Goal: Task Accomplishment & Management: Manage account settings

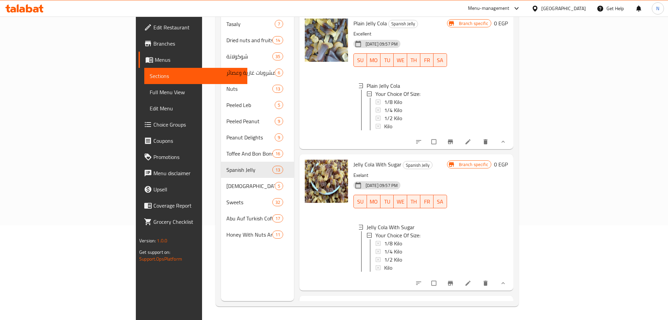
scroll to position [1, 0]
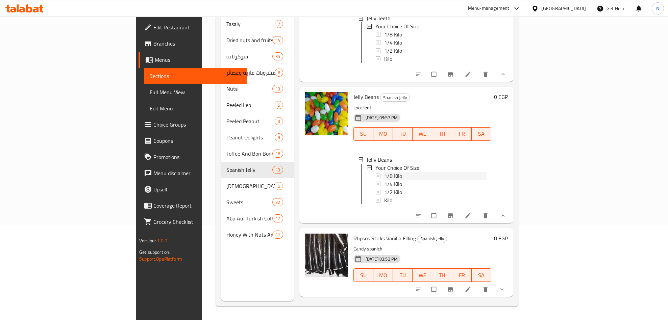
click at [384, 180] on span "1/8 Kilo" at bounding box center [393, 176] width 18 height 8
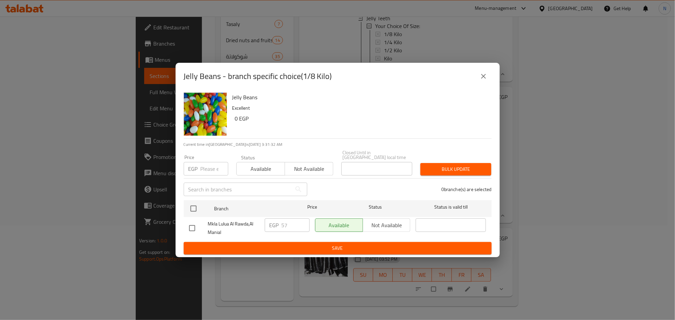
click at [489, 75] on button "close" at bounding box center [484, 76] width 16 height 16
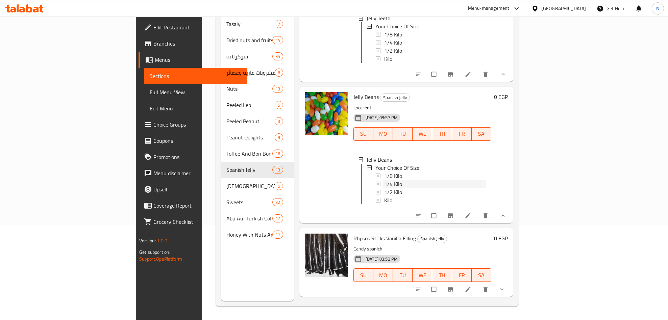
click at [384, 188] on span "1/4 Kilo" at bounding box center [393, 184] width 18 height 8
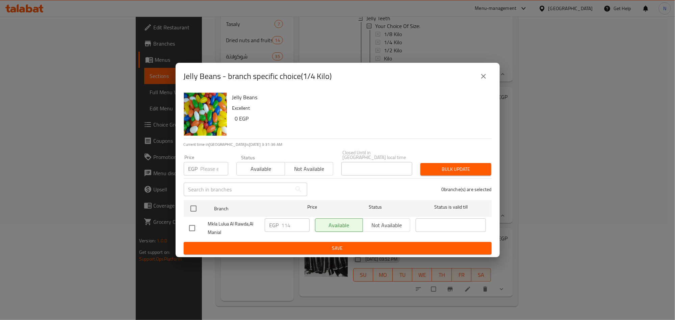
click at [479, 84] on button "close" at bounding box center [484, 76] width 16 height 16
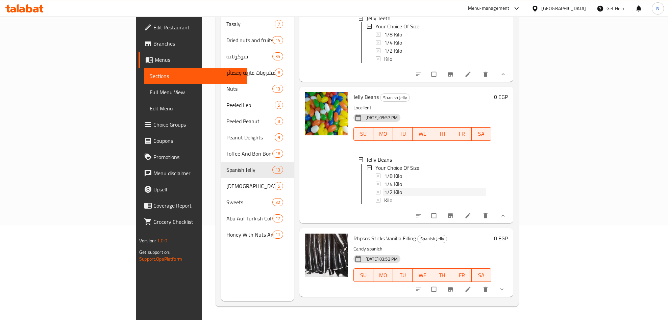
click at [384, 196] on span "1/2 Kilo" at bounding box center [393, 192] width 18 height 8
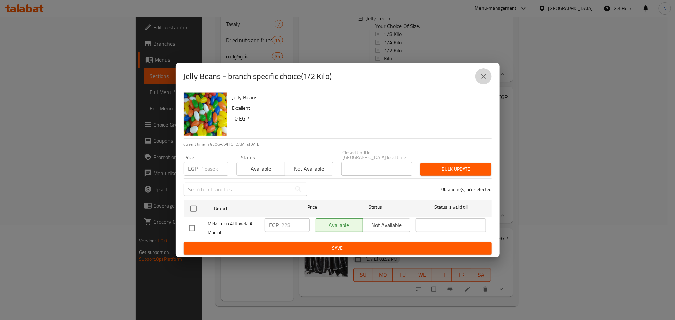
drag, startPoint x: 487, startPoint y: 75, endPoint x: 434, endPoint y: 128, distance: 74.3
click at [484, 77] on icon "close" at bounding box center [484, 76] width 8 height 8
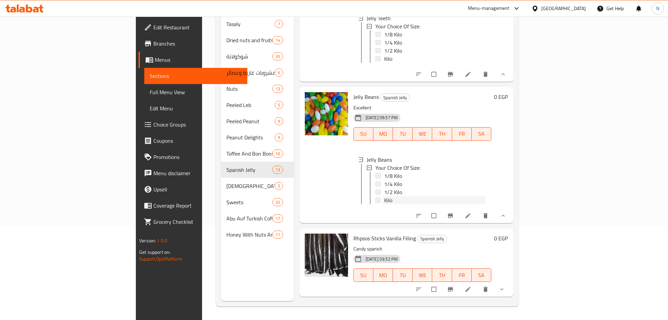
click at [384, 204] on span "Kilo" at bounding box center [388, 200] width 8 height 8
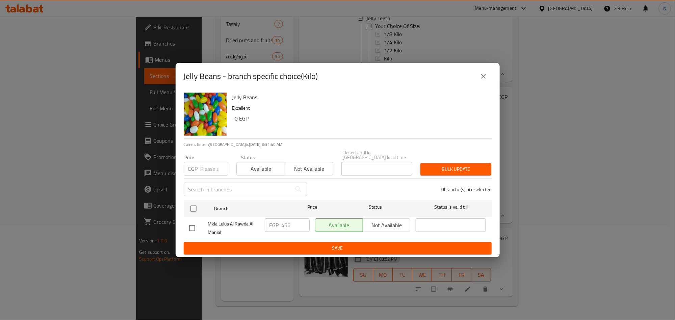
click at [480, 88] on div "Jelly Beans - branch specific choice(Kilo)" at bounding box center [338, 76] width 324 height 27
click at [495, 74] on div "Jelly Beans - branch specific choice(Kilo)" at bounding box center [338, 76] width 324 height 27
click at [487, 75] on icon "close" at bounding box center [484, 76] width 8 height 8
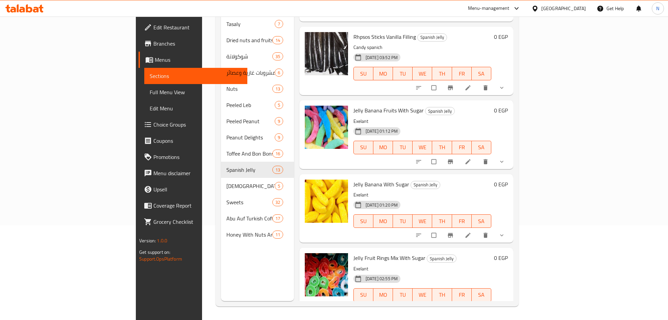
scroll to position [853, 0]
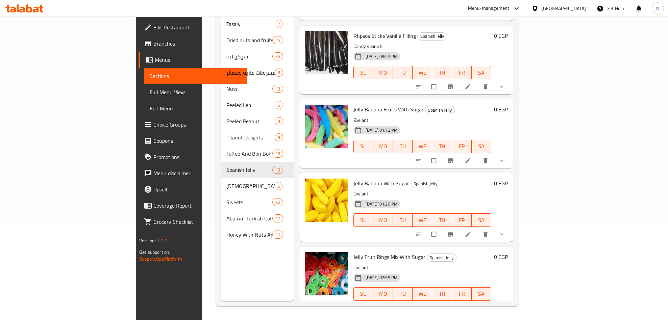
click at [505, 90] on icon "show more" at bounding box center [501, 86] width 7 height 7
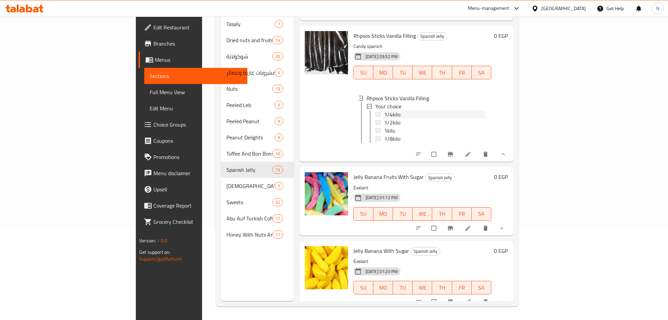
click at [384, 119] on span "1/4kilo" at bounding box center [392, 114] width 16 height 8
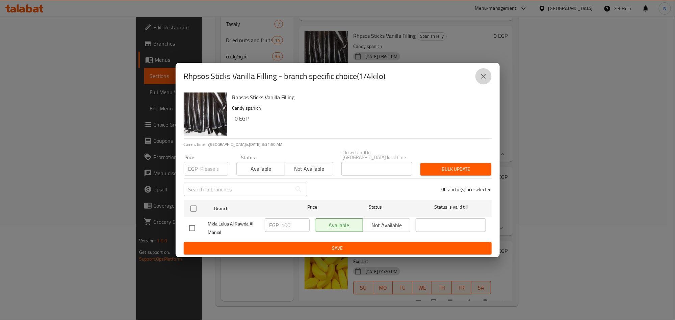
click at [484, 78] on icon "close" at bounding box center [484, 76] width 8 height 8
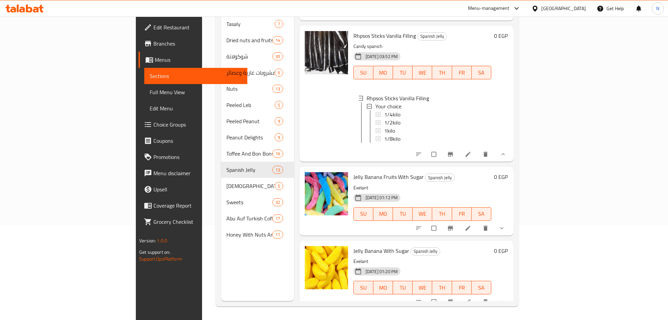
click at [384, 119] on span "1/4kilo" at bounding box center [392, 114] width 16 height 8
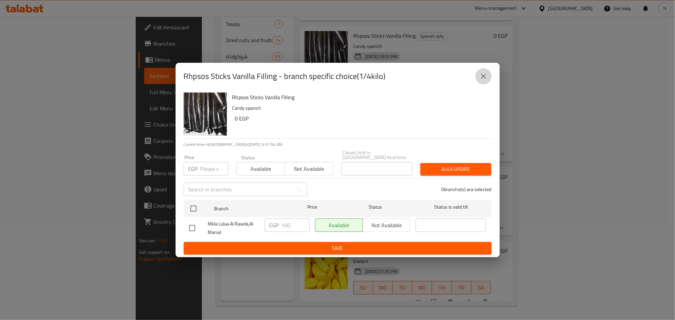
click at [484, 84] on button "close" at bounding box center [484, 76] width 16 height 16
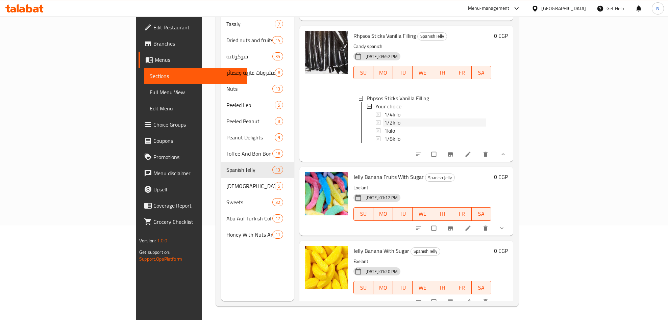
click at [384, 127] on span "1/2kilo" at bounding box center [392, 123] width 16 height 8
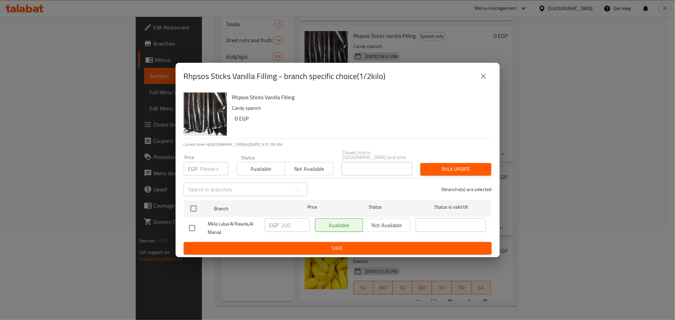
click at [484, 80] on icon "close" at bounding box center [484, 76] width 8 height 8
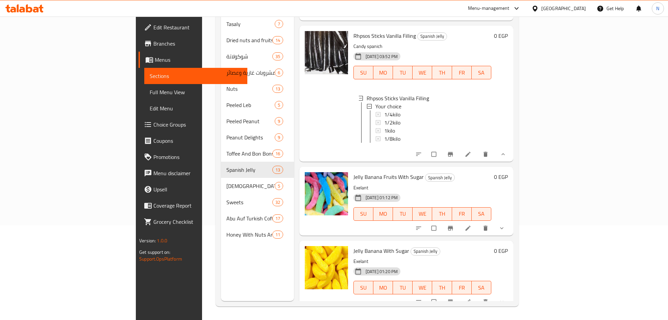
click at [358, 41] on span "Rhpsos Sticks Vanilla Filling" at bounding box center [384, 36] width 63 height 10
click at [357, 41] on span "Rhpsos Sticks Vanilla Filling" at bounding box center [384, 36] width 63 height 10
click at [356, 41] on span "Rhpsos Sticks Vanilla Filling" at bounding box center [384, 36] width 63 height 10
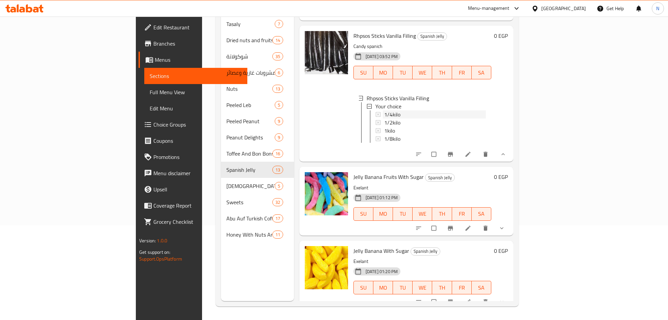
click at [384, 119] on span "1/4kilo" at bounding box center [392, 114] width 16 height 8
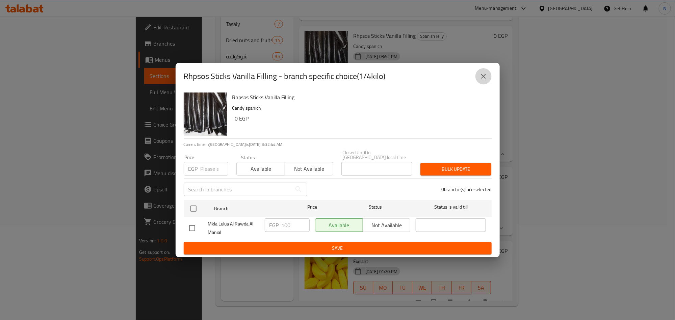
click at [477, 79] on button "close" at bounding box center [484, 76] width 16 height 16
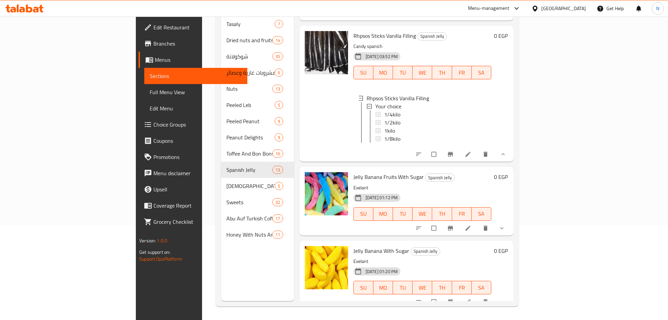
scroll to position [1, 0]
click at [505, 232] on icon "show more" at bounding box center [501, 228] width 7 height 7
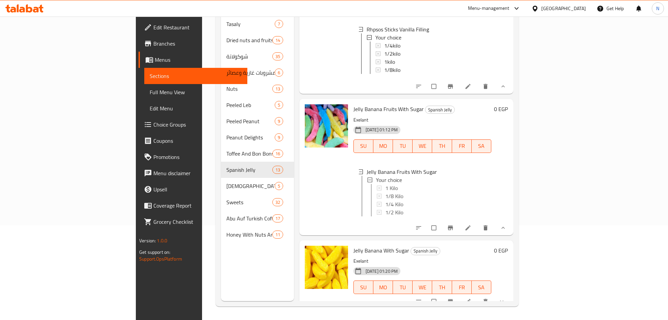
scroll to position [1005, 0]
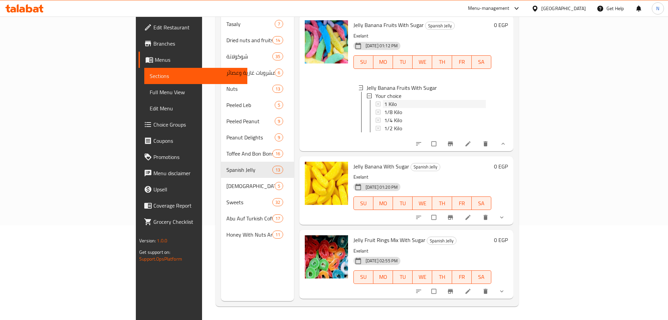
click at [384, 108] on span "1 Kilo" at bounding box center [390, 104] width 13 height 8
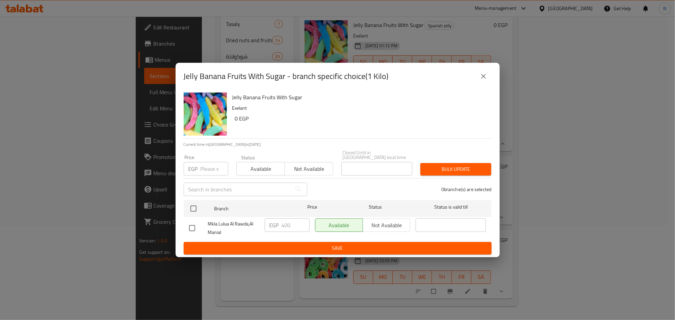
click at [481, 76] on icon "close" at bounding box center [484, 76] width 8 height 8
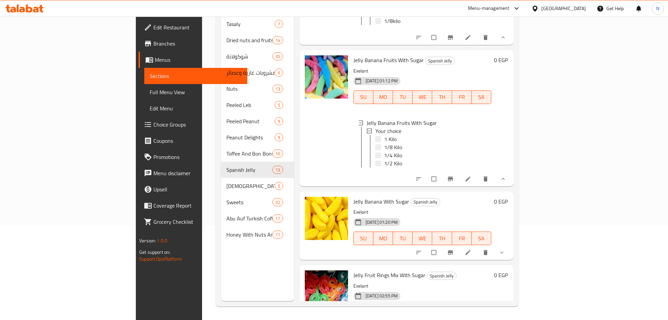
scroll to position [904, 0]
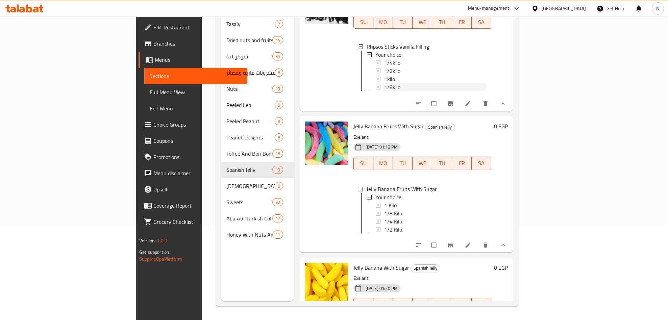
click at [384, 91] on div "1/8kilo" at bounding box center [435, 87] width 102 height 8
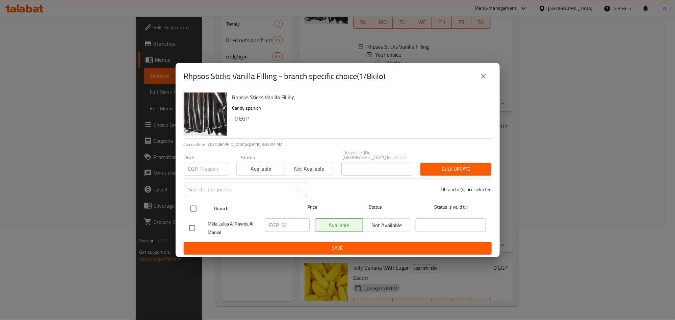
click at [194, 205] on input "checkbox" at bounding box center [194, 209] width 14 height 14
checkbox input "true"
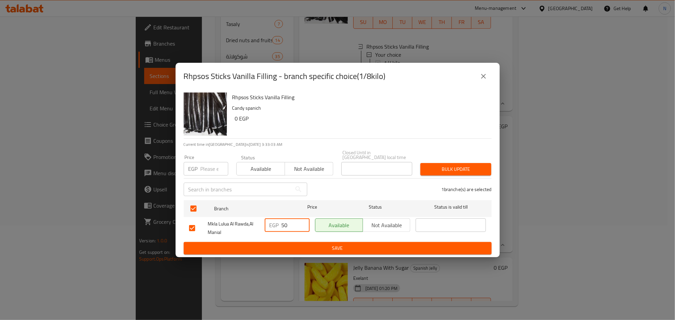
drag, startPoint x: 291, startPoint y: 220, endPoint x: 277, endPoint y: 220, distance: 14.2
click at [277, 220] on div "EGP 50 ​" at bounding box center [287, 226] width 45 height 14
type input "57"
click at [320, 244] on span "Save" at bounding box center [337, 248] width 297 height 8
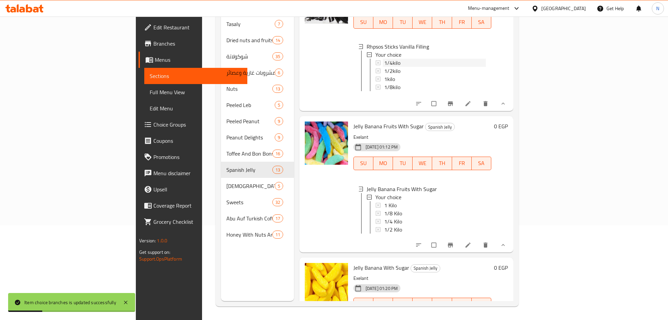
click at [384, 67] on span "1/4kilo" at bounding box center [392, 63] width 16 height 8
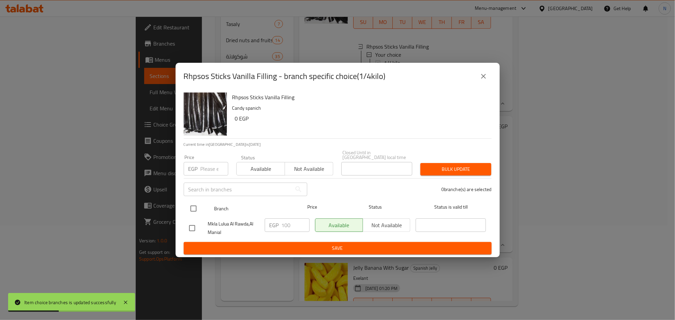
click at [195, 202] on input "checkbox" at bounding box center [194, 209] width 14 height 14
checkbox input "true"
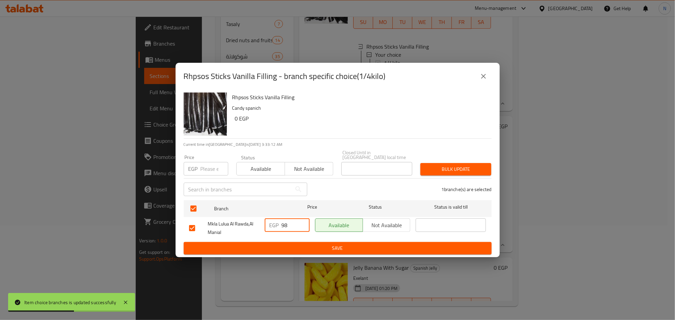
drag, startPoint x: 298, startPoint y: 223, endPoint x: 286, endPoint y: 220, distance: 12.8
click at [282, 223] on input "97" at bounding box center [296, 226] width 28 height 14
click at [291, 220] on input "97" at bounding box center [296, 226] width 28 height 14
click at [289, 220] on input "97" at bounding box center [296, 226] width 28 height 14
click at [288, 220] on input "97" at bounding box center [296, 226] width 28 height 14
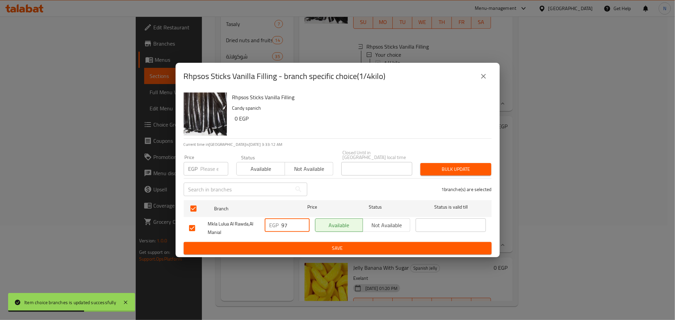
click at [287, 220] on input "97" at bounding box center [296, 226] width 28 height 14
drag, startPoint x: 287, startPoint y: 220, endPoint x: 282, endPoint y: 223, distance: 5.7
click at [282, 223] on input "97" at bounding box center [296, 226] width 28 height 14
type input "114"
click at [285, 244] on span "Save" at bounding box center [337, 248] width 297 height 8
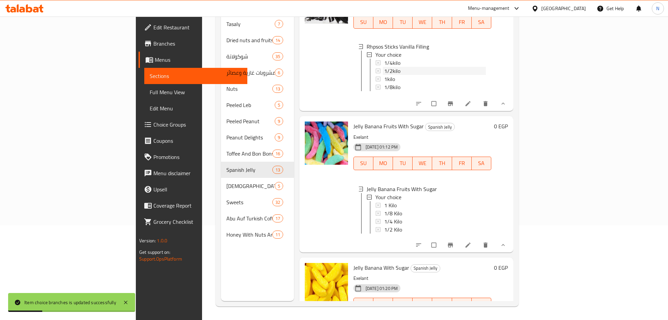
click at [384, 75] on span "1/2kilo" at bounding box center [392, 71] width 16 height 8
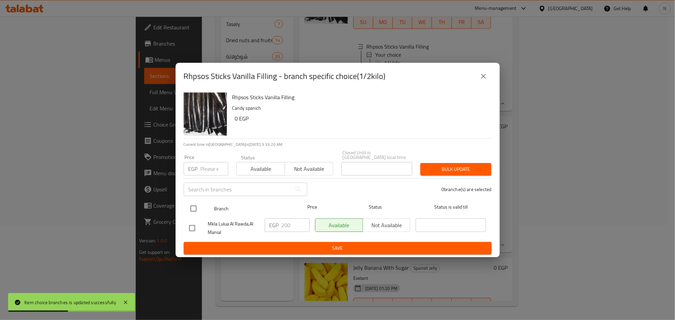
click at [198, 207] on input "checkbox" at bounding box center [194, 209] width 14 height 14
checkbox input "true"
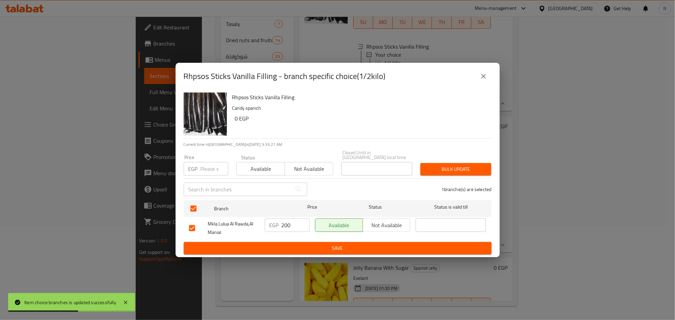
click at [290, 221] on input "200" at bounding box center [296, 226] width 28 height 14
type input "228"
click at [332, 244] on span "Save" at bounding box center [337, 248] width 297 height 8
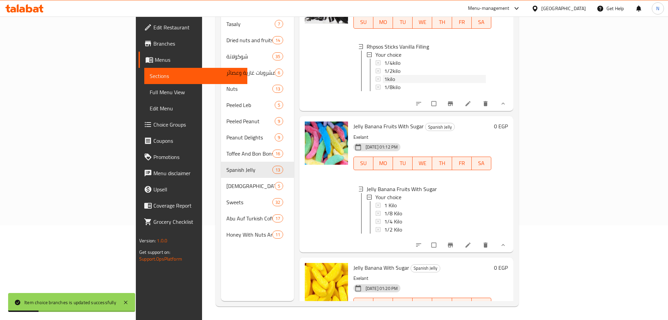
click at [384, 83] on div "1kilo" at bounding box center [435, 79] width 102 height 8
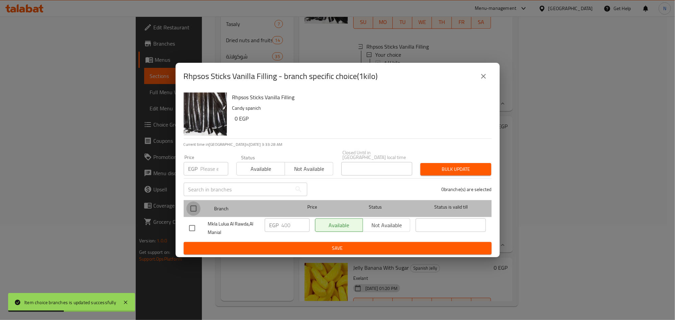
click at [196, 202] on input "checkbox" at bounding box center [194, 209] width 14 height 14
checkbox input "true"
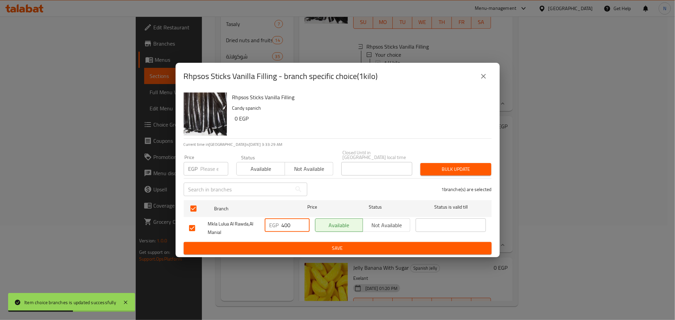
click at [293, 219] on input "400" at bounding box center [296, 226] width 28 height 14
type input "456"
click at [302, 242] on button "Save" at bounding box center [338, 248] width 308 height 13
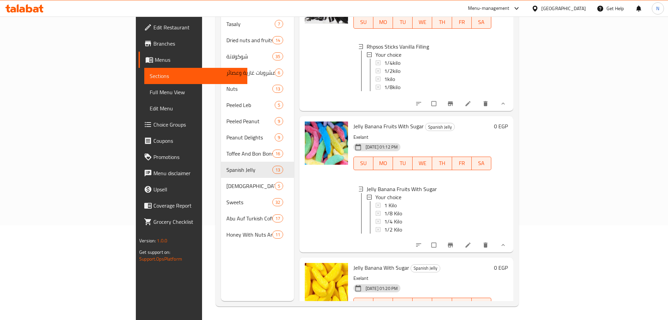
click at [384, 209] on div "1 Kilo" at bounding box center [435, 205] width 102 height 8
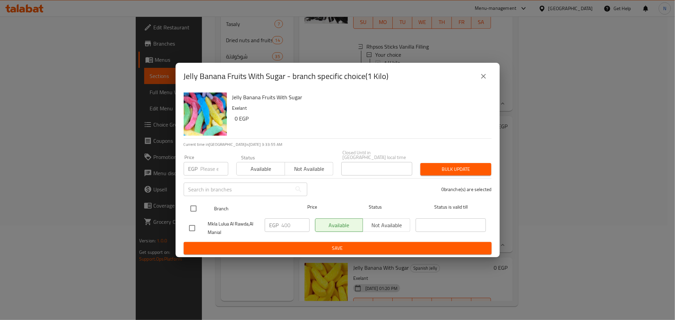
click at [194, 202] on input "checkbox" at bounding box center [194, 209] width 14 height 14
checkbox input "true"
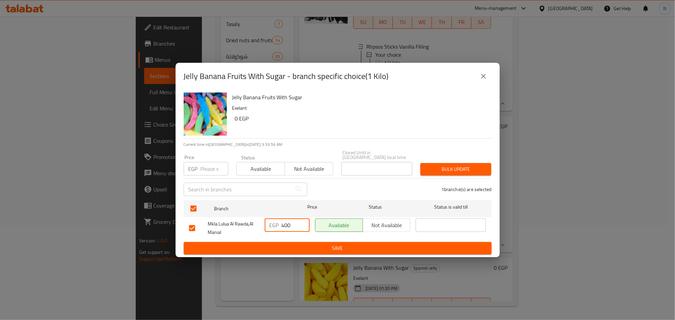
drag, startPoint x: 298, startPoint y: 227, endPoint x: 283, endPoint y: 224, distance: 15.2
click at [297, 227] on input "400" at bounding box center [296, 226] width 28 height 14
click at [283, 223] on input "400" at bounding box center [296, 226] width 28 height 14
type input "456"
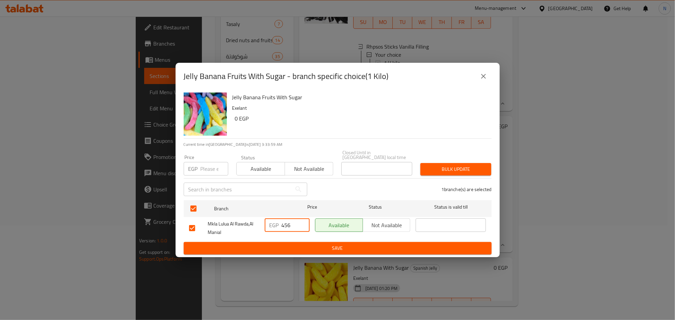
click at [341, 253] on div "Jelly Banana Fruits With Sugar Exelant 0 EGP Current time in [GEOGRAPHIC_DATA] …" at bounding box center [338, 174] width 324 height 168
click at [343, 245] on span "Save" at bounding box center [337, 248] width 297 height 8
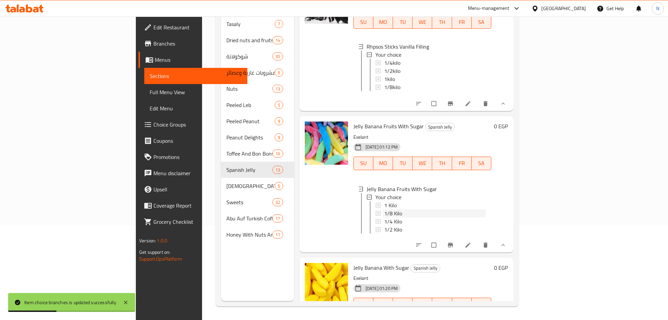
click at [384, 218] on span "1/8 Kilo" at bounding box center [393, 213] width 18 height 8
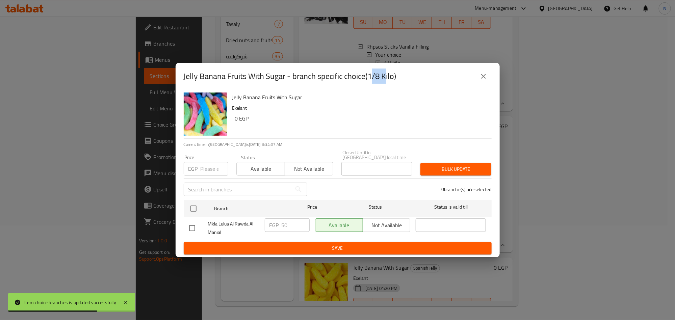
drag, startPoint x: 372, startPoint y: 77, endPoint x: 388, endPoint y: 79, distance: 16.3
click at [388, 79] on h2 "Jelly Banana Fruits With Sugar - branch specific choice(1/8 Kilo)" at bounding box center [290, 76] width 213 height 11
click at [196, 222] on input "checkbox" at bounding box center [192, 228] width 14 height 14
checkbox input "true"
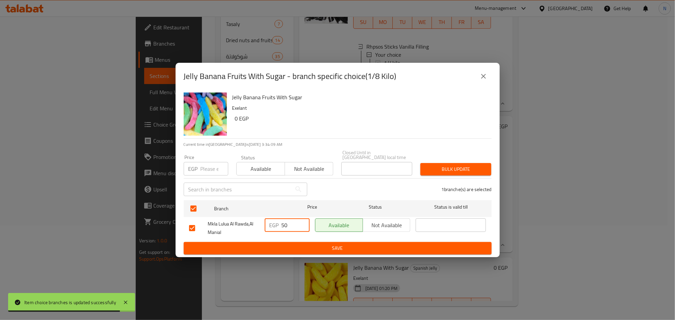
click at [287, 220] on input "50" at bounding box center [296, 226] width 28 height 14
type input "57"
click at [292, 251] on button "Save" at bounding box center [338, 248] width 308 height 13
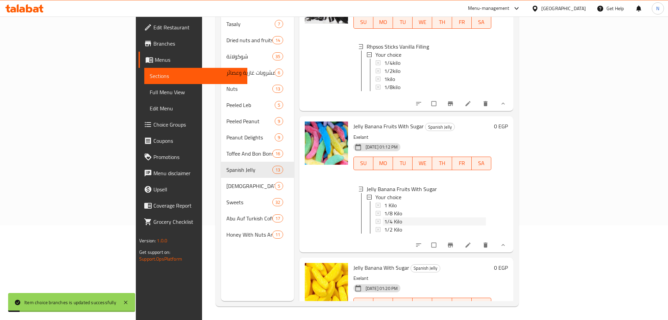
click at [384, 226] on span "1/4 Kilo" at bounding box center [393, 222] width 18 height 8
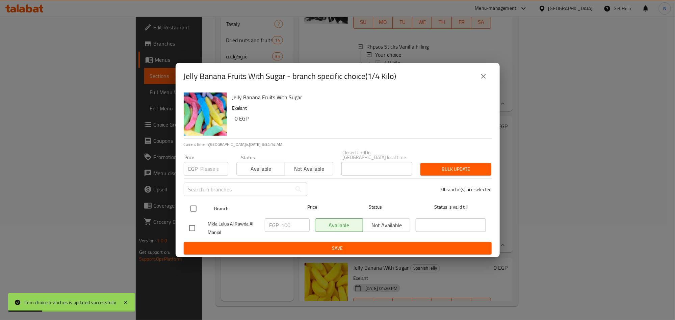
drag, startPoint x: 195, startPoint y: 207, endPoint x: 279, endPoint y: 213, distance: 84.4
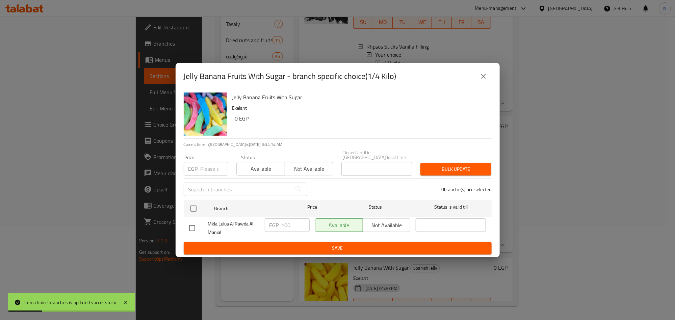
click at [196, 207] on input "checkbox" at bounding box center [194, 209] width 14 height 14
checkbox input "true"
click at [287, 219] on input "100" at bounding box center [296, 226] width 28 height 14
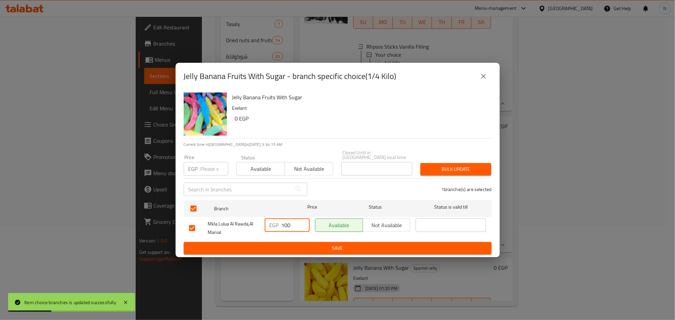
click at [287, 219] on input "100" at bounding box center [296, 226] width 28 height 14
type input "114"
click at [297, 247] on span "Save" at bounding box center [337, 248] width 297 height 8
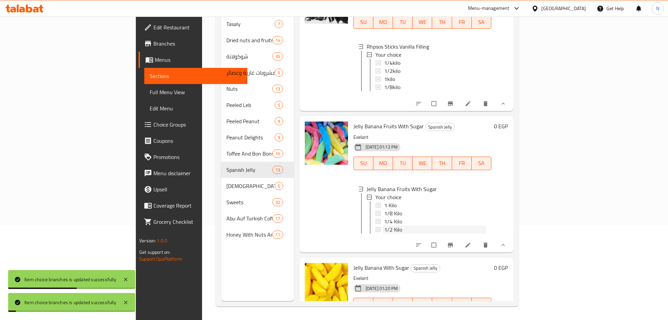
click at [384, 234] on span "1/2 Kilo" at bounding box center [393, 230] width 18 height 8
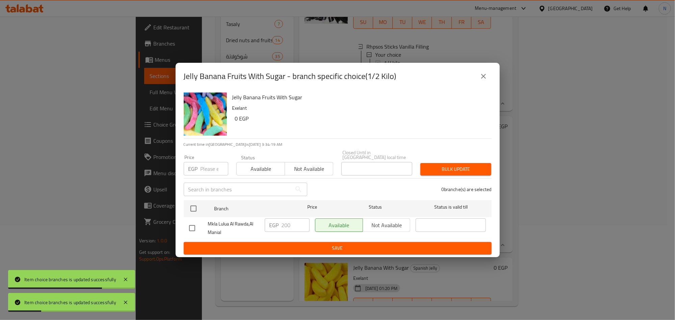
drag, startPoint x: 182, startPoint y: 203, endPoint x: 235, endPoint y: 214, distance: 54.5
click at [182, 203] on div "Jelly Banana Fruits With Sugar Exelant 0 EGP Current time in [GEOGRAPHIC_DATA] …" at bounding box center [338, 174] width 324 height 168
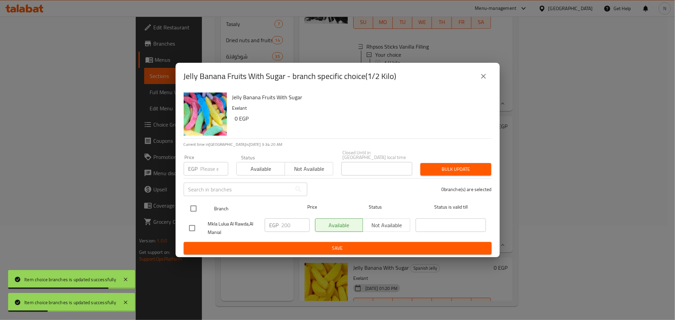
drag, startPoint x: 197, startPoint y: 206, endPoint x: 290, endPoint y: 222, distance: 94.9
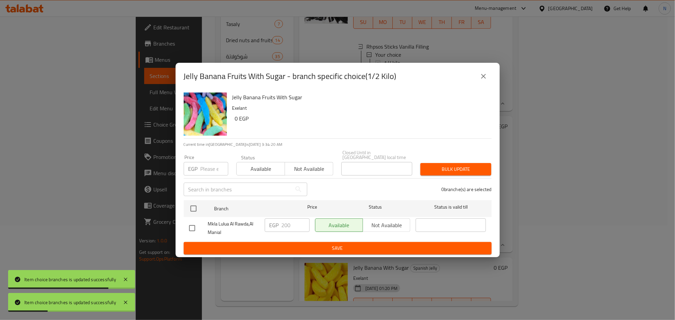
click at [200, 206] on input "checkbox" at bounding box center [194, 209] width 14 height 14
checkbox input "true"
click at [283, 221] on input "200" at bounding box center [296, 226] width 28 height 14
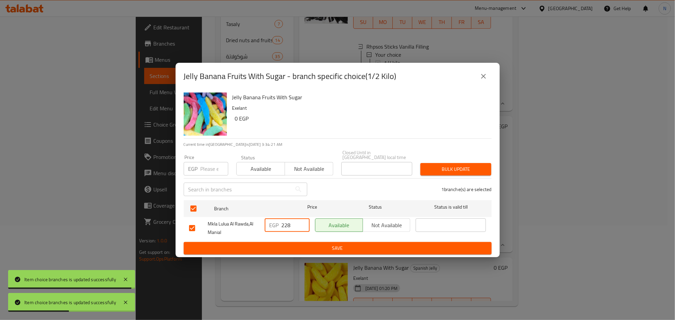
type input "228"
click at [306, 249] on span "Save" at bounding box center [337, 248] width 297 height 8
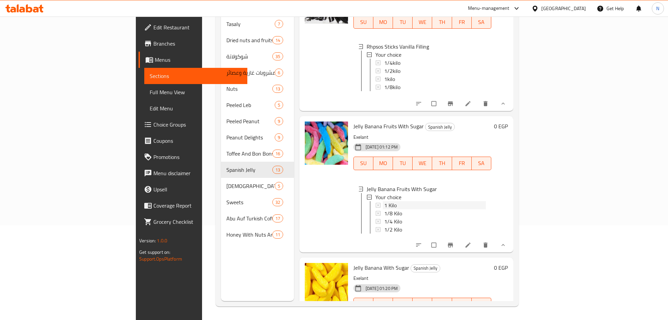
click at [384, 209] on div "1 Kilo" at bounding box center [435, 205] width 102 height 8
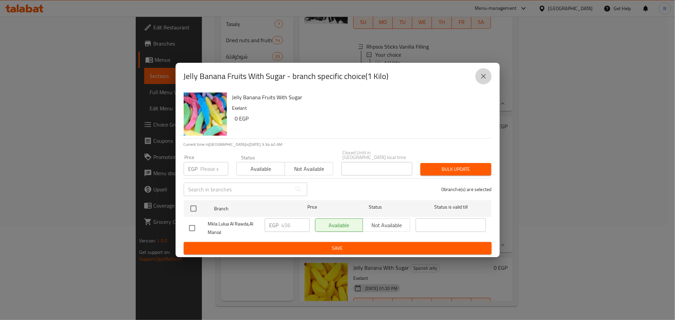
click at [484, 75] on icon "close" at bounding box center [484, 76] width 8 height 8
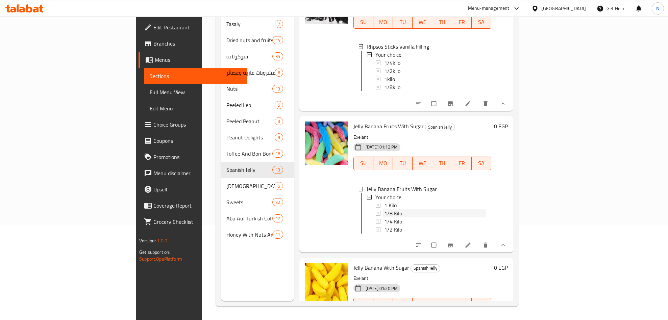
click at [384, 218] on span "1/8 Kilo" at bounding box center [393, 213] width 18 height 8
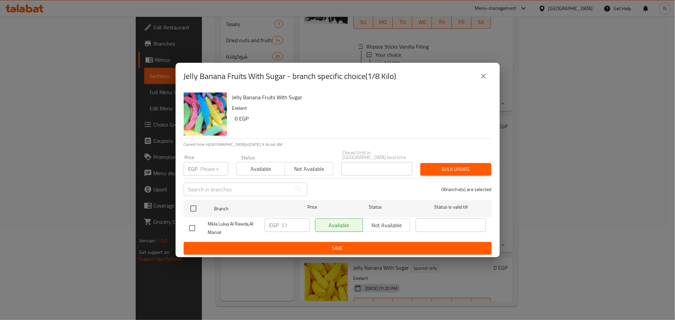
click at [483, 84] on button "close" at bounding box center [484, 76] width 16 height 16
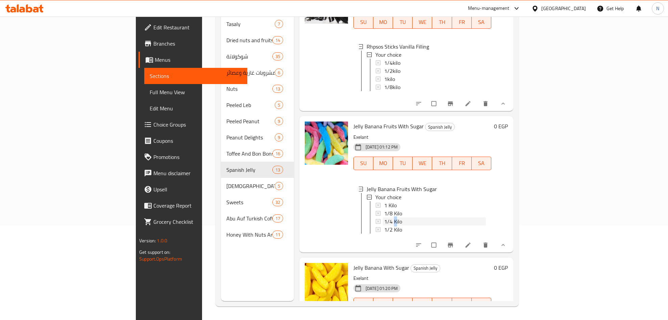
click at [384, 226] on span "1/4 Kilo" at bounding box center [393, 222] width 18 height 8
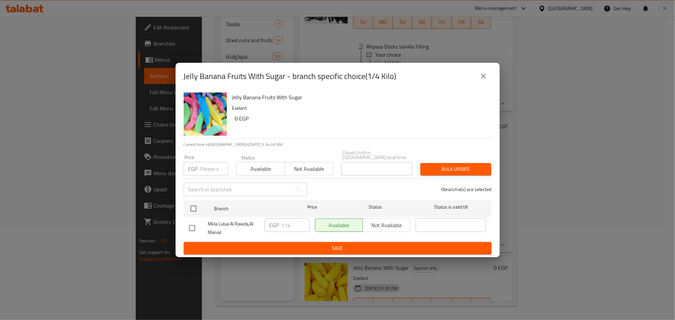
click at [479, 80] on button "close" at bounding box center [484, 76] width 16 height 16
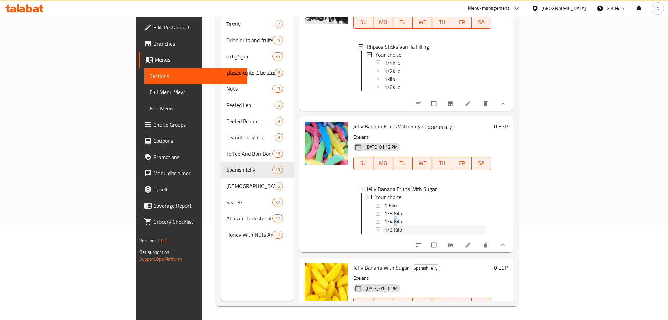
click at [384, 234] on span "1/2 Kilo" at bounding box center [393, 230] width 18 height 8
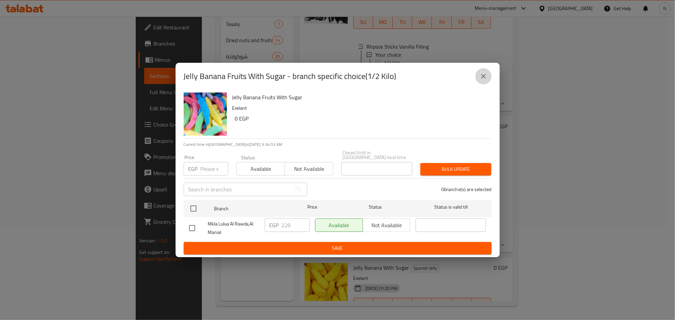
click at [478, 74] on button "close" at bounding box center [484, 76] width 16 height 16
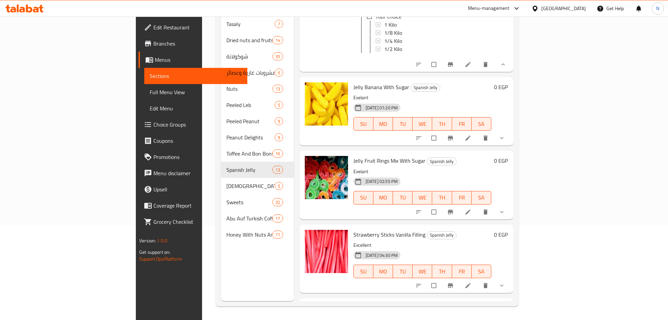
scroll to position [1107, 0]
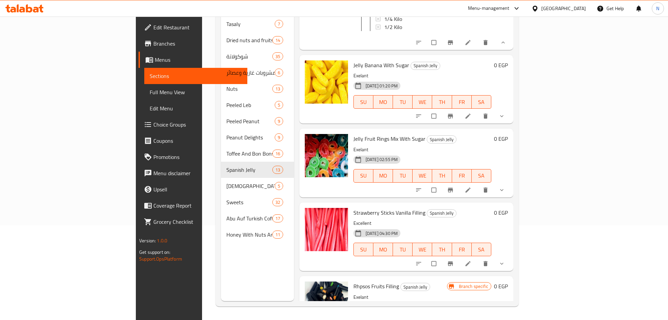
click at [506, 120] on span "show more" at bounding box center [502, 116] width 8 height 7
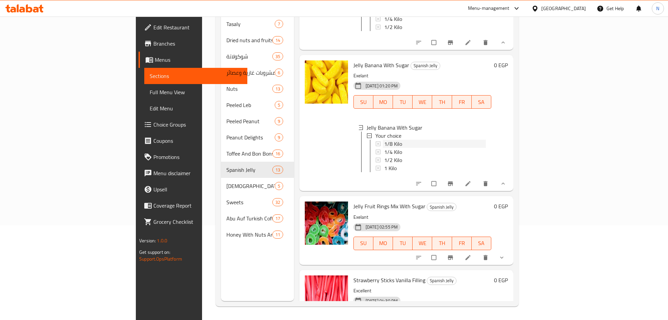
click at [384, 148] on span "1/8 Kilo" at bounding box center [393, 144] width 18 height 8
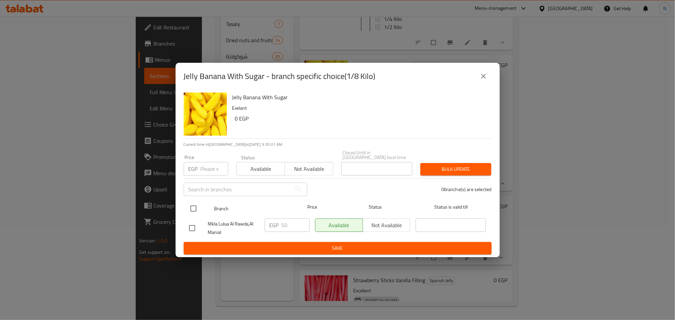
click at [196, 208] on input "checkbox" at bounding box center [194, 209] width 14 height 14
checkbox input "true"
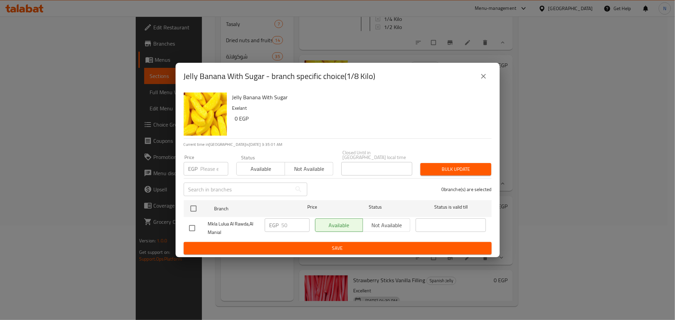
checkbox input "true"
click at [286, 221] on input "50" at bounding box center [296, 226] width 28 height 14
type input "57"
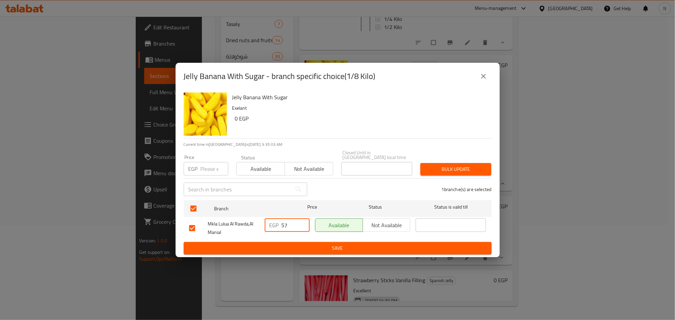
click at [299, 249] on span "Save" at bounding box center [337, 248] width 297 height 8
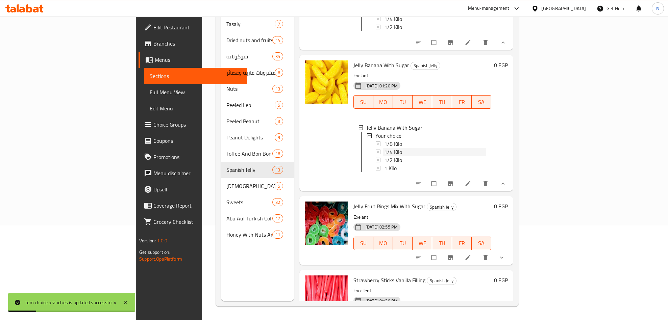
click at [384, 156] on div "1/4 Kilo" at bounding box center [435, 152] width 102 height 8
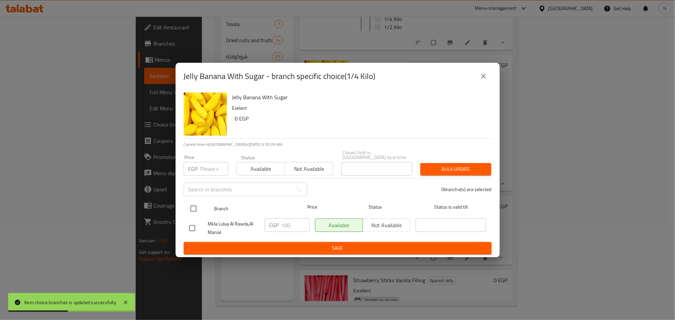
click at [192, 209] on input "checkbox" at bounding box center [194, 209] width 14 height 14
checkbox input "true"
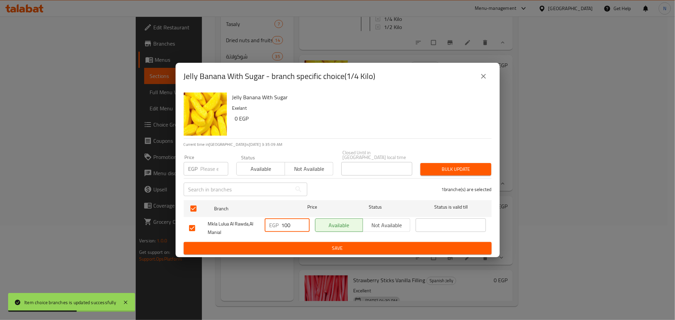
click at [291, 221] on input "100" at bounding box center [296, 226] width 28 height 14
type input "114"
click at [305, 242] on button "Save" at bounding box center [338, 248] width 308 height 13
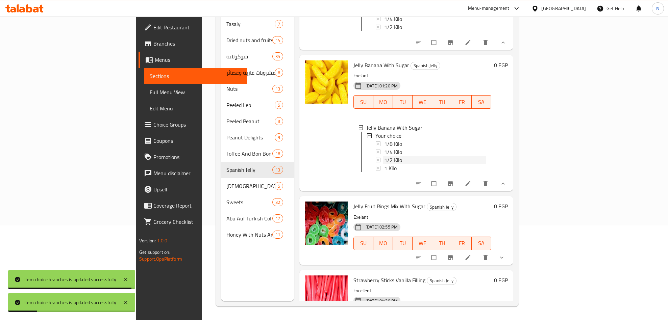
click at [384, 164] on div "1/2 Kilo" at bounding box center [435, 160] width 102 height 8
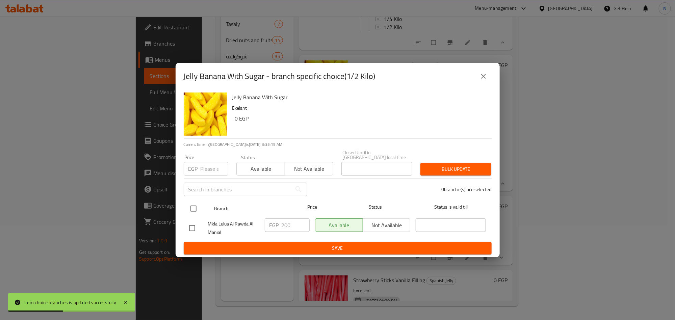
drag, startPoint x: 197, startPoint y: 205, endPoint x: 279, endPoint y: 219, distance: 83.3
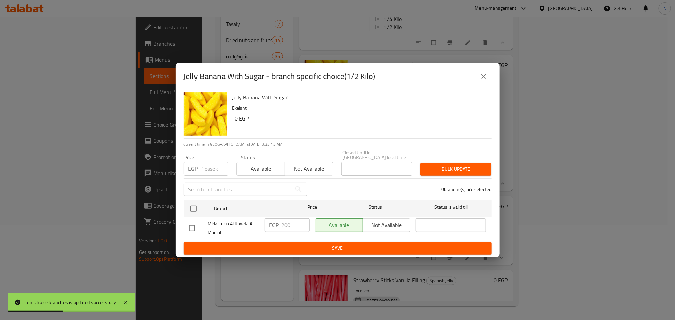
click at [197, 206] on input "checkbox" at bounding box center [194, 209] width 14 height 14
checkbox input "true"
click at [289, 223] on input "200" at bounding box center [296, 226] width 28 height 14
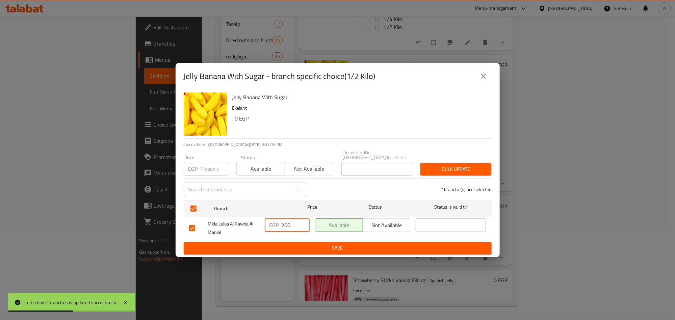
click at [289, 223] on input "200" at bounding box center [296, 226] width 28 height 14
type input "228"
click at [298, 246] on span "Save" at bounding box center [337, 248] width 297 height 8
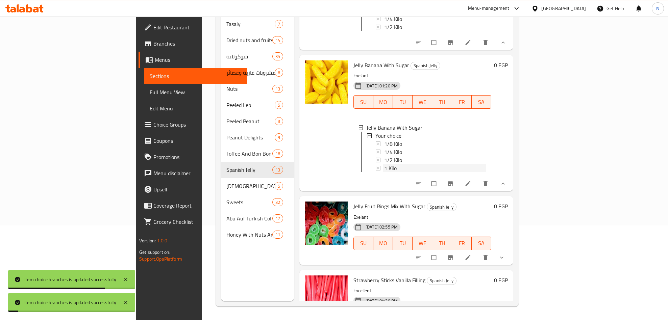
click at [384, 172] on span "1 Kilo" at bounding box center [390, 168] width 13 height 8
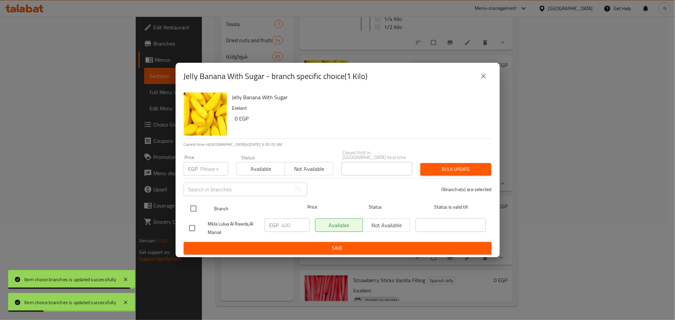
drag, startPoint x: 194, startPoint y: 204, endPoint x: 197, endPoint y: 207, distance: 4.3
click at [195, 205] on input "checkbox" at bounding box center [194, 209] width 14 height 14
checkbox input "true"
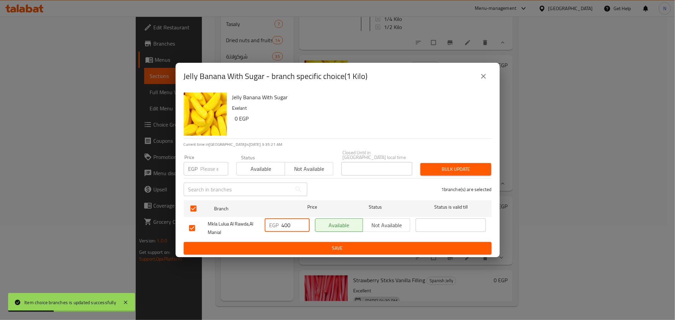
click at [285, 223] on input "400" at bounding box center [296, 226] width 28 height 14
type input "456"
click at [298, 251] on button "Save" at bounding box center [338, 248] width 308 height 13
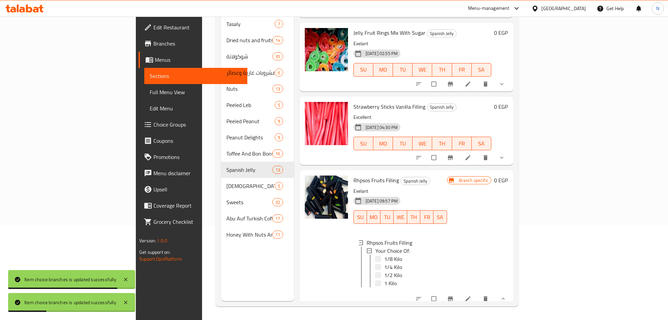
scroll to position [1255, 0]
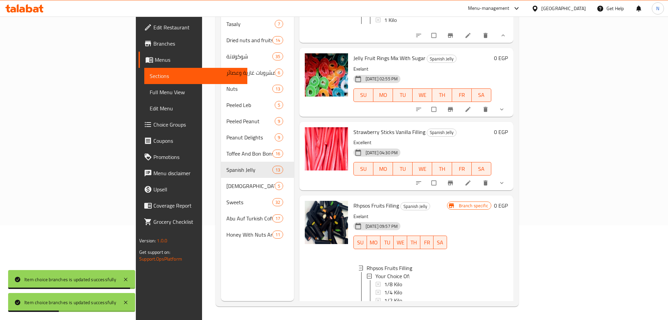
click at [511, 117] on button "show more" at bounding box center [502, 109] width 16 height 15
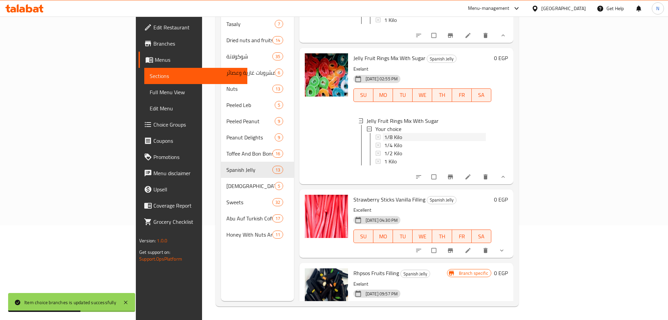
click at [384, 141] on span "1/8 Kilo" at bounding box center [393, 137] width 18 height 8
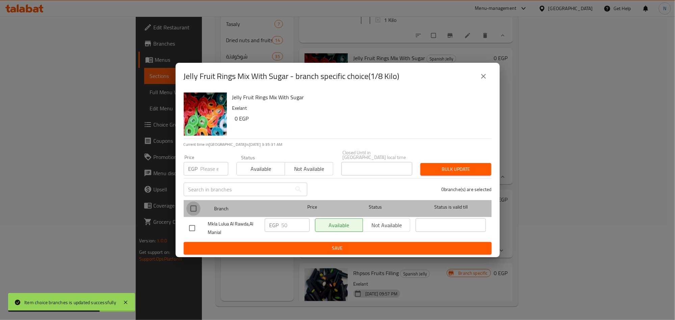
click at [192, 206] on input "checkbox" at bounding box center [194, 209] width 14 height 14
checkbox input "true"
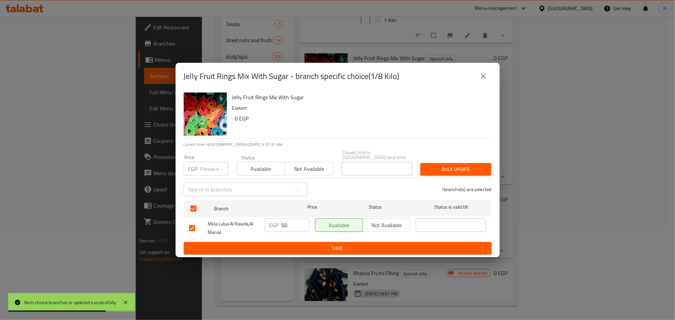
click at [286, 223] on input "50" at bounding box center [296, 226] width 28 height 14
type input "57"
click at [277, 244] on span "Save" at bounding box center [337, 248] width 297 height 8
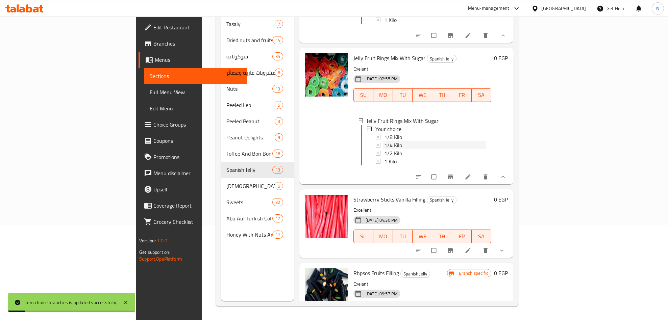
click at [384, 149] on span "1/4 Kilo" at bounding box center [393, 145] width 18 height 8
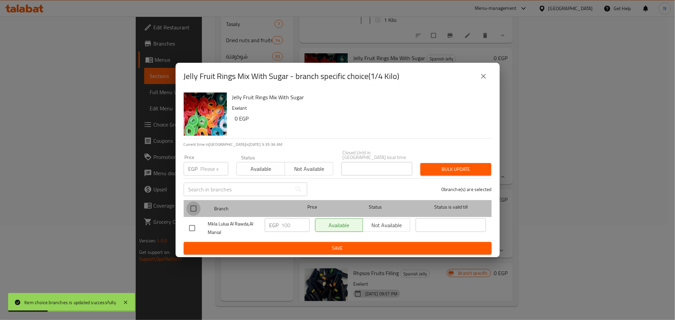
drag, startPoint x: 191, startPoint y: 208, endPoint x: 195, endPoint y: 209, distance: 4.2
click at [192, 208] on input "checkbox" at bounding box center [194, 209] width 14 height 14
checkbox input "true"
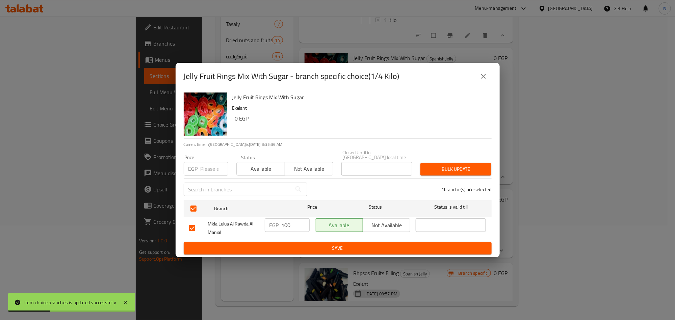
click at [292, 221] on input "100" at bounding box center [296, 226] width 28 height 14
type input "114"
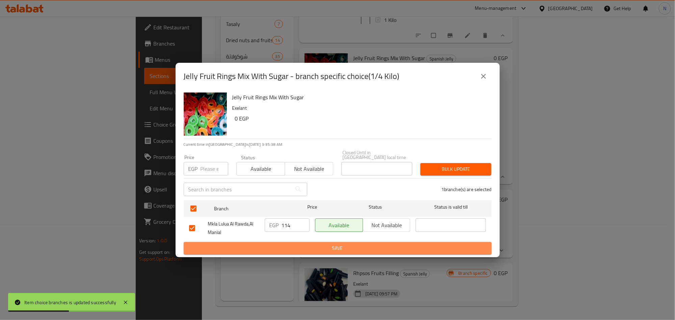
click at [304, 244] on span "Save" at bounding box center [337, 248] width 297 height 8
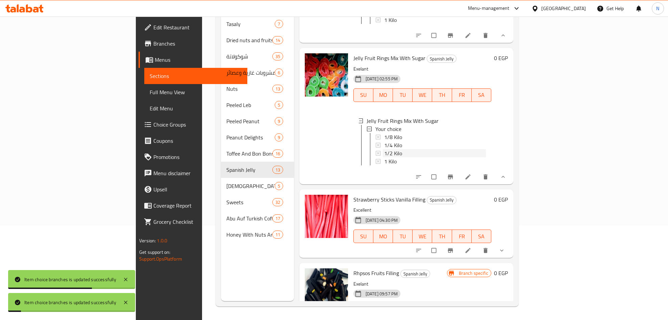
click at [384, 157] on span "1/2 Kilo" at bounding box center [393, 153] width 18 height 8
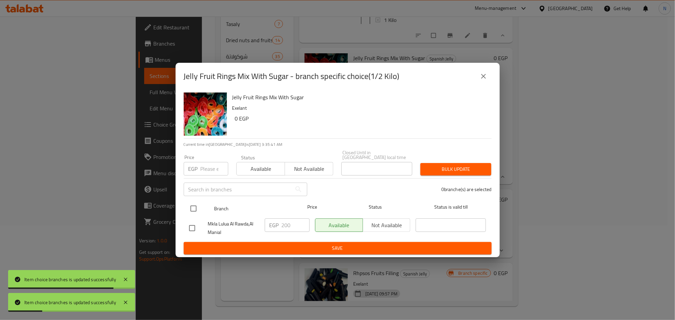
click at [189, 205] on input "checkbox" at bounding box center [194, 209] width 14 height 14
checkbox input "true"
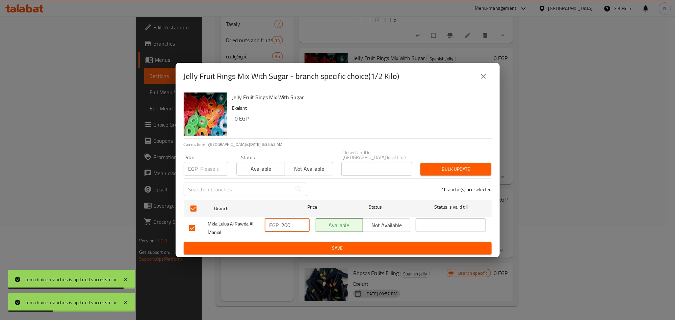
click at [285, 221] on input "200" at bounding box center [296, 226] width 28 height 14
type input "228"
click at [288, 244] on span "Save" at bounding box center [337, 248] width 297 height 8
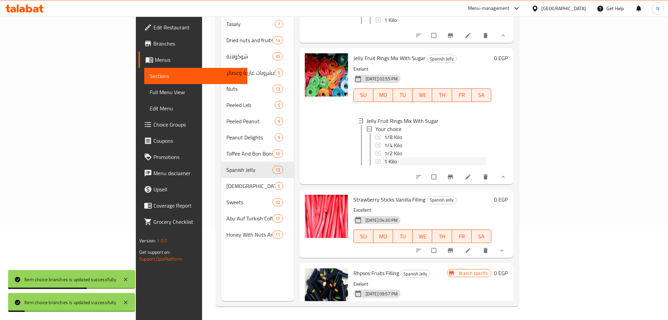
click at [384, 166] on span "1 Kilo" at bounding box center [390, 161] width 13 height 8
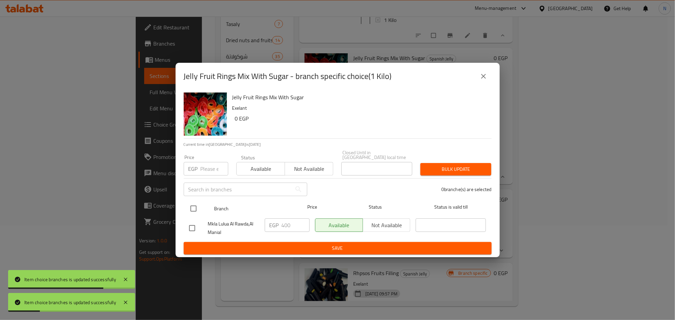
click at [195, 204] on input "checkbox" at bounding box center [194, 209] width 14 height 14
checkbox input "true"
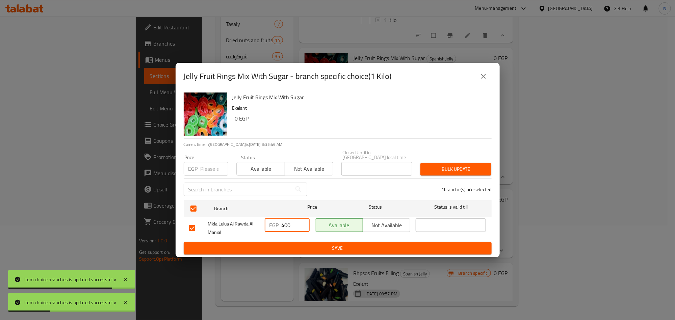
click at [290, 220] on input "400" at bounding box center [296, 226] width 28 height 14
type input "456"
click at [289, 246] on span "Save" at bounding box center [337, 248] width 297 height 8
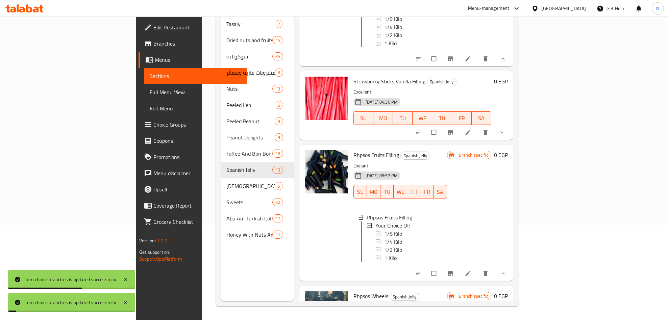
scroll to position [1407, 0]
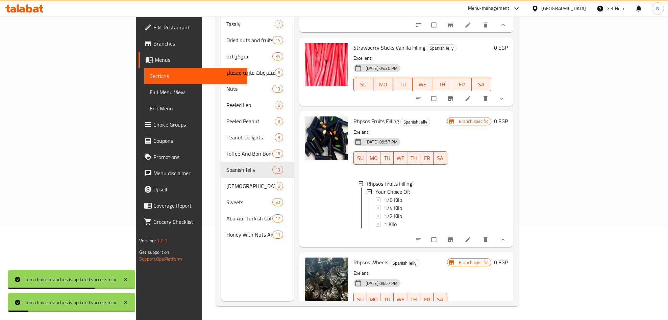
click at [505, 102] on icon "show more" at bounding box center [501, 98] width 7 height 7
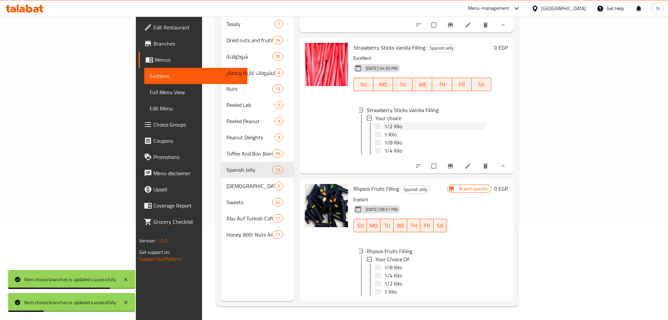
click at [384, 130] on span "1/2 Kilo" at bounding box center [393, 126] width 18 height 8
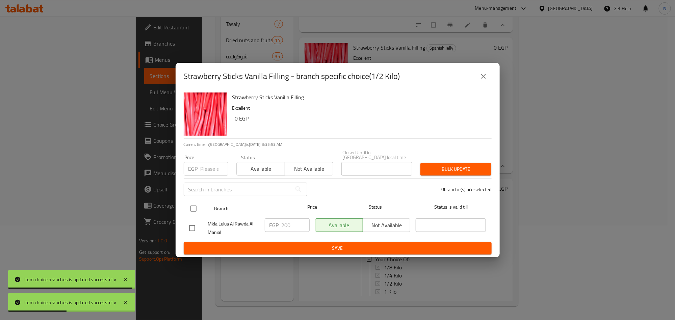
click at [194, 205] on input "checkbox" at bounding box center [194, 209] width 14 height 14
checkbox input "true"
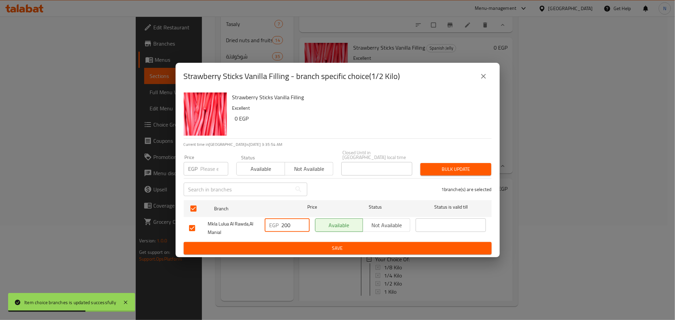
click at [289, 223] on input "200" at bounding box center [296, 226] width 28 height 14
type input "228"
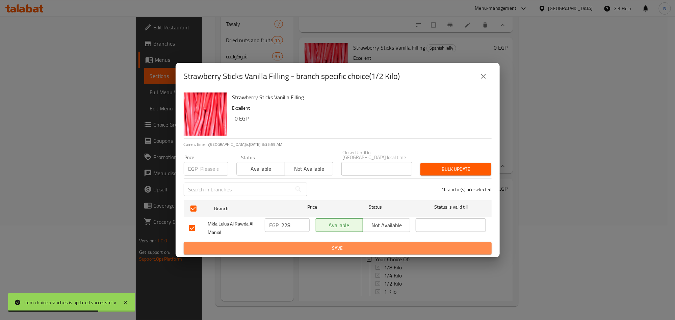
click at [293, 245] on span "Save" at bounding box center [337, 248] width 297 height 8
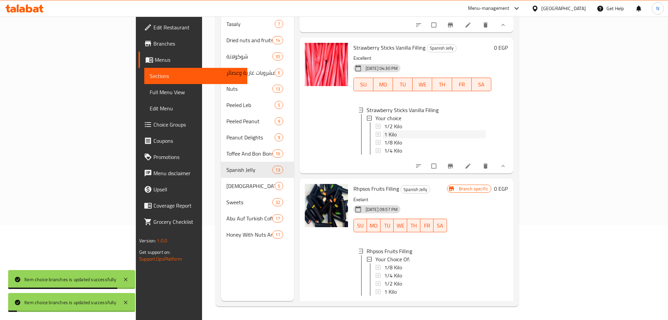
click at [384, 139] on span "1 Kilo" at bounding box center [390, 134] width 13 height 8
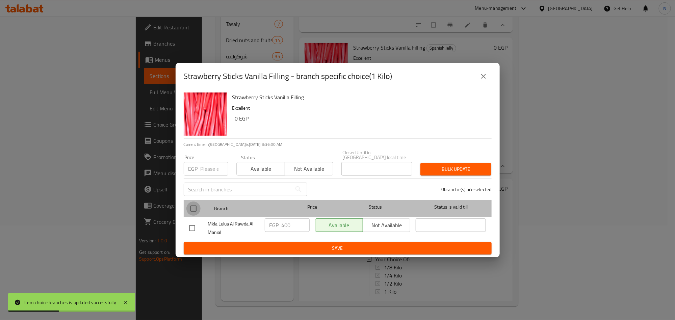
click at [200, 206] on input "checkbox" at bounding box center [194, 209] width 14 height 14
checkbox input "true"
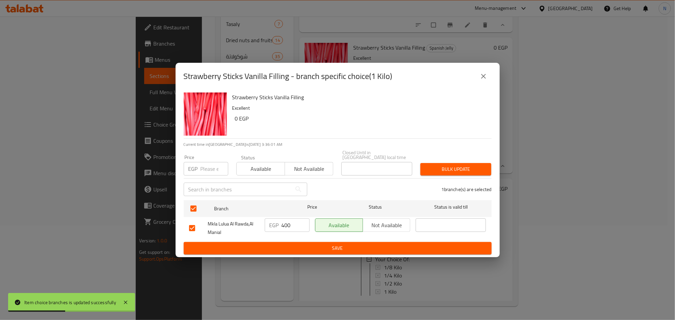
click at [292, 223] on input "400" at bounding box center [296, 226] width 28 height 14
type input "456"
click at [307, 251] on button "Save" at bounding box center [338, 248] width 308 height 13
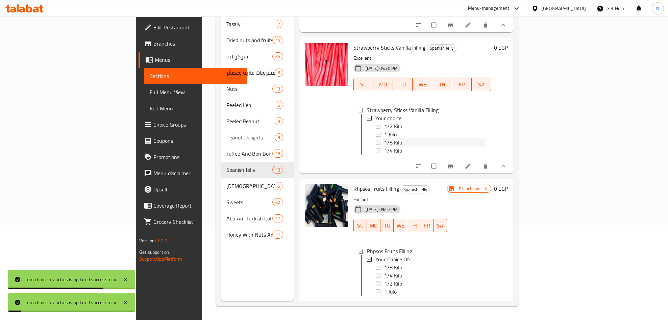
click at [384, 147] on span "1/8 Kilo" at bounding box center [393, 143] width 18 height 8
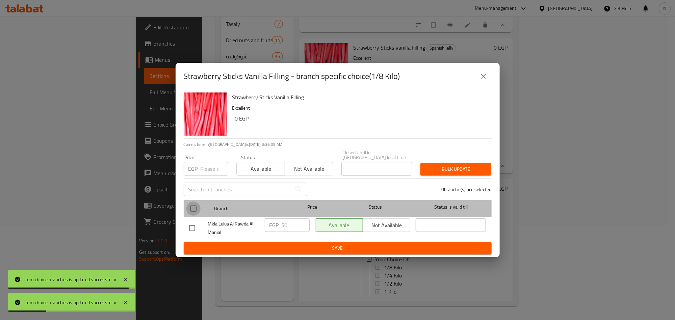
click at [187, 202] on input "checkbox" at bounding box center [194, 209] width 14 height 14
checkbox input "true"
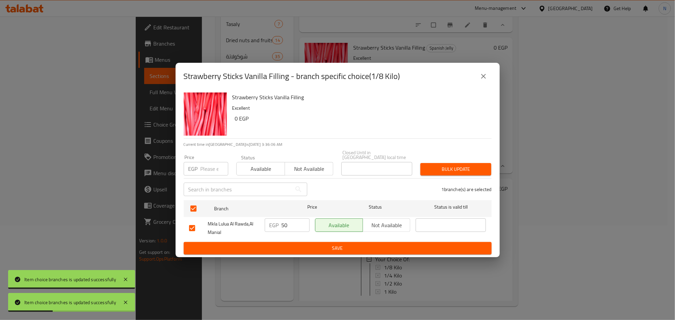
click at [289, 223] on input "50" at bounding box center [296, 226] width 28 height 14
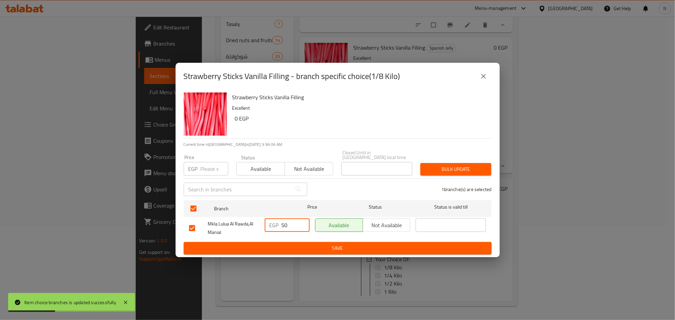
click at [289, 223] on input "50" at bounding box center [296, 226] width 28 height 14
type input "57"
click at [294, 248] on span "Save" at bounding box center [337, 248] width 297 height 8
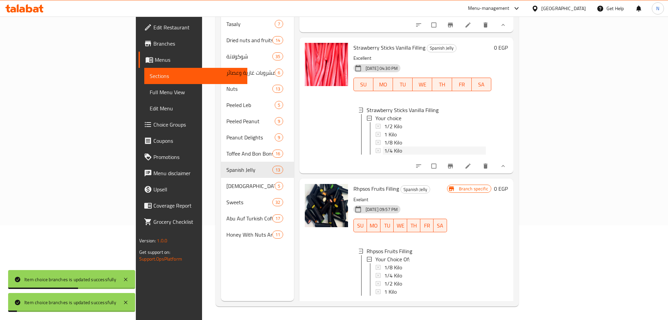
click at [384, 155] on span "1/4 Kilo" at bounding box center [393, 151] width 18 height 8
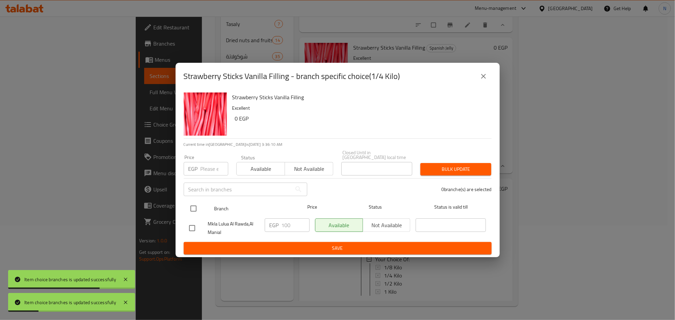
click at [191, 206] on input "checkbox" at bounding box center [194, 209] width 14 height 14
checkbox input "true"
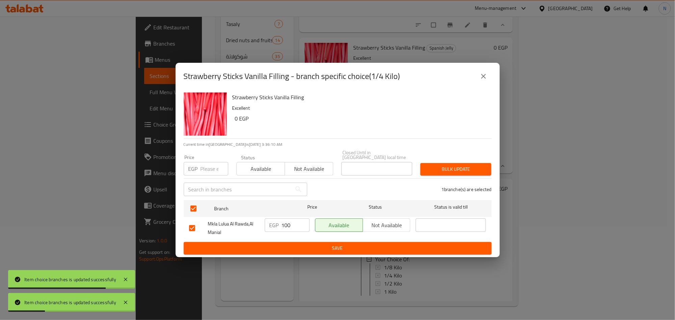
click at [306, 224] on input "100" at bounding box center [296, 226] width 28 height 14
click at [284, 221] on input "100" at bounding box center [296, 226] width 28 height 14
type input "114"
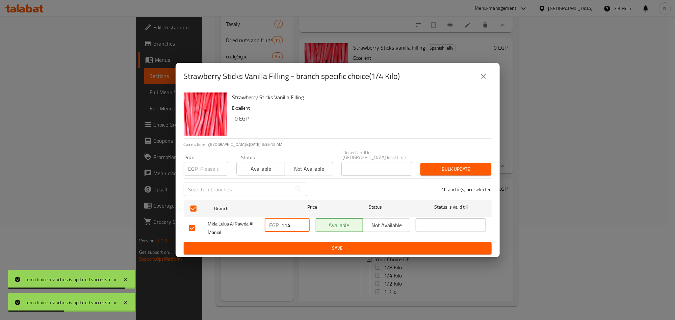
click at [290, 246] on span "Save" at bounding box center [337, 248] width 297 height 8
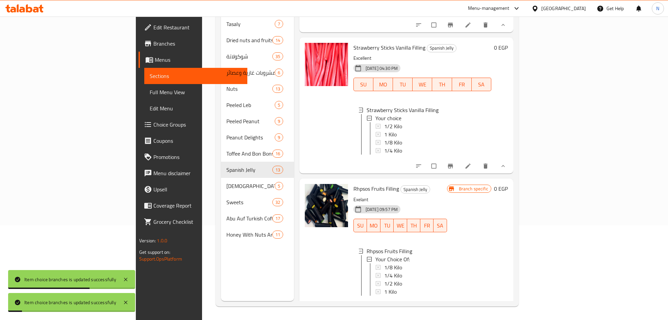
scroll to position [1557, 0]
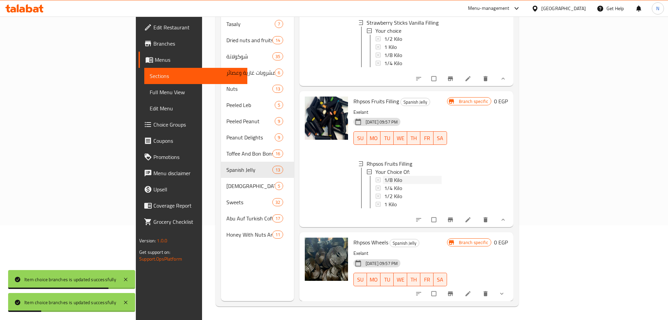
click at [384, 176] on span "1/8 Kilo" at bounding box center [393, 180] width 18 height 8
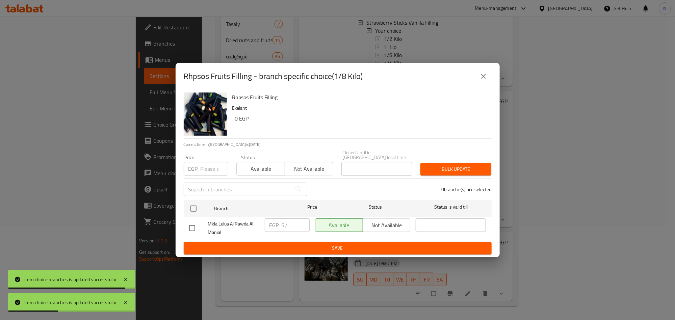
click at [487, 81] on button "close" at bounding box center [484, 76] width 16 height 16
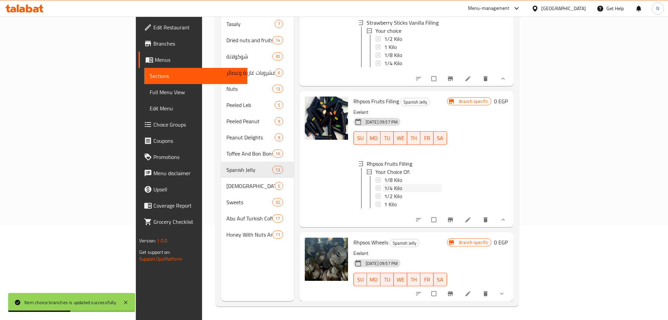
click at [384, 184] on div "1/4 Kilo" at bounding box center [412, 188] width 57 height 8
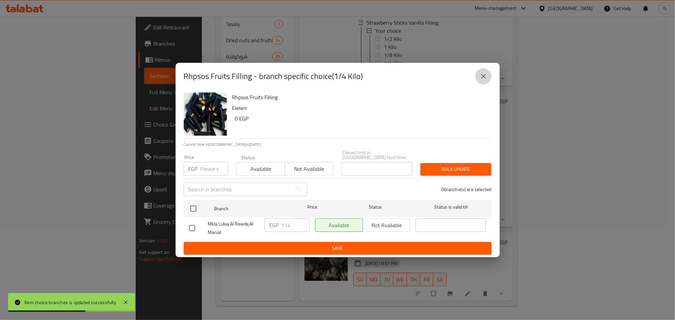
drag, startPoint x: 480, startPoint y: 79, endPoint x: 471, endPoint y: 92, distance: 15.7
click at [480, 79] on icon "close" at bounding box center [484, 76] width 8 height 8
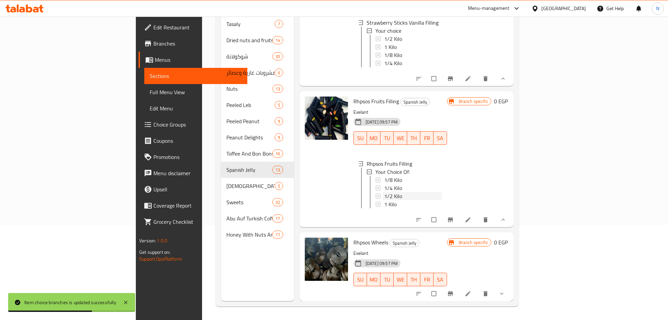
click at [384, 192] on div "1/2 Kilo" at bounding box center [412, 196] width 57 height 8
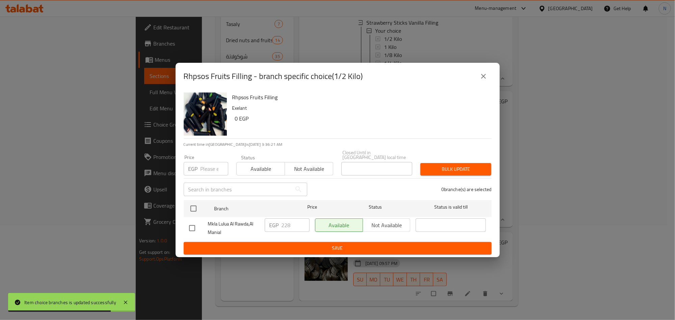
click at [484, 83] on button "close" at bounding box center [484, 76] width 16 height 16
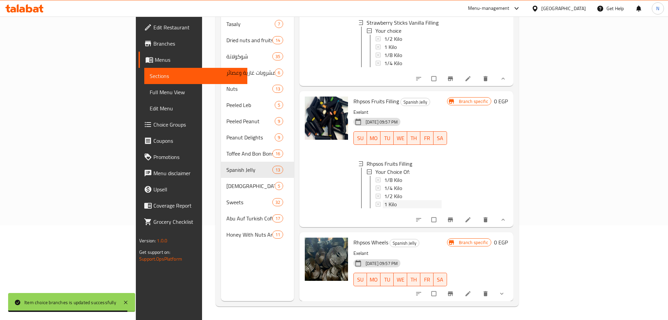
click at [384, 200] on span "1 Kilo" at bounding box center [390, 204] width 13 height 8
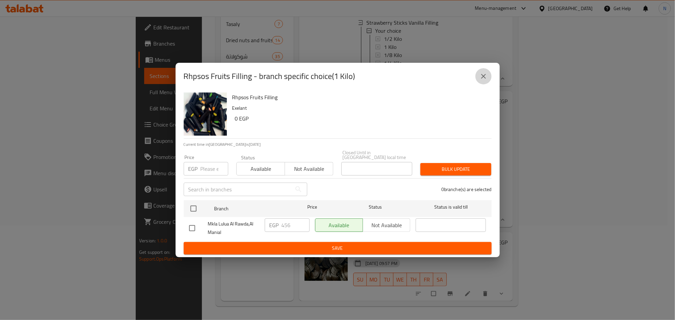
drag, startPoint x: 487, startPoint y: 79, endPoint x: 500, endPoint y: 187, distance: 108.0
click at [486, 80] on icon "close" at bounding box center [484, 76] width 8 height 8
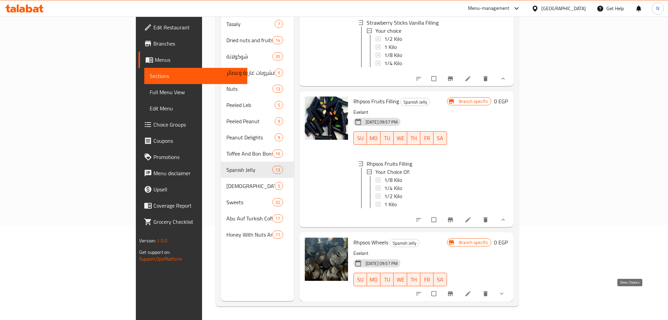
click at [503, 295] on icon "show more" at bounding box center [501, 294] width 3 height 2
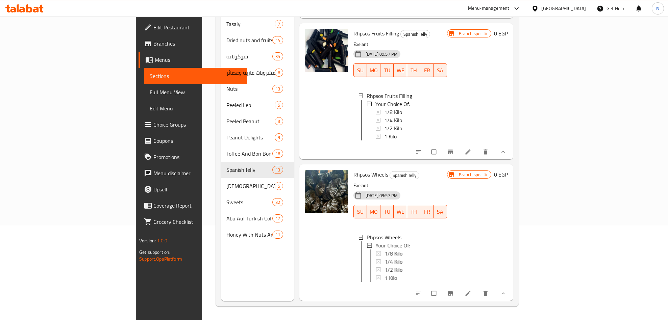
scroll to position [1633, 0]
click at [384, 250] on span "1/8 Kilo" at bounding box center [393, 254] width 18 height 8
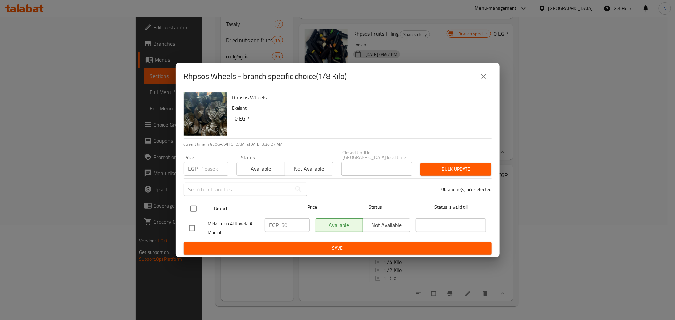
click at [189, 202] on input "checkbox" at bounding box center [194, 209] width 14 height 14
checkbox input "true"
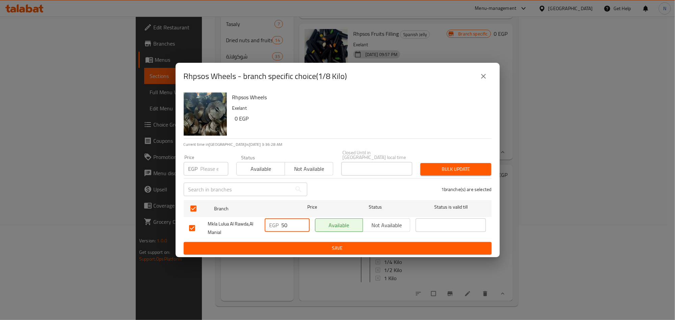
click at [286, 219] on input "50" at bounding box center [296, 226] width 28 height 14
type input "57"
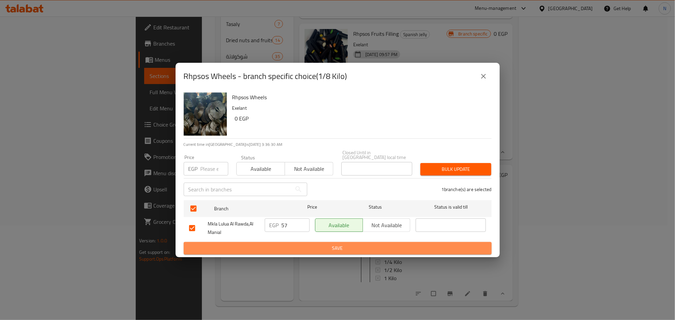
click at [290, 247] on span "Save" at bounding box center [337, 248] width 297 height 8
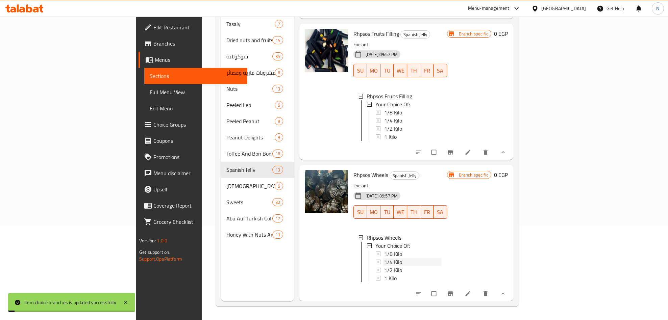
click at [384, 258] on span "1/4 Kilo" at bounding box center [393, 262] width 18 height 8
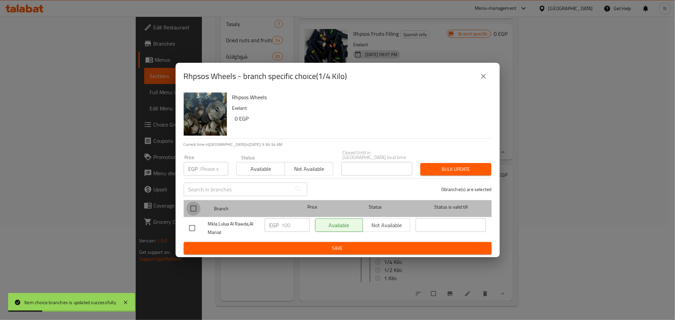
drag, startPoint x: 197, startPoint y: 206, endPoint x: 258, endPoint y: 221, distance: 63.3
click at [198, 207] on input "checkbox" at bounding box center [194, 209] width 14 height 14
checkbox input "true"
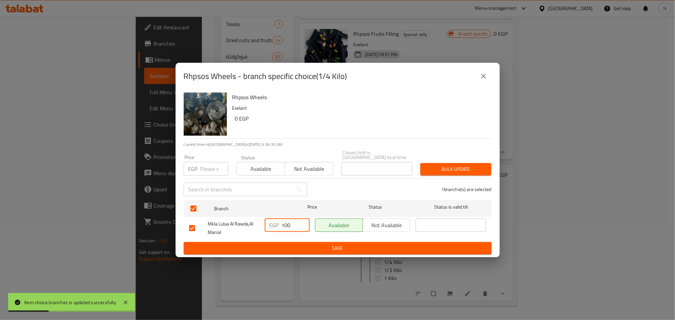
click at [289, 219] on input "100" at bounding box center [296, 226] width 28 height 14
type input "114"
click at [298, 245] on span "Save" at bounding box center [337, 248] width 297 height 8
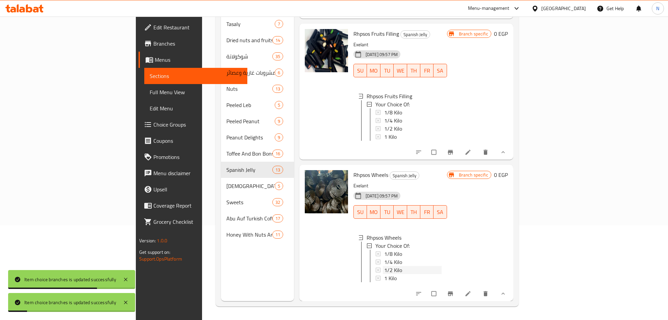
click at [384, 266] on span "1/2 Kilo" at bounding box center [393, 270] width 18 height 8
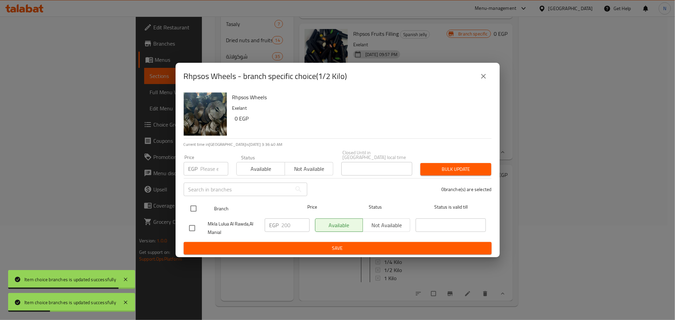
click at [199, 207] on input "checkbox" at bounding box center [194, 209] width 14 height 14
checkbox input "true"
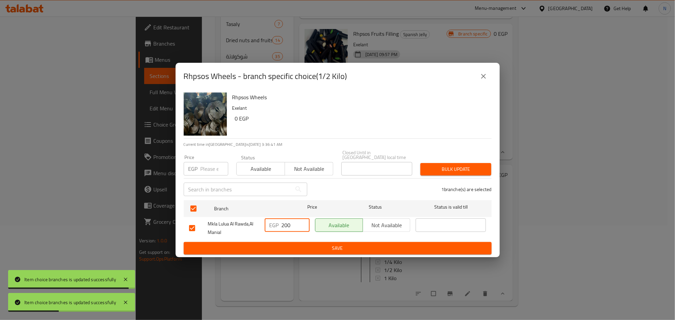
click at [294, 225] on input "200" at bounding box center [296, 226] width 28 height 14
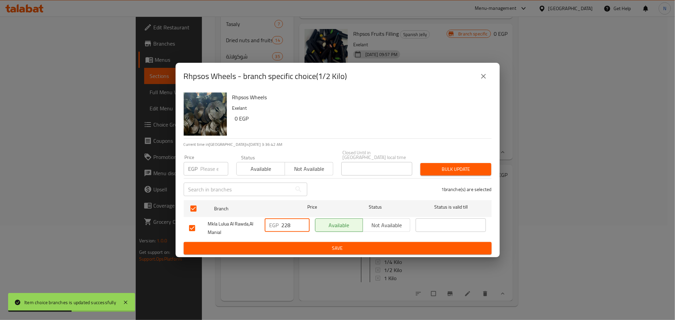
type input "228"
click at [293, 242] on button "Save" at bounding box center [338, 248] width 308 height 13
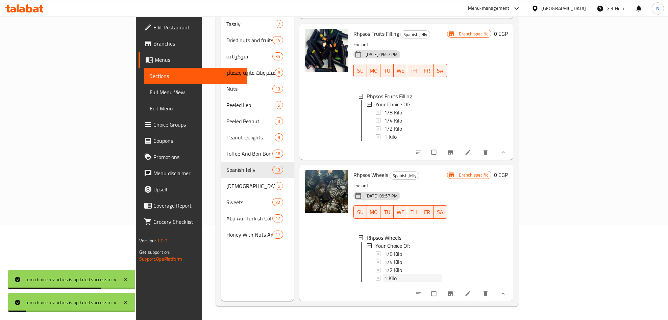
click at [384, 274] on span "1 Kilo" at bounding box center [390, 278] width 13 height 8
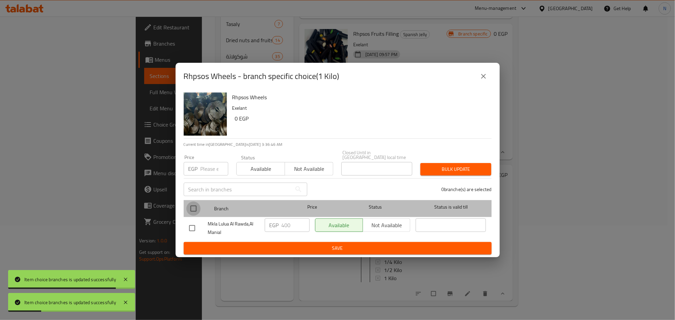
click at [194, 207] on input "checkbox" at bounding box center [194, 209] width 14 height 14
checkbox input "true"
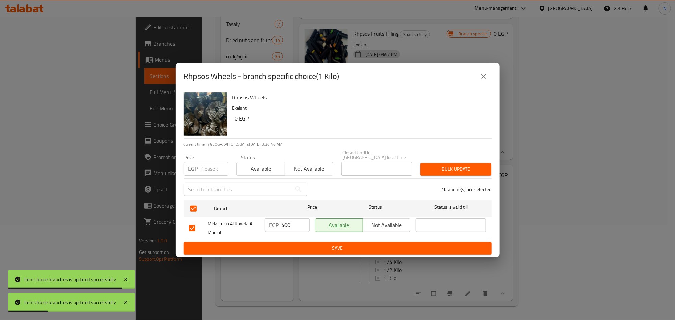
click at [282, 219] on input "400" at bounding box center [296, 226] width 28 height 14
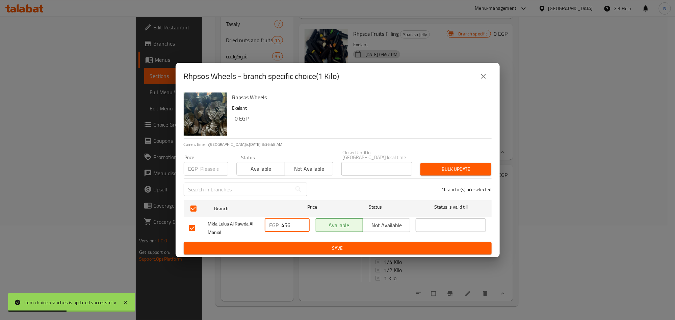
type input "456"
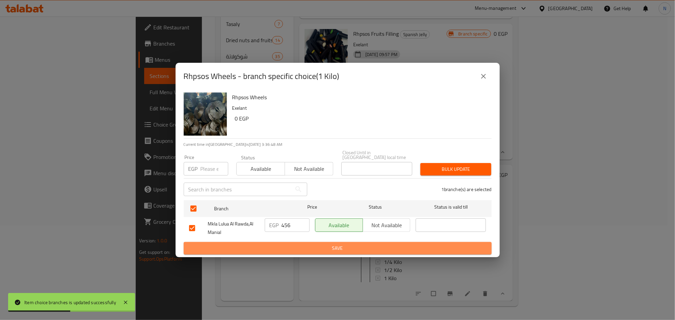
click at [289, 242] on button "Save" at bounding box center [338, 248] width 308 height 13
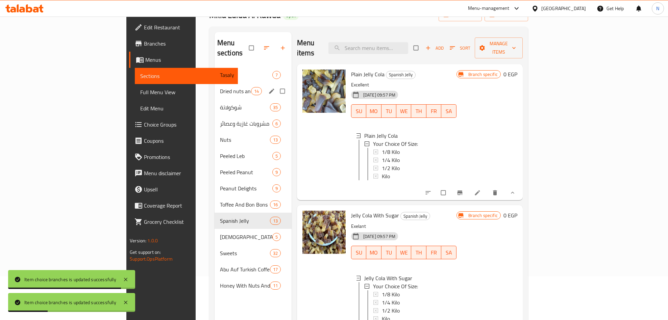
scroll to position [0, 0]
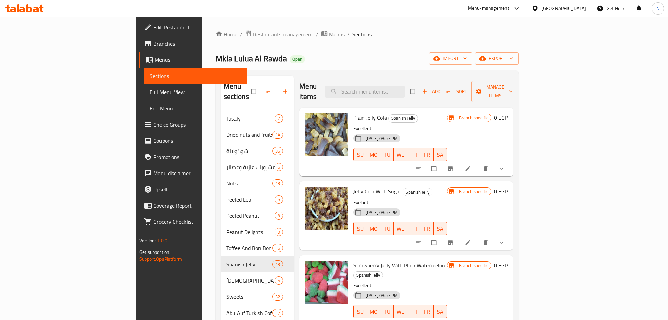
click at [511, 165] on button "show more" at bounding box center [502, 168] width 16 height 15
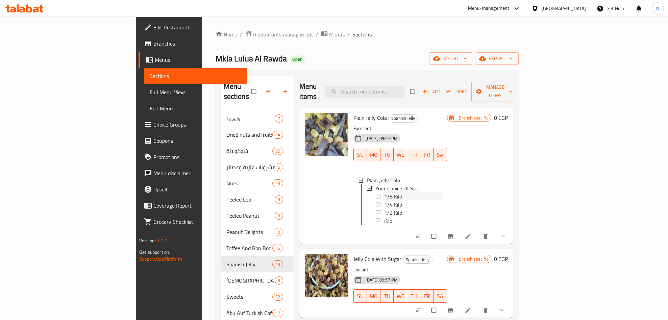
click at [384, 193] on span "1/8 Kilo" at bounding box center [393, 197] width 18 height 8
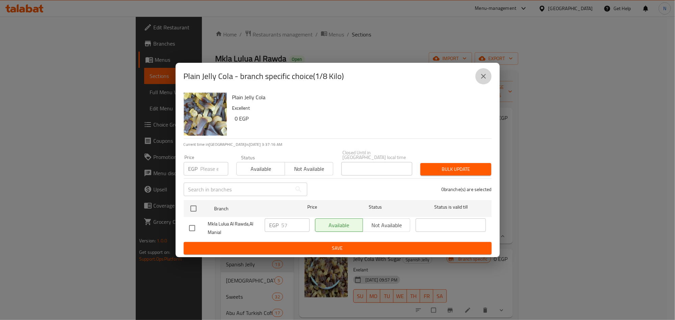
drag, startPoint x: 478, startPoint y: 81, endPoint x: 473, endPoint y: 85, distance: 6.8
click at [478, 81] on button "close" at bounding box center [484, 76] width 16 height 16
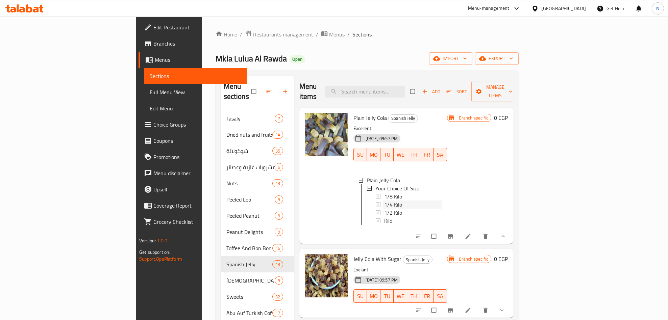
click at [384, 201] on div "1/4 Kilo" at bounding box center [412, 205] width 57 height 8
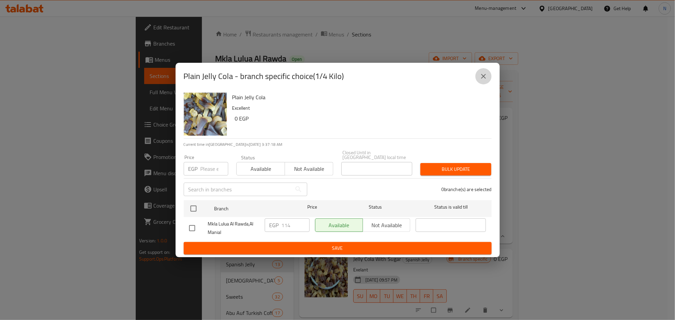
click at [483, 79] on icon "close" at bounding box center [483, 76] width 5 height 5
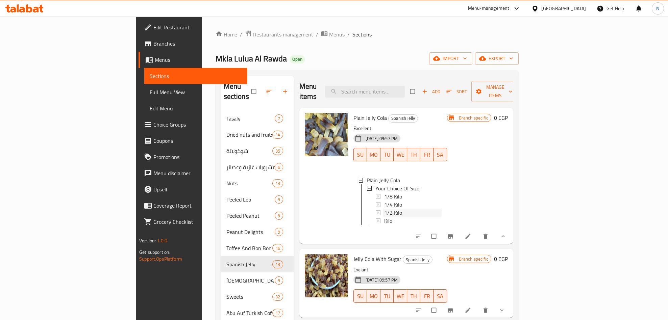
click at [384, 209] on span "1/2 Kilo" at bounding box center [393, 213] width 18 height 8
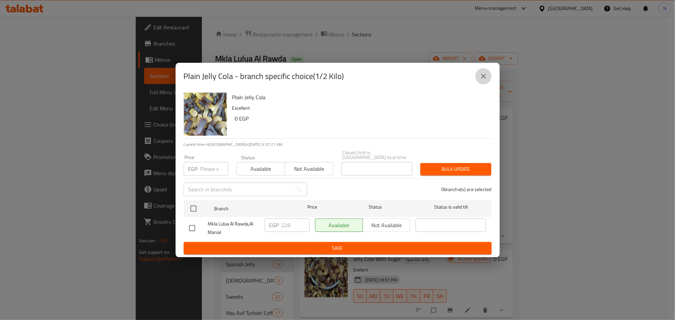
click at [481, 78] on icon "close" at bounding box center [484, 76] width 8 height 8
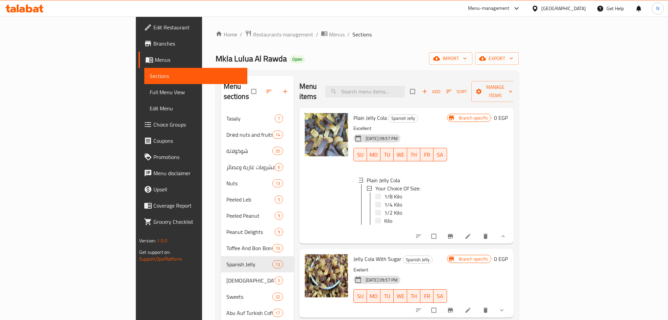
click at [384, 209] on span "1/2 Kilo" at bounding box center [393, 213] width 18 height 8
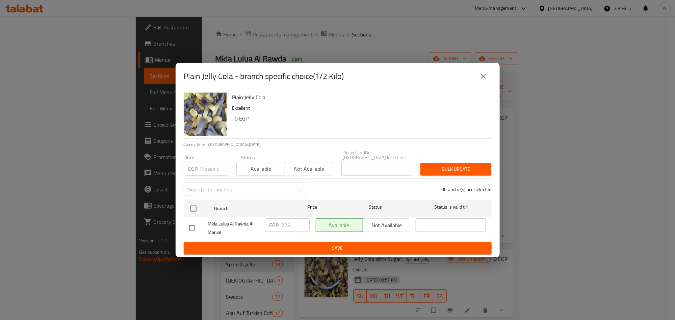
click at [490, 74] on button "close" at bounding box center [484, 76] width 16 height 16
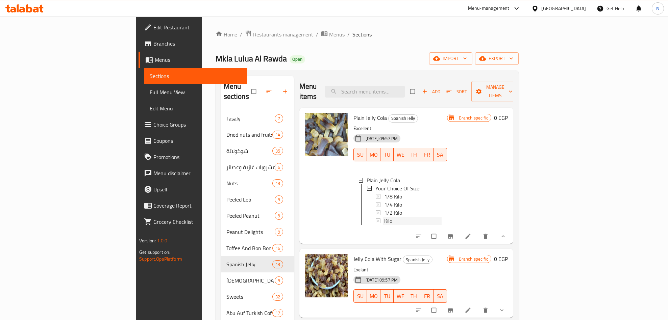
click at [384, 217] on div "Kilo" at bounding box center [412, 221] width 57 height 8
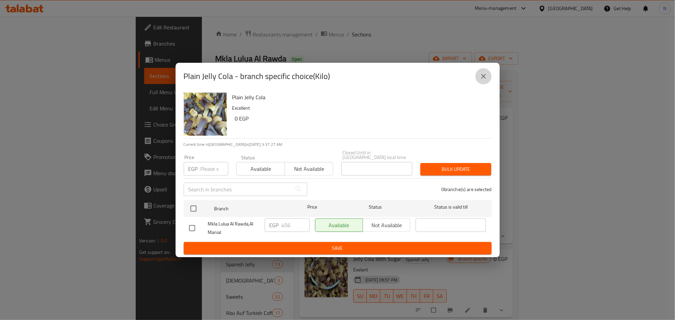
click at [489, 80] on button "close" at bounding box center [484, 76] width 16 height 16
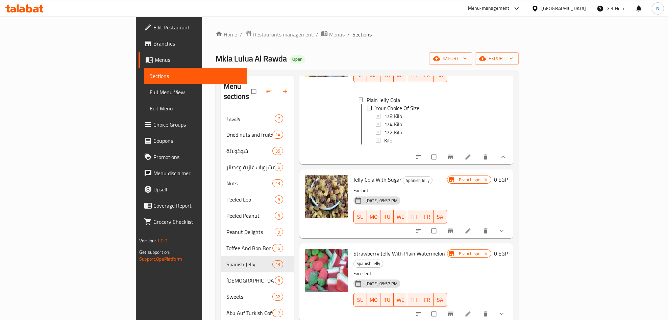
scroll to position [152, 0]
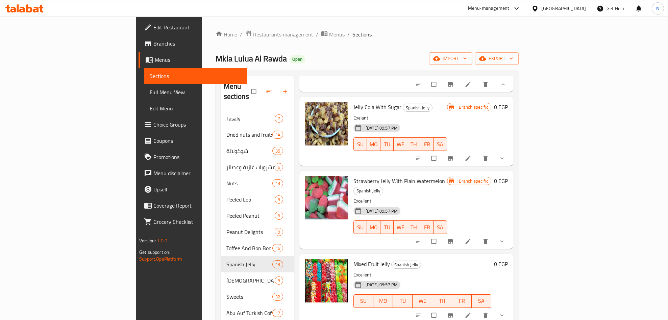
click at [505, 155] on icon "show more" at bounding box center [501, 158] width 7 height 7
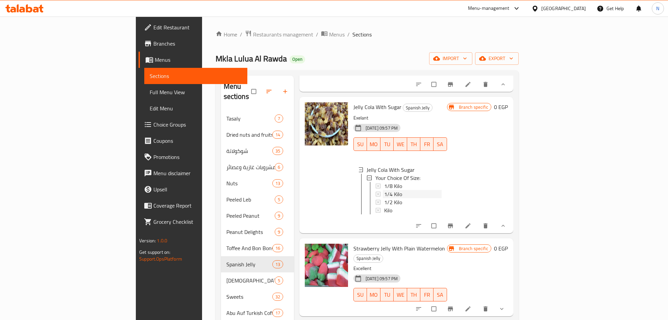
click at [384, 190] on span "1/4 Kilo" at bounding box center [393, 194] width 18 height 8
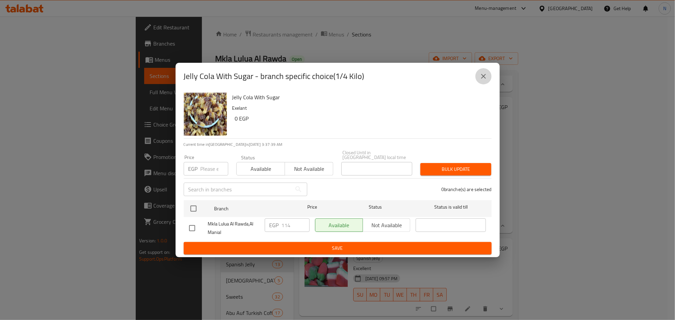
click at [484, 74] on icon "close" at bounding box center [484, 76] width 8 height 8
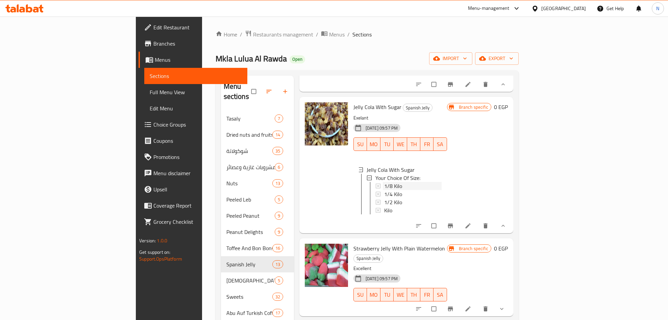
click at [384, 185] on span "1/8 Kilo" at bounding box center [393, 186] width 18 height 8
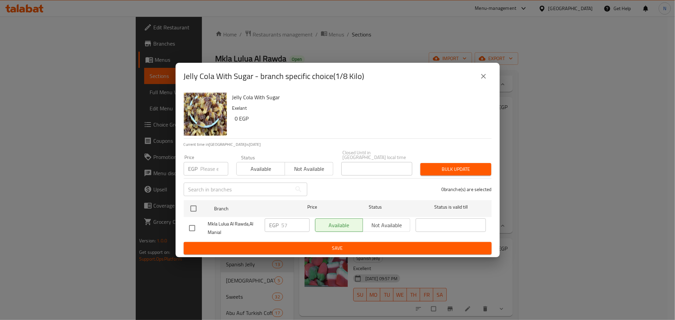
click at [483, 77] on icon "close" at bounding box center [484, 76] width 8 height 8
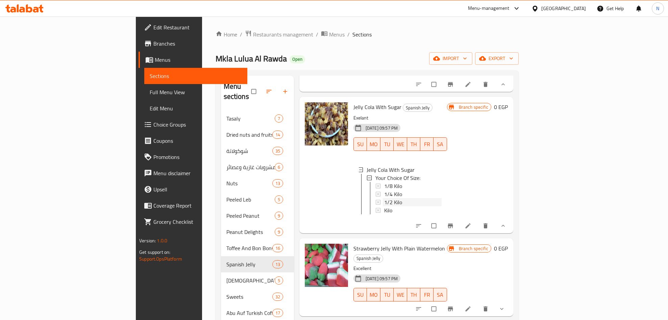
click at [384, 200] on span "1/2 Kilo" at bounding box center [393, 202] width 18 height 8
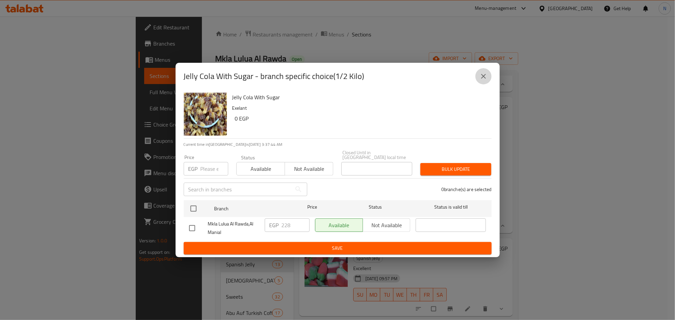
click at [480, 78] on icon "close" at bounding box center [484, 76] width 8 height 8
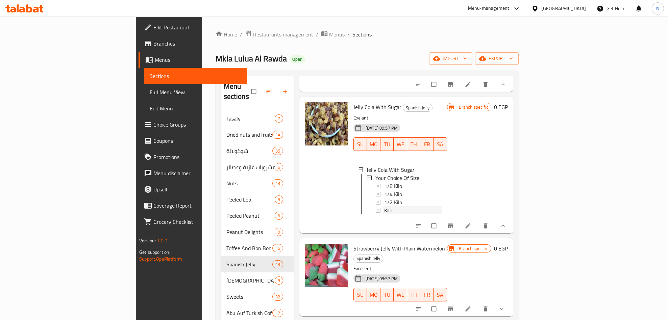
click at [384, 208] on div "Kilo" at bounding box center [412, 210] width 57 height 8
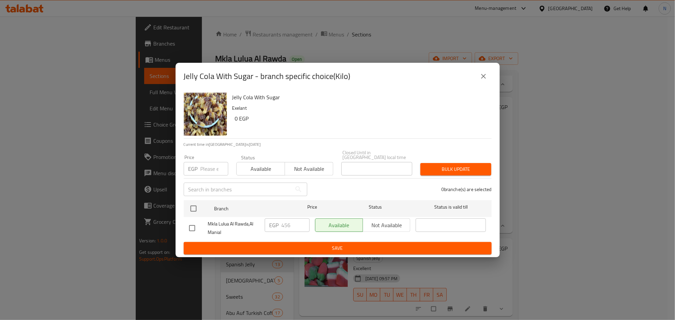
click at [490, 84] on div "Jelly Cola With Sugar - branch specific choice(Kilo)" at bounding box center [338, 76] width 308 height 16
drag, startPoint x: 490, startPoint y: 82, endPoint x: 486, endPoint y: 105, distance: 23.3
click at [489, 82] on button "close" at bounding box center [484, 76] width 16 height 16
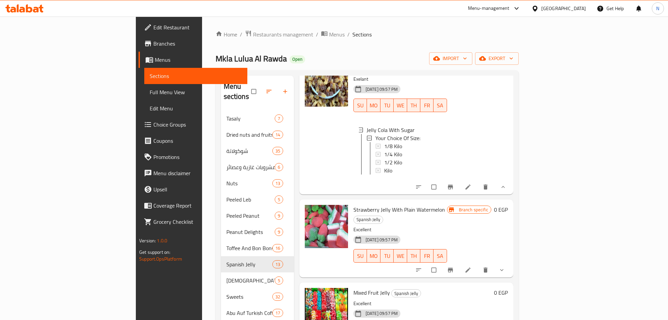
scroll to position [253, 0]
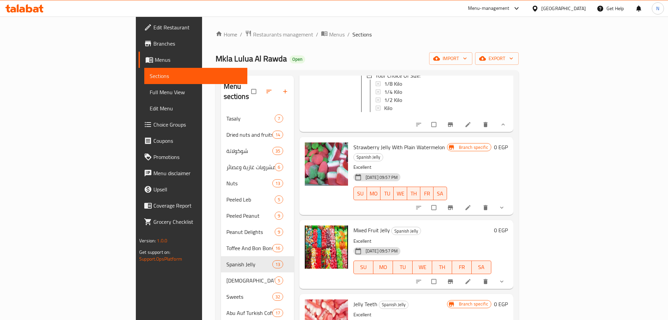
click at [511, 204] on button "show more" at bounding box center [502, 207] width 16 height 15
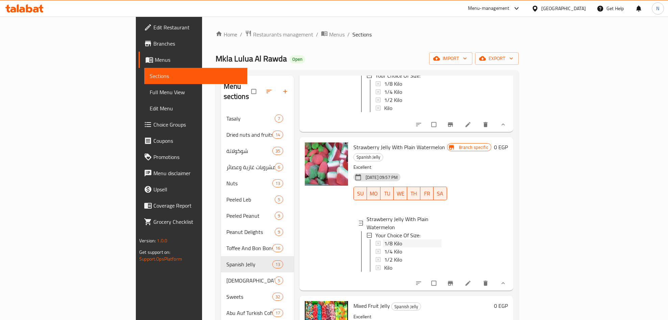
click at [384, 240] on span "1/8 Kilo" at bounding box center [393, 244] width 18 height 8
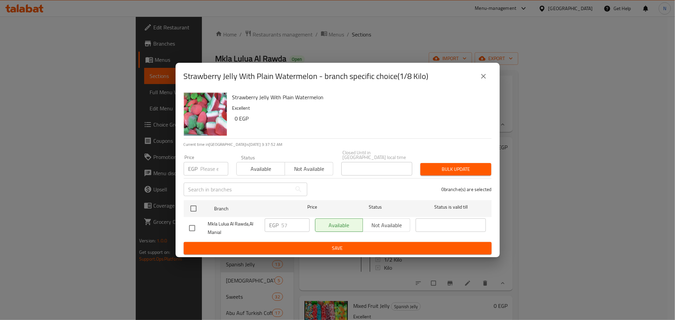
click at [487, 80] on icon "close" at bounding box center [484, 76] width 8 height 8
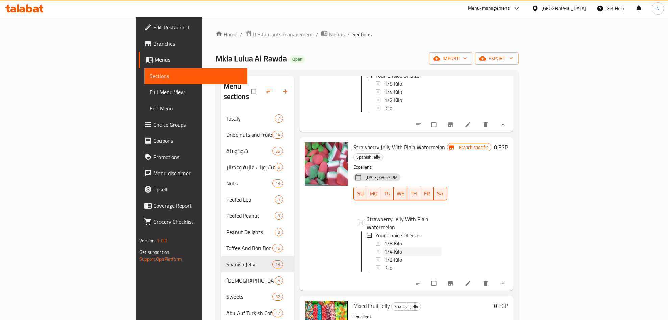
click at [384, 248] on span "1/4 Kilo" at bounding box center [393, 252] width 18 height 8
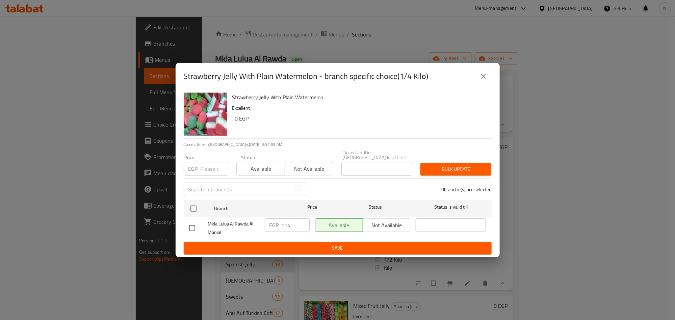
click at [482, 80] on icon "close" at bounding box center [484, 76] width 8 height 8
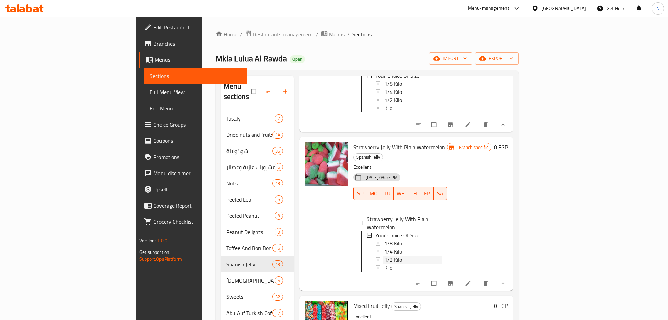
click at [384, 256] on span "1/2 Kilo" at bounding box center [393, 260] width 18 height 8
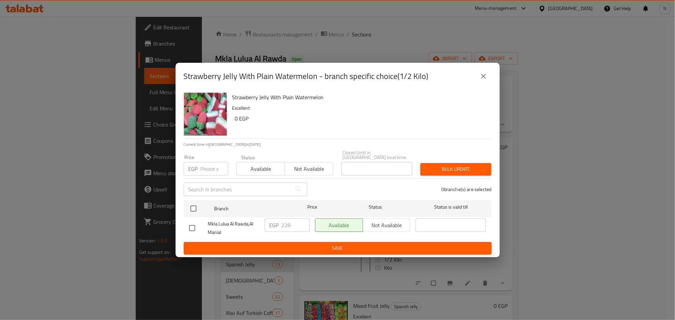
click at [480, 80] on icon "close" at bounding box center [484, 76] width 8 height 8
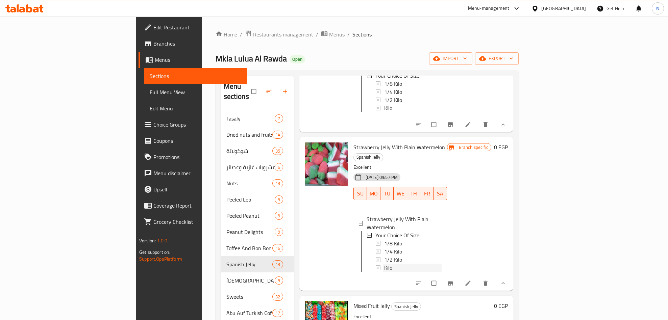
click at [384, 264] on span "Kilo" at bounding box center [388, 268] width 8 height 8
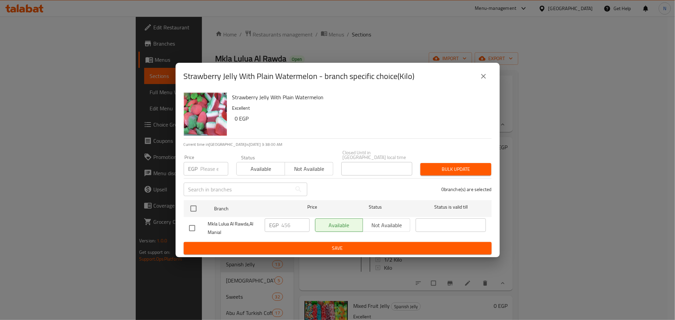
click at [481, 78] on icon "close" at bounding box center [484, 76] width 8 height 8
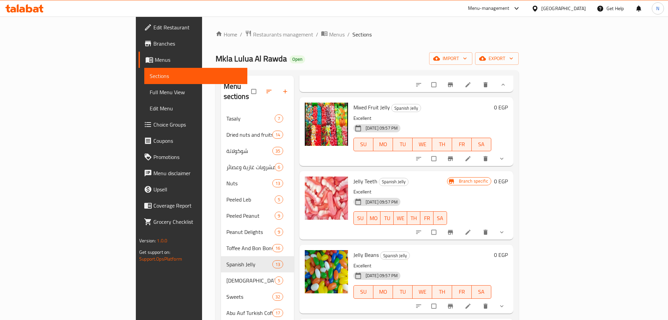
scroll to position [456, 0]
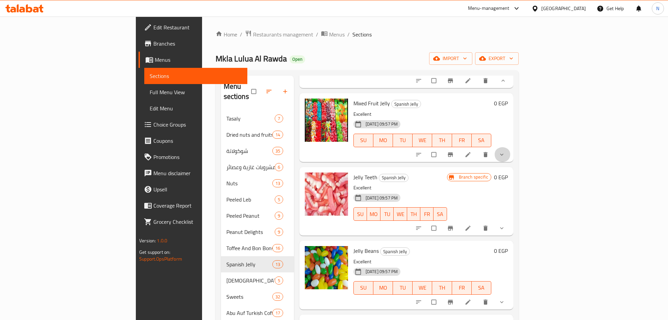
click at [505, 151] on icon "show more" at bounding box center [501, 154] width 7 height 7
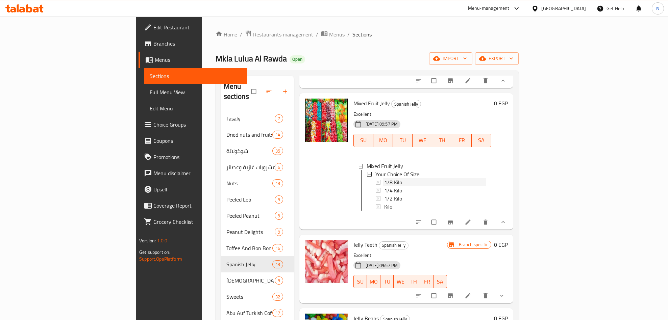
click at [384, 178] on span "1/8 Kilo" at bounding box center [393, 182] width 18 height 8
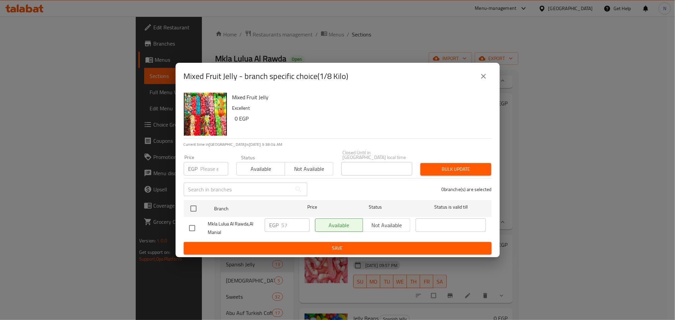
click at [487, 77] on button "close" at bounding box center [484, 76] width 16 height 16
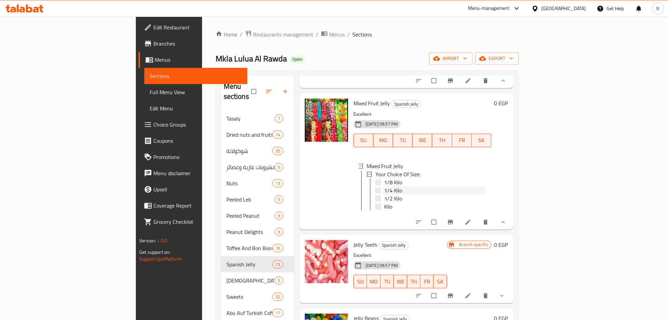
click at [384, 187] on span "1/4 Kilo" at bounding box center [393, 191] width 18 height 8
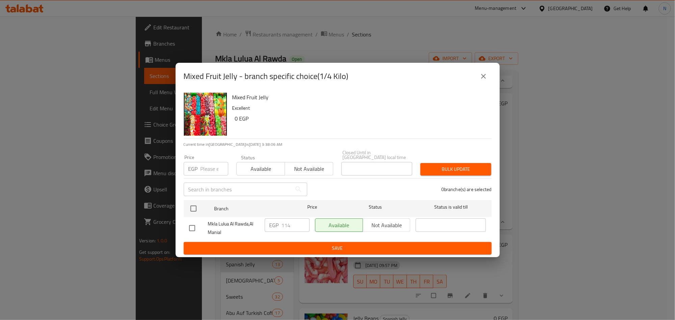
drag, startPoint x: 486, startPoint y: 73, endPoint x: 480, endPoint y: 81, distance: 10.0
click at [486, 73] on button "close" at bounding box center [484, 76] width 16 height 16
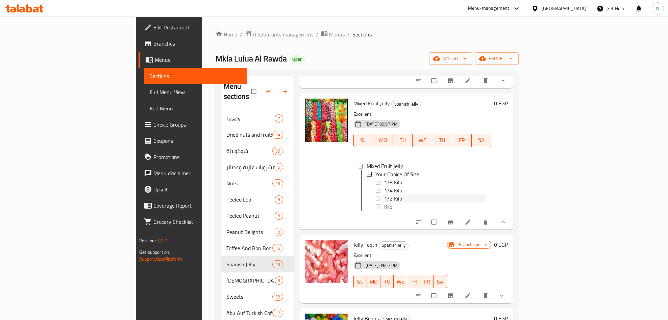
click at [384, 195] on span "1/2 Kilo" at bounding box center [393, 199] width 18 height 8
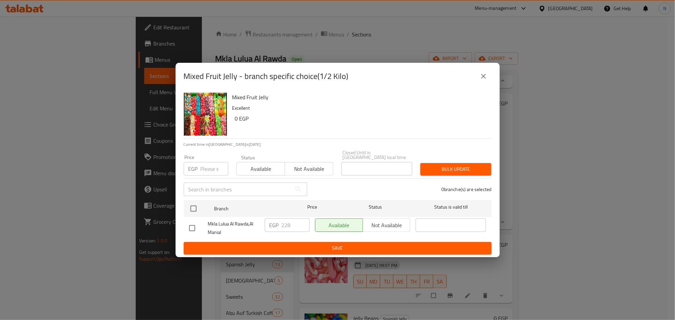
click at [484, 78] on icon "close" at bounding box center [483, 76] width 5 height 5
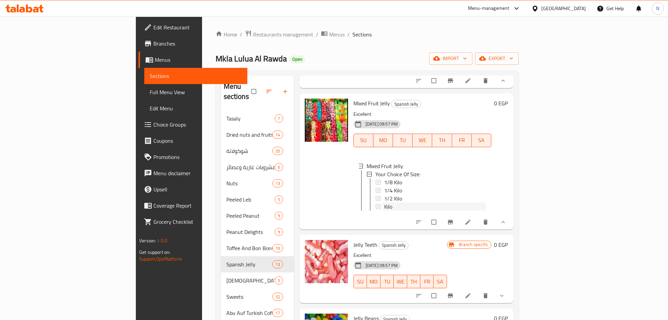
click at [384, 204] on div "Kilo" at bounding box center [435, 207] width 102 height 8
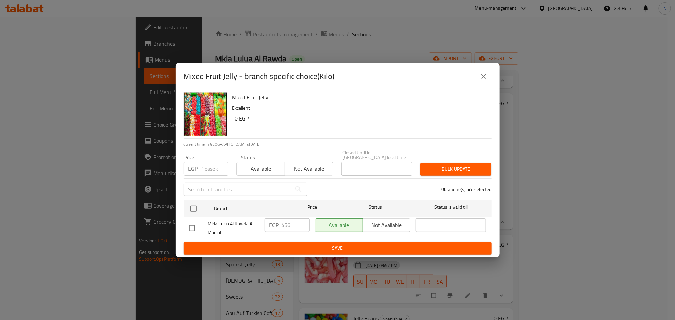
click at [481, 84] on div "Mixed Fruit Jelly - branch specific choice(Kilo)" at bounding box center [338, 76] width 308 height 16
click at [486, 80] on icon "close" at bounding box center [484, 76] width 8 height 8
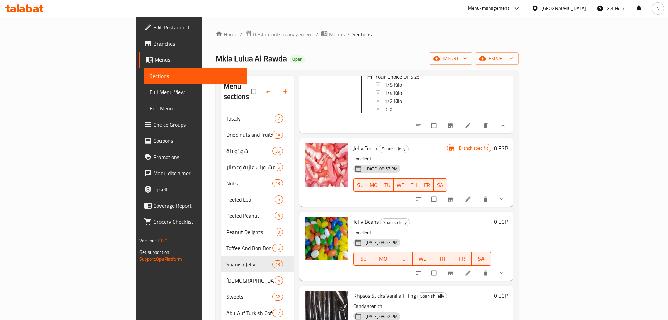
scroll to position [557, 0]
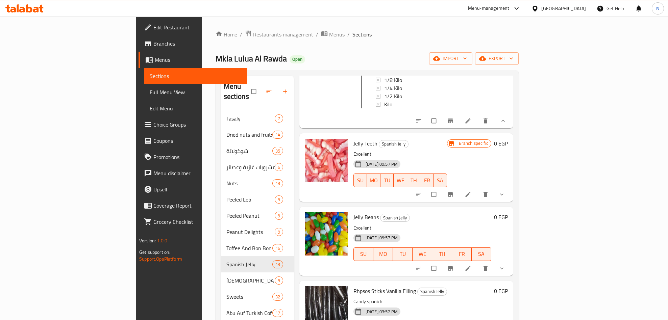
click at [505, 196] on icon "show more" at bounding box center [501, 194] width 7 height 7
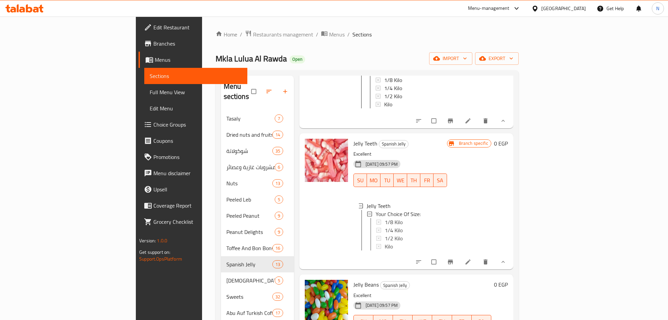
scroll to position [1, 0]
click at [384, 225] on div "1/8 Kilo" at bounding box center [412, 221] width 57 height 8
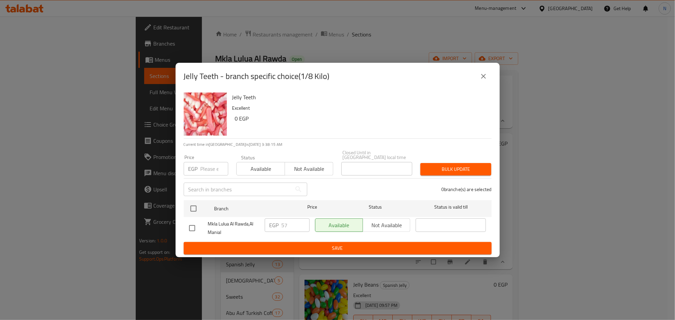
drag, startPoint x: 488, startPoint y: 81, endPoint x: 477, endPoint y: 84, distance: 11.0
click at [488, 81] on button "close" at bounding box center [484, 76] width 16 height 16
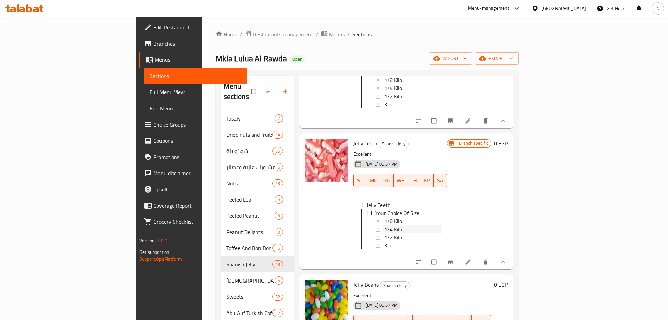
click at [384, 230] on span "1/4 Kilo" at bounding box center [393, 229] width 18 height 8
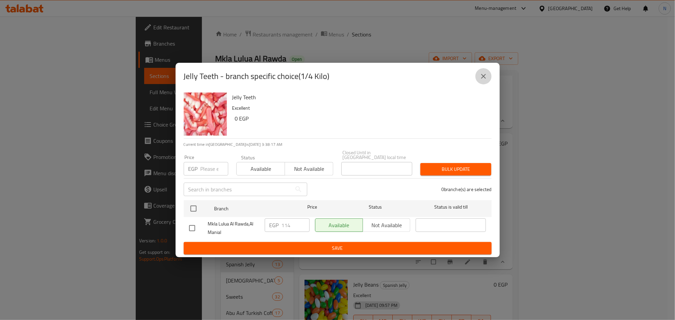
drag, startPoint x: 481, startPoint y: 78, endPoint x: 473, endPoint y: 83, distance: 9.4
click at [480, 79] on icon "close" at bounding box center [484, 76] width 8 height 8
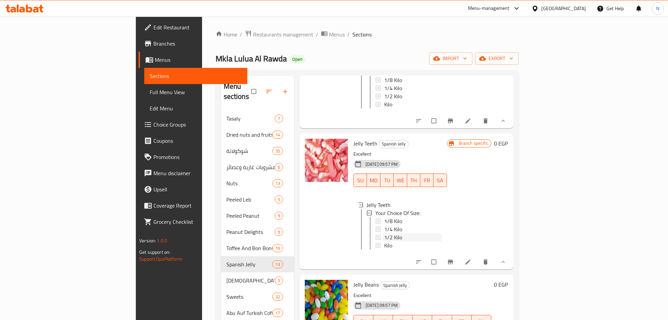
click at [384, 240] on span "1/2 Kilo" at bounding box center [393, 237] width 18 height 8
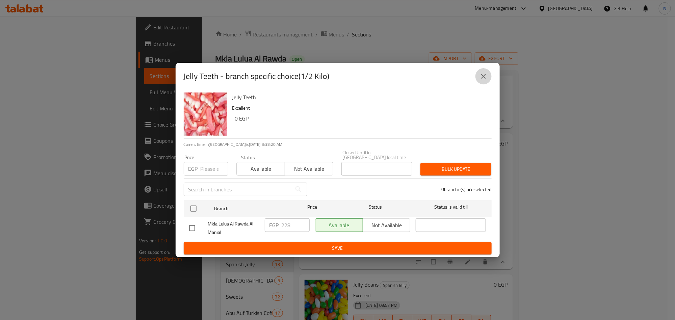
click at [486, 77] on icon "close" at bounding box center [484, 76] width 8 height 8
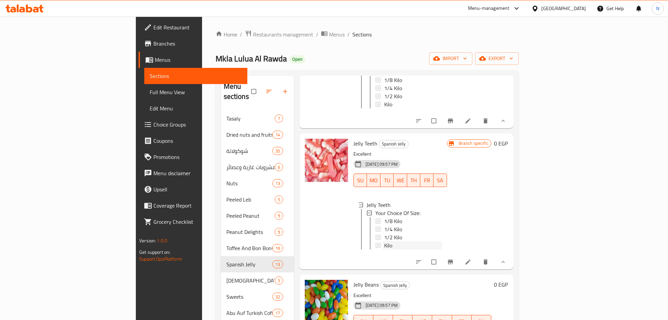
click at [384, 247] on div "Kilo" at bounding box center [412, 246] width 57 height 8
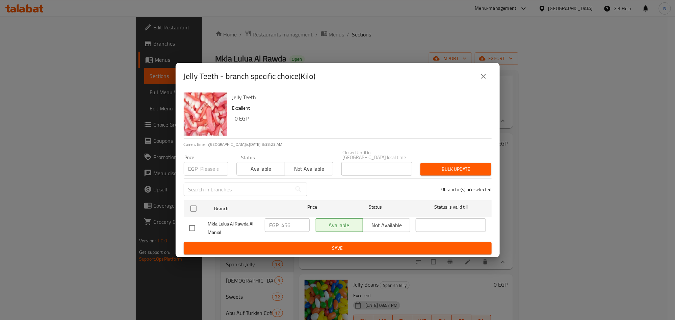
drag, startPoint x: 487, startPoint y: 81, endPoint x: 371, endPoint y: 153, distance: 136.4
click at [487, 80] on icon "close" at bounding box center [484, 76] width 8 height 8
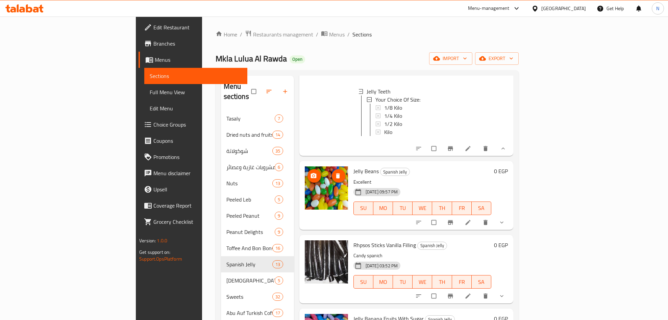
scroll to position [710, 0]
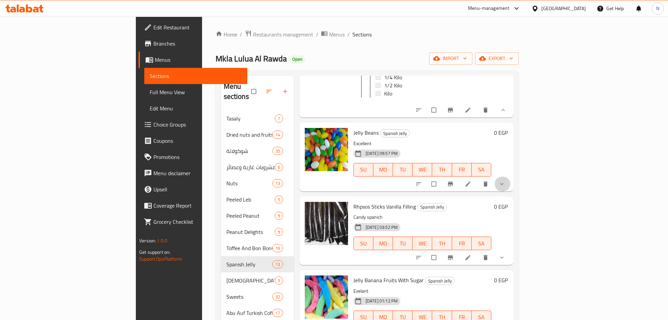
click at [505, 188] on icon "show more" at bounding box center [501, 184] width 7 height 7
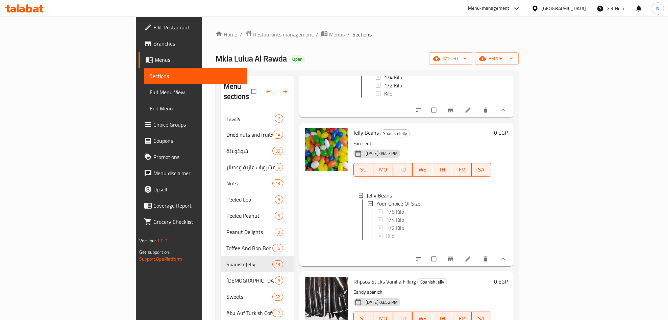
scroll to position [1, 0]
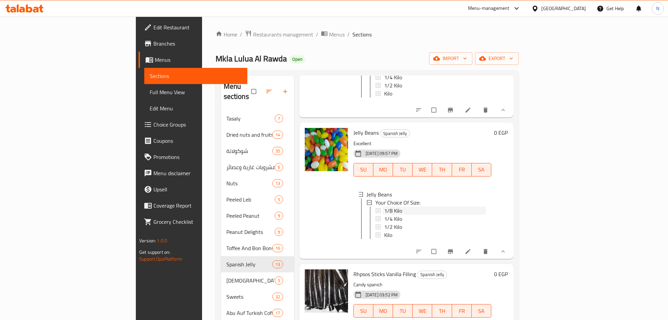
click at [384, 215] on span "1/8 Kilo" at bounding box center [393, 211] width 18 height 8
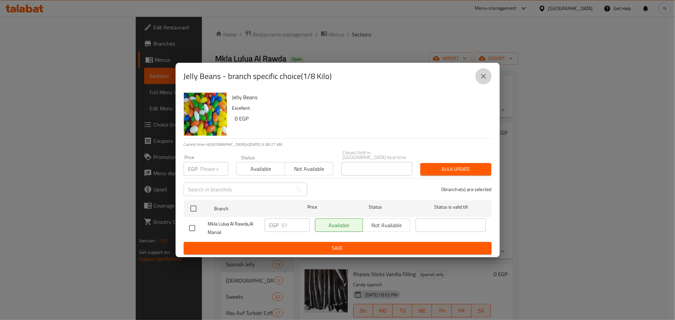
click at [484, 80] on icon "close" at bounding box center [484, 76] width 8 height 8
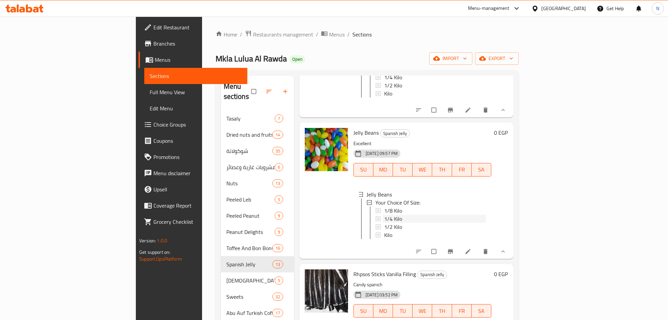
click at [384, 223] on span "1/4 Kilo" at bounding box center [393, 219] width 18 height 8
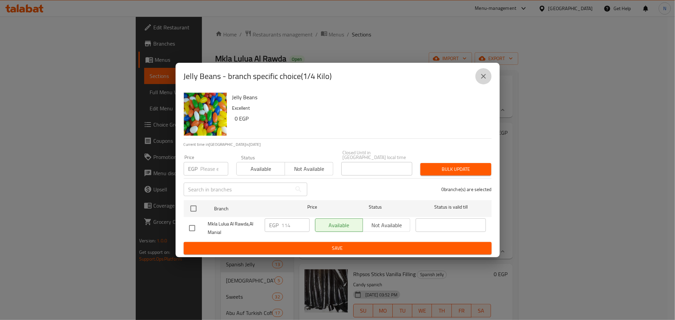
click at [484, 83] on button "close" at bounding box center [484, 76] width 16 height 16
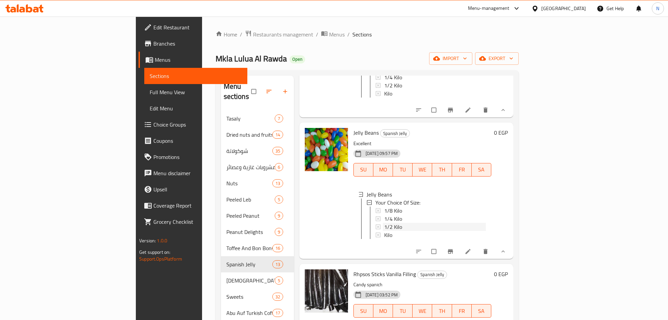
click at [384, 231] on span "1/2 Kilo" at bounding box center [393, 227] width 18 height 8
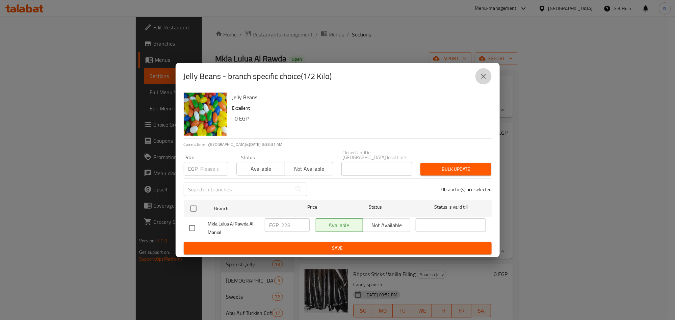
click at [488, 77] on icon "close" at bounding box center [484, 76] width 8 height 8
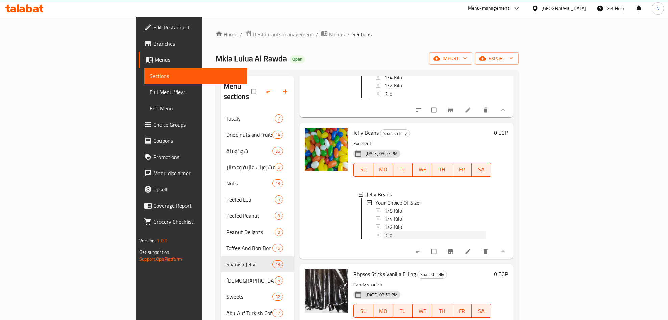
click at [384, 239] on span "Kilo" at bounding box center [388, 235] width 8 height 8
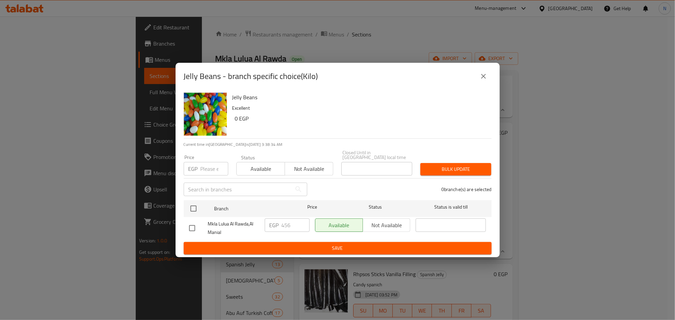
click at [488, 80] on icon "close" at bounding box center [484, 76] width 8 height 8
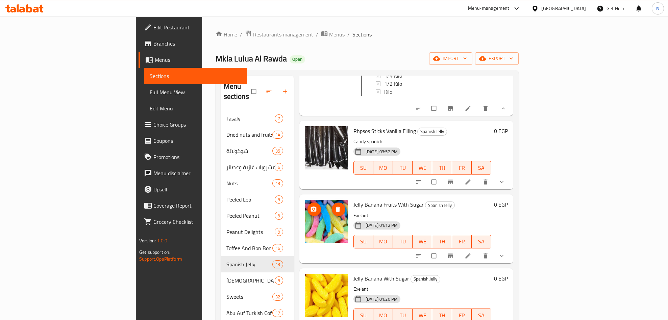
scroll to position [912, 0]
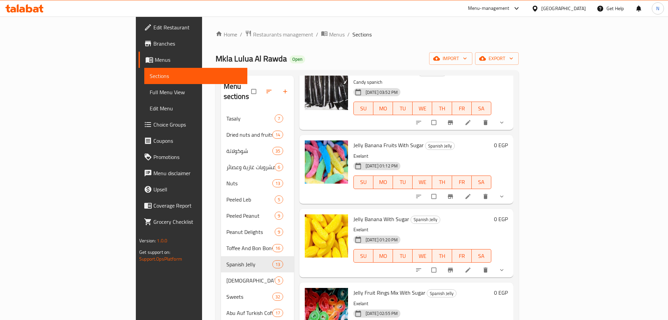
click at [511, 130] on button "show more" at bounding box center [502, 122] width 16 height 15
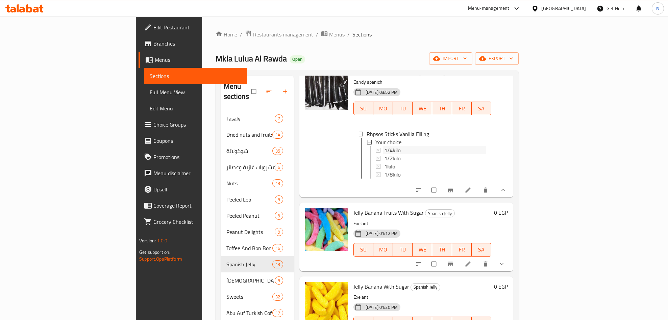
click at [384, 154] on span "1/4kilo" at bounding box center [392, 150] width 16 height 8
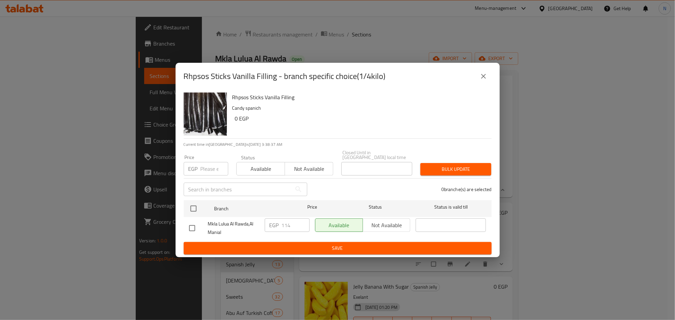
drag, startPoint x: 483, startPoint y: 75, endPoint x: 464, endPoint y: 100, distance: 31.0
click at [483, 76] on icon "close" at bounding box center [484, 76] width 8 height 8
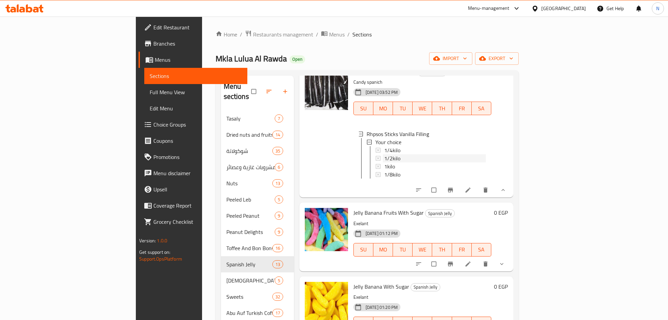
click at [384, 163] on div "1/2kilo" at bounding box center [435, 158] width 102 height 8
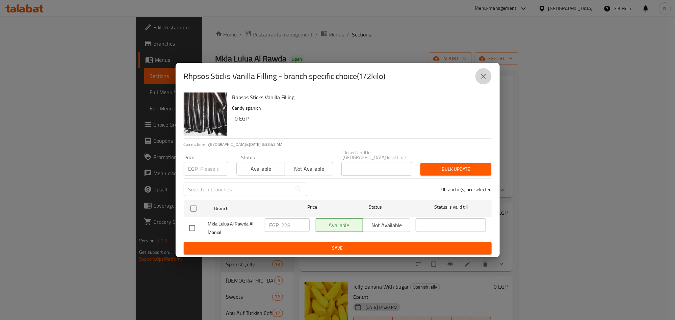
click at [487, 77] on icon "close" at bounding box center [484, 76] width 8 height 8
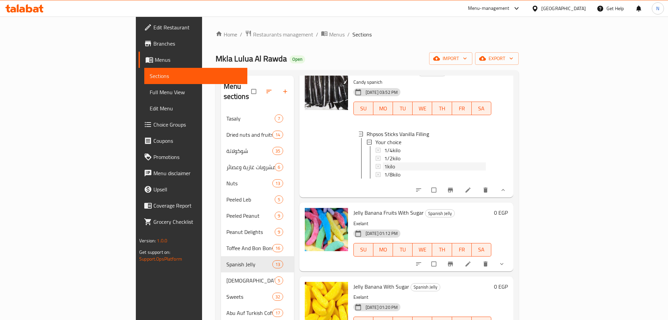
click at [384, 171] on span "1kilo" at bounding box center [389, 167] width 11 height 8
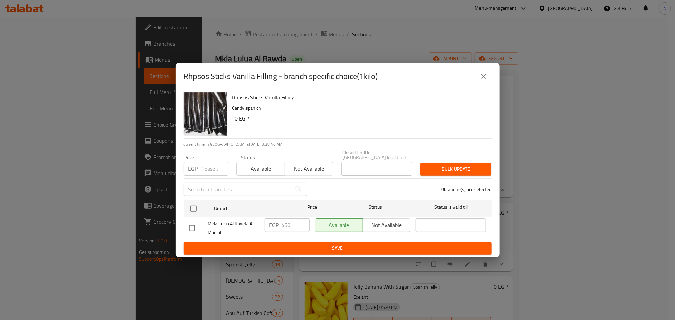
click at [484, 79] on icon "close" at bounding box center [484, 76] width 8 height 8
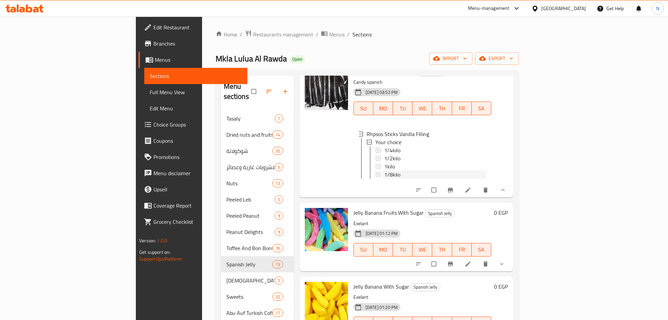
click at [388, 179] on div "1/8kilo" at bounding box center [435, 175] width 102 height 8
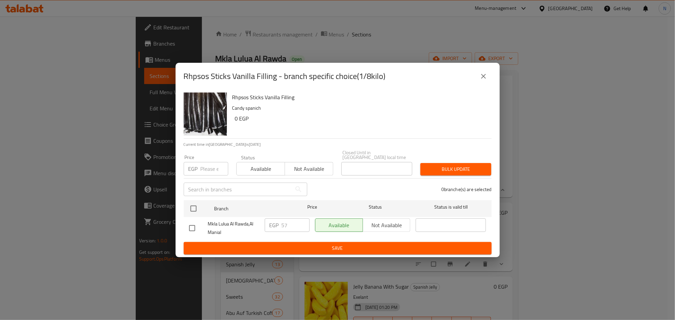
click at [484, 77] on icon "close" at bounding box center [484, 76] width 8 height 8
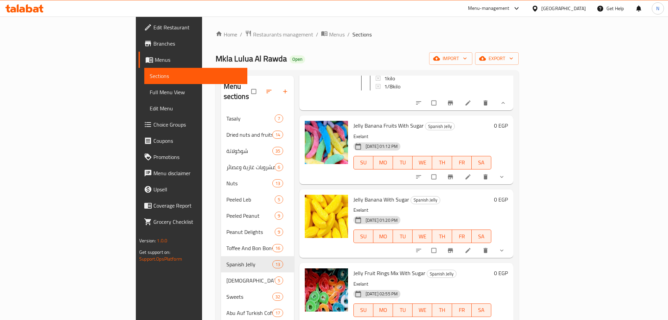
scroll to position [1014, 0]
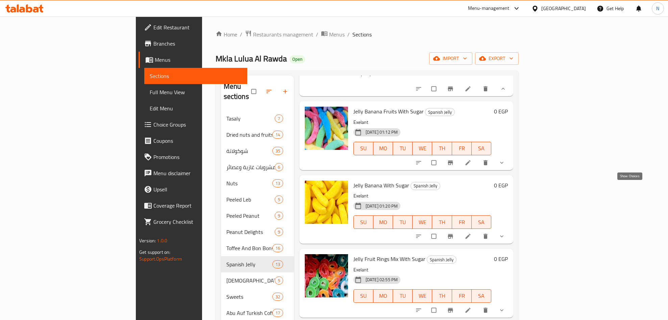
click at [505, 166] on icon "show more" at bounding box center [501, 162] width 7 height 7
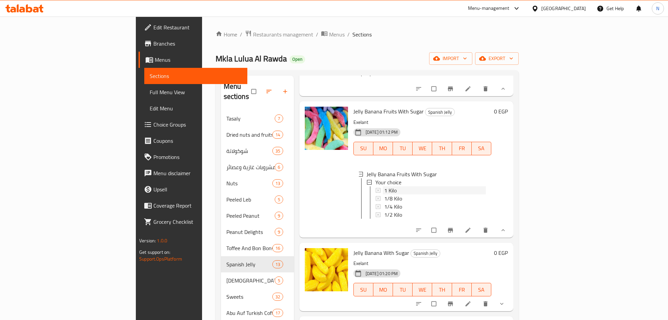
click at [384, 195] on span "1 Kilo" at bounding box center [390, 191] width 13 height 8
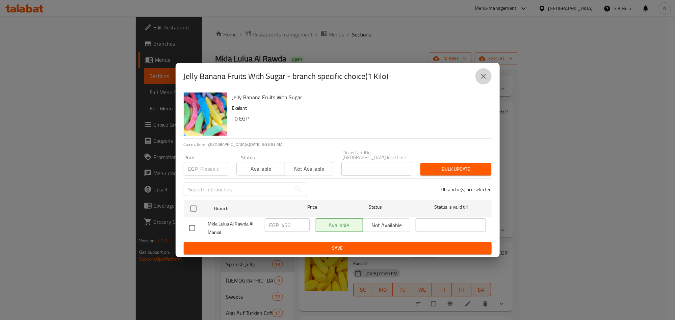
drag, startPoint x: 482, startPoint y: 76, endPoint x: 477, endPoint y: 82, distance: 8.2
click at [482, 77] on icon "close" at bounding box center [484, 76] width 8 height 8
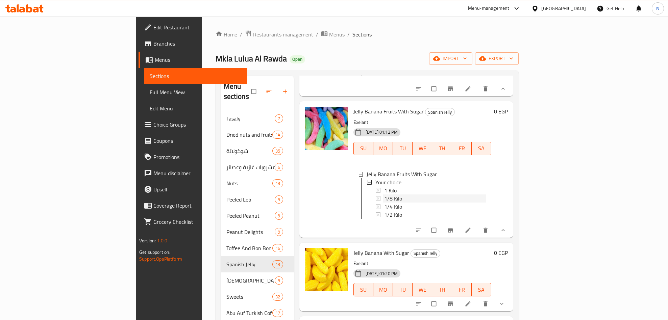
click at [384, 203] on span "1/8 Kilo" at bounding box center [393, 199] width 18 height 8
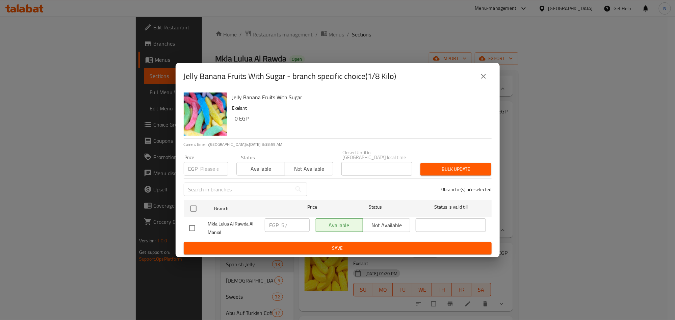
click at [493, 79] on div "Jelly Banana Fruits With Sugar - branch specific choice(1/8 Kilo)" at bounding box center [338, 76] width 324 height 27
click at [489, 79] on button "close" at bounding box center [484, 76] width 16 height 16
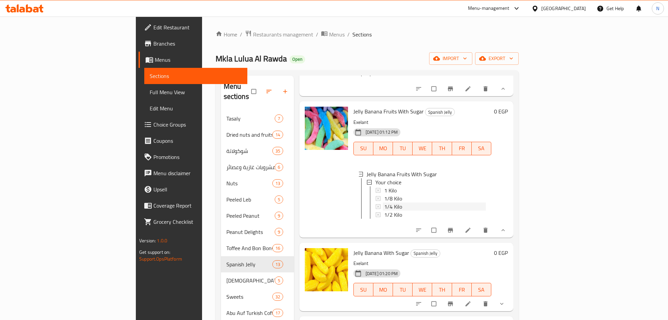
click at [384, 211] on div "1/4 Kilo" at bounding box center [435, 207] width 102 height 8
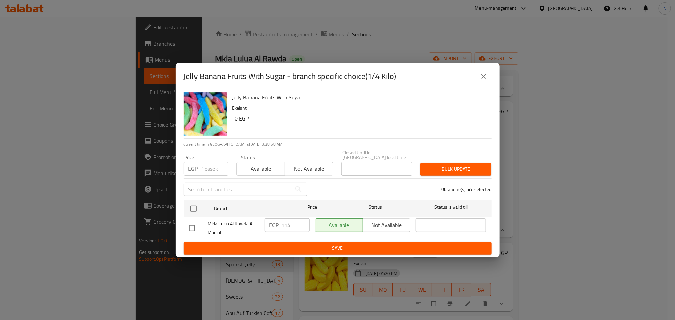
drag, startPoint x: 487, startPoint y: 77, endPoint x: 421, endPoint y: 194, distance: 133.6
click at [486, 79] on icon "close" at bounding box center [484, 76] width 8 height 8
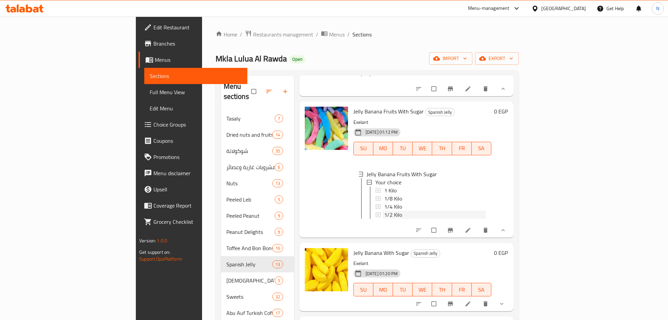
click at [384, 219] on div "1/2 Kilo" at bounding box center [435, 215] width 102 height 8
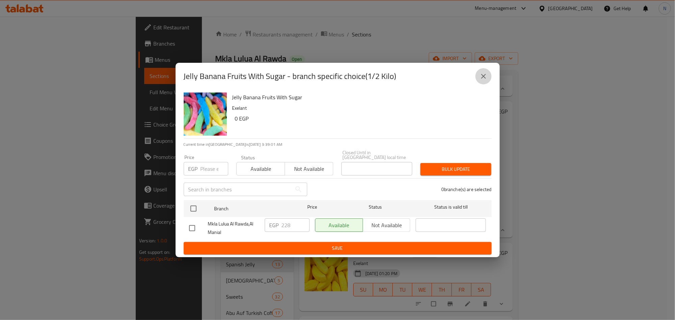
click at [484, 74] on icon "close" at bounding box center [484, 76] width 8 height 8
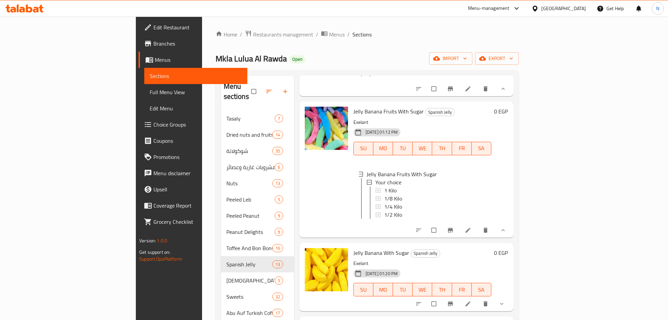
scroll to position [1, 0]
click at [384, 194] on div "1 Kilo" at bounding box center [435, 189] width 102 height 8
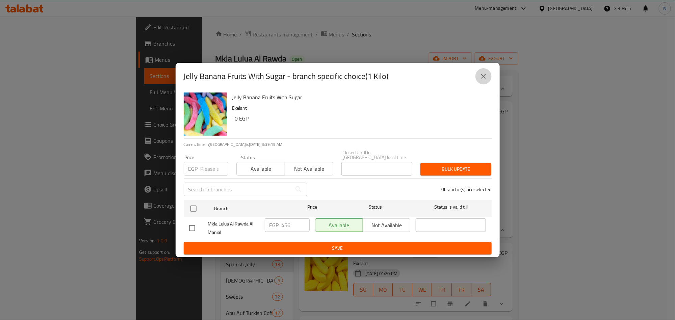
click at [486, 79] on icon "close" at bounding box center [484, 76] width 8 height 8
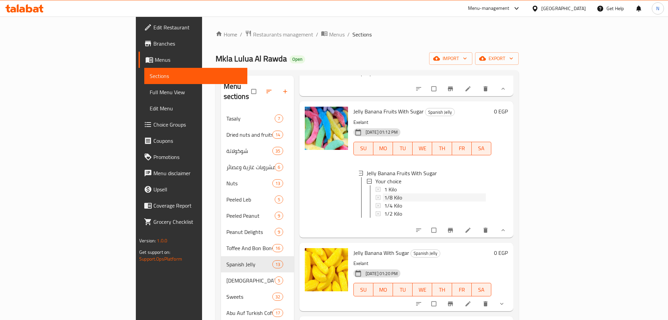
click at [384, 202] on span "1/8 Kilo" at bounding box center [393, 198] width 18 height 8
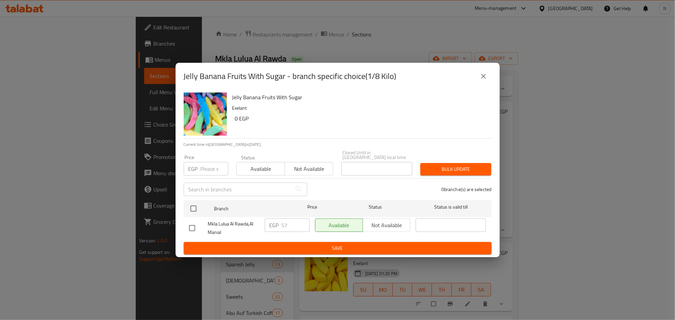
click at [482, 79] on icon "close" at bounding box center [484, 76] width 8 height 8
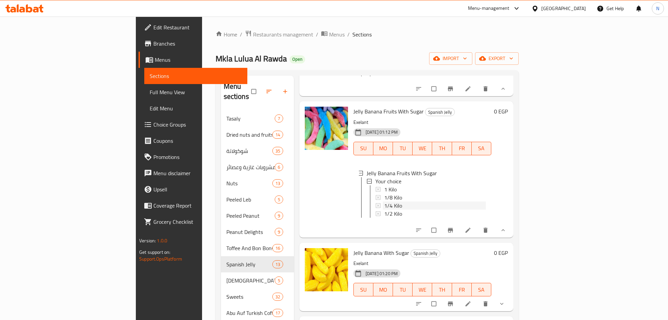
click at [384, 210] on span "1/4 Kilo" at bounding box center [393, 206] width 18 height 8
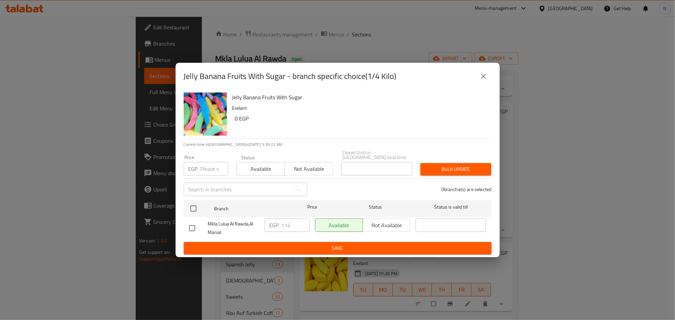
drag, startPoint x: 481, startPoint y: 80, endPoint x: 412, endPoint y: 143, distance: 94.0
click at [481, 79] on icon "close" at bounding box center [484, 76] width 8 height 8
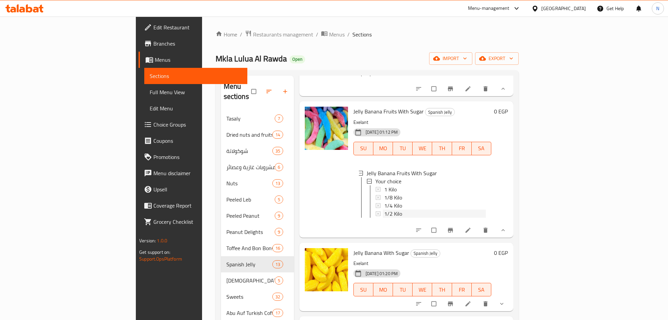
click at [384, 218] on span "1/2 Kilo" at bounding box center [393, 214] width 18 height 8
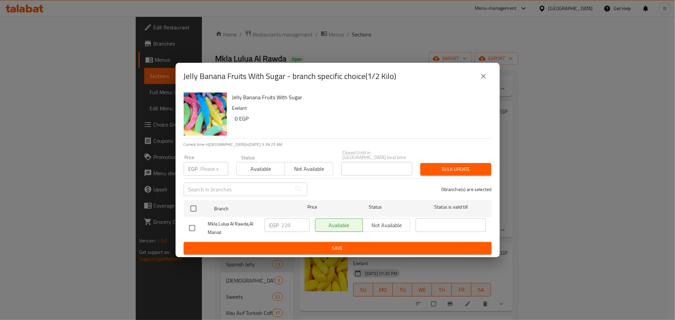
drag, startPoint x: 481, startPoint y: 70, endPoint x: 477, endPoint y: 76, distance: 7.0
click at [481, 71] on button "close" at bounding box center [484, 76] width 16 height 16
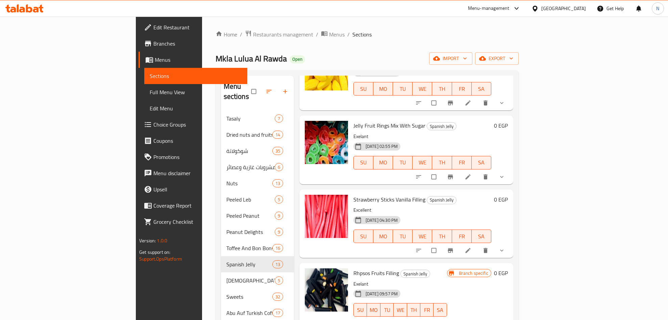
scroll to position [1216, 0]
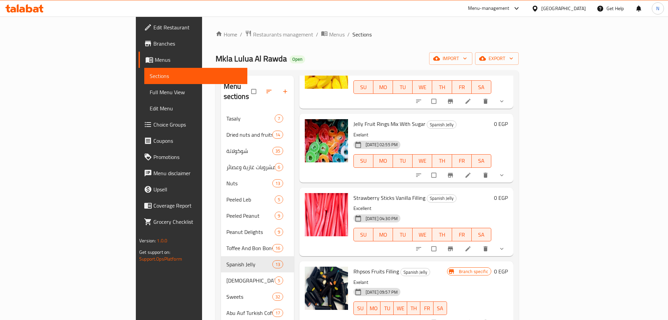
click at [505, 105] on icon "show more" at bounding box center [501, 101] width 7 height 7
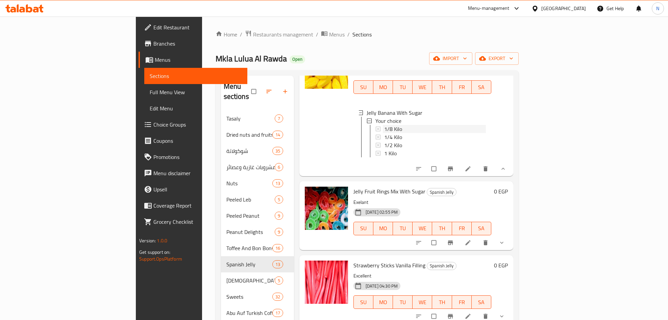
click at [384, 133] on span "1/8 Kilo" at bounding box center [393, 129] width 18 height 8
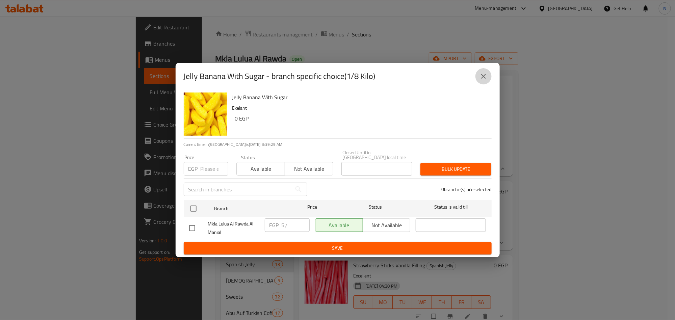
drag, startPoint x: 489, startPoint y: 80, endPoint x: 469, endPoint y: 99, distance: 27.0
click at [487, 81] on button "close" at bounding box center [484, 76] width 16 height 16
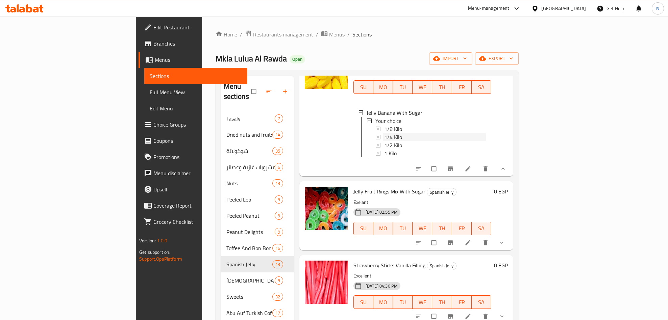
click at [384, 141] on div "1/4 Kilo" at bounding box center [435, 137] width 102 height 8
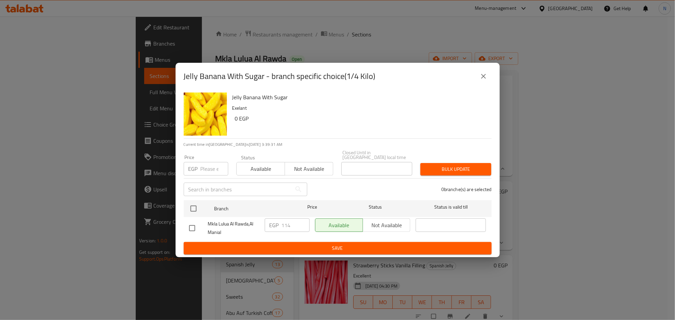
click at [484, 78] on icon "close" at bounding box center [484, 76] width 8 height 8
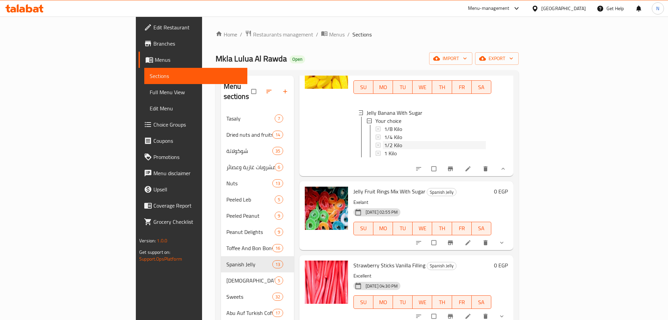
click at [384, 149] on div "1/2 Kilo" at bounding box center [435, 145] width 102 height 8
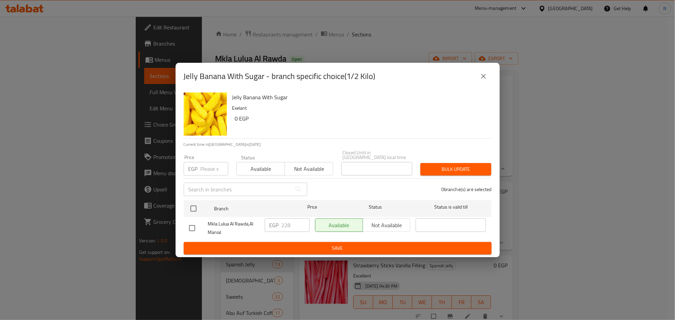
click at [484, 79] on icon "close" at bounding box center [484, 76] width 8 height 8
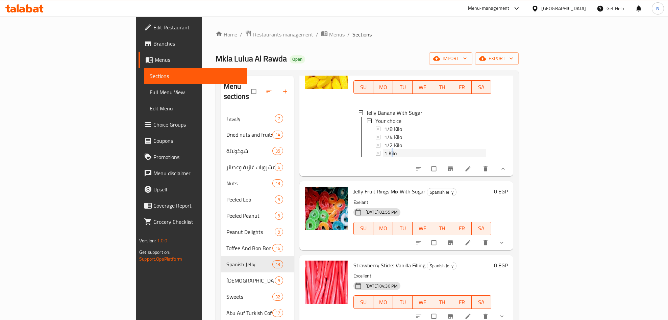
click at [384, 157] on span "1 Kilo" at bounding box center [390, 153] width 13 height 8
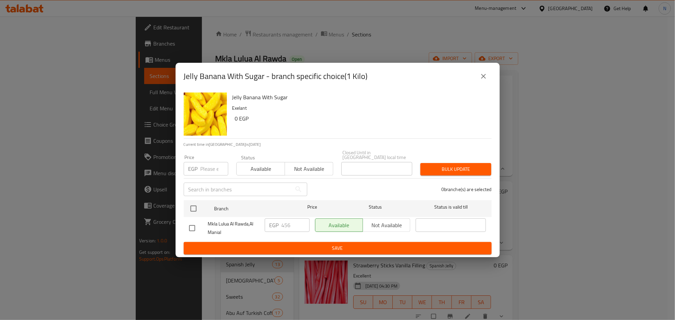
drag, startPoint x: 476, startPoint y: 85, endPoint x: 487, endPoint y: 79, distance: 12.2
click at [477, 84] on div "Jelly Banana With Sugar - branch specific choice(1 Kilo)" at bounding box center [338, 76] width 308 height 16
click at [487, 79] on icon "close" at bounding box center [484, 76] width 8 height 8
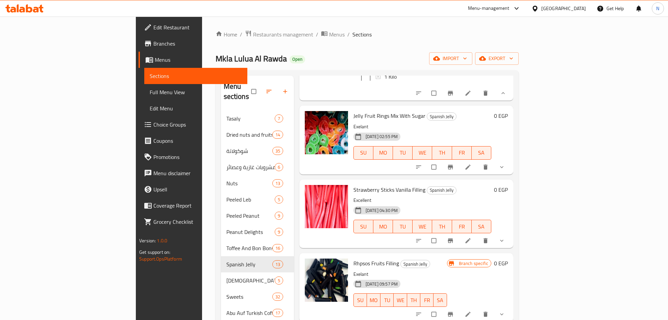
scroll to position [1318, 0]
click at [511, 175] on button "show more" at bounding box center [502, 167] width 16 height 15
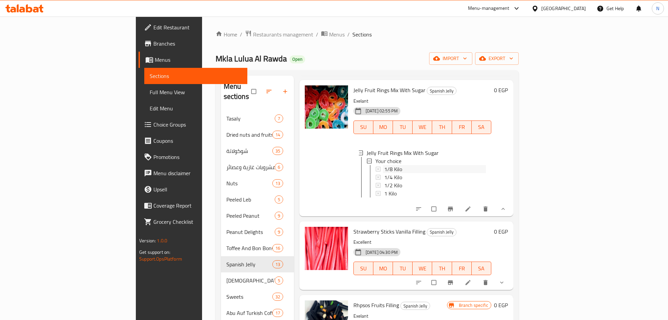
click at [384, 173] on span "1/8 Kilo" at bounding box center [393, 169] width 18 height 8
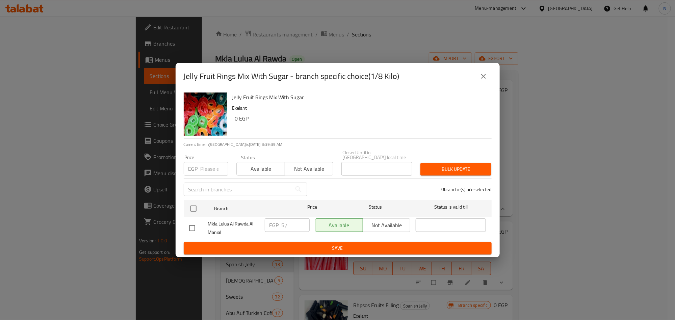
click at [487, 80] on icon "close" at bounding box center [484, 76] width 8 height 8
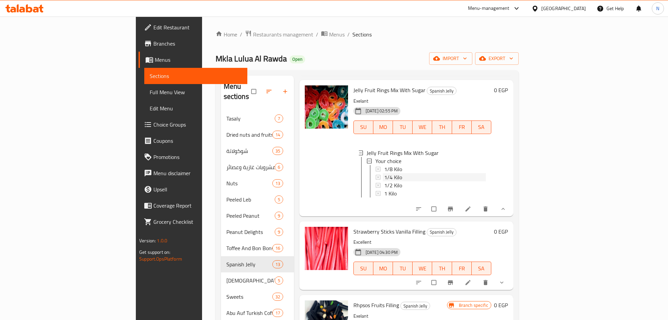
click at [384, 181] on span "1/4 Kilo" at bounding box center [393, 177] width 18 height 8
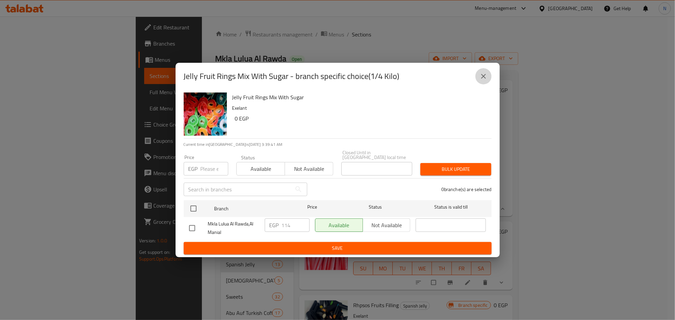
drag, startPoint x: 484, startPoint y: 79, endPoint x: 438, endPoint y: 174, distance: 105.6
click at [484, 79] on icon "close" at bounding box center [484, 76] width 8 height 8
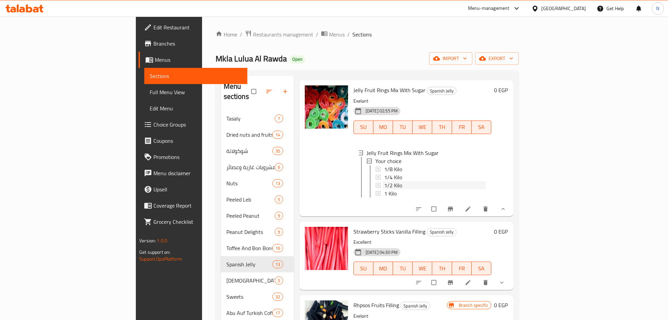
click at [384, 190] on div "1/2 Kilo" at bounding box center [435, 185] width 102 height 8
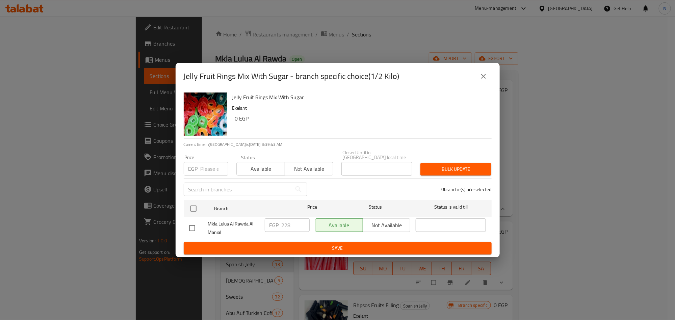
drag, startPoint x: 489, startPoint y: 79, endPoint x: 480, endPoint y: 99, distance: 22.1
click at [489, 79] on button "close" at bounding box center [484, 76] width 16 height 16
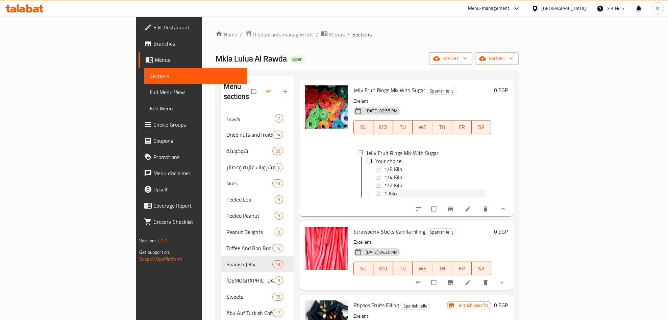
click at [384, 198] on div "1 Kilo" at bounding box center [435, 194] width 102 height 8
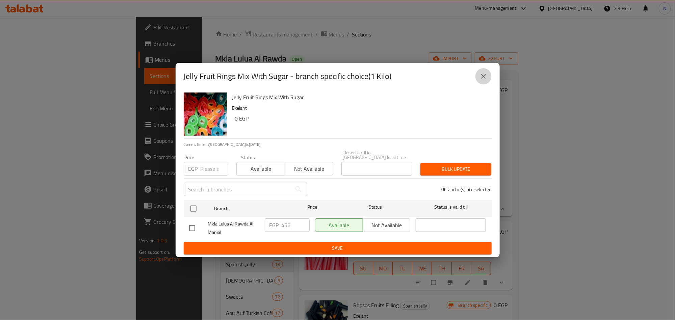
drag, startPoint x: 485, startPoint y: 77, endPoint x: 409, endPoint y: 171, distance: 120.3
click at [485, 78] on icon "close" at bounding box center [484, 76] width 8 height 8
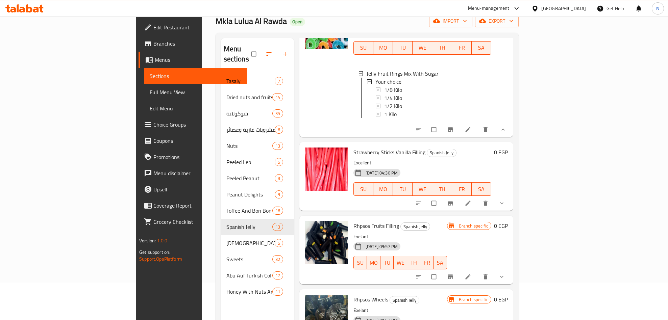
scroll to position [51, 0]
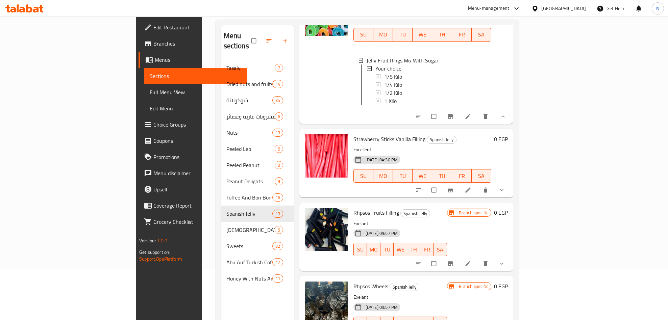
click at [511, 196] on button "show more" at bounding box center [502, 190] width 16 height 15
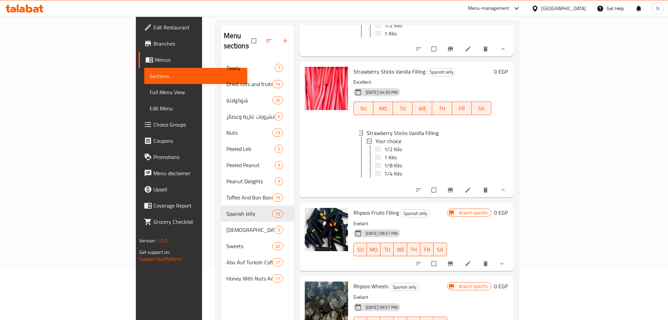
scroll to position [95, 0]
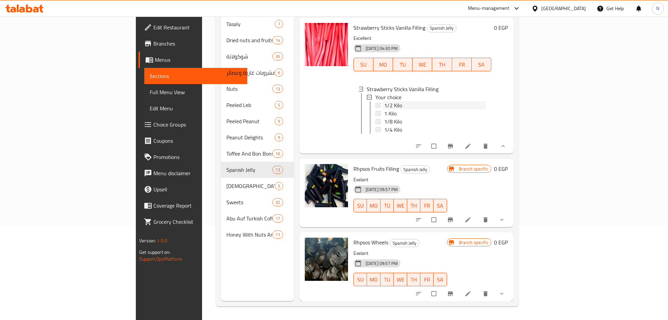
click at [384, 101] on div "1/2 Kilo" at bounding box center [435, 105] width 102 height 8
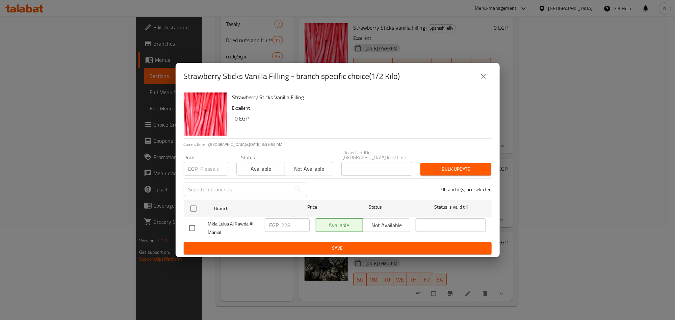
drag, startPoint x: 488, startPoint y: 78, endPoint x: 424, endPoint y: 115, distance: 73.7
click at [487, 78] on button "close" at bounding box center [484, 76] width 16 height 16
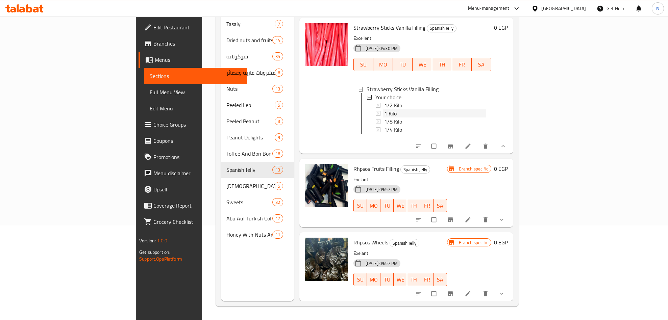
click at [384, 109] on span "1 Kilo" at bounding box center [390, 113] width 13 height 8
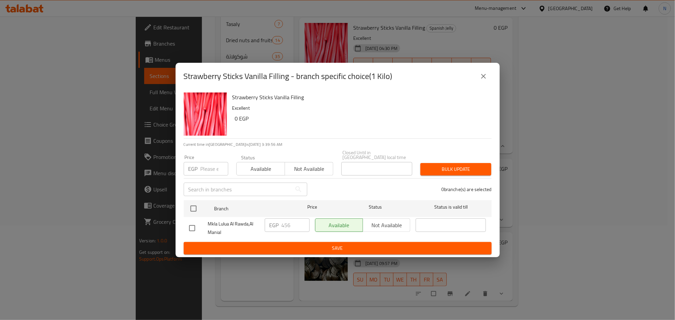
click at [487, 80] on icon "close" at bounding box center [484, 76] width 8 height 8
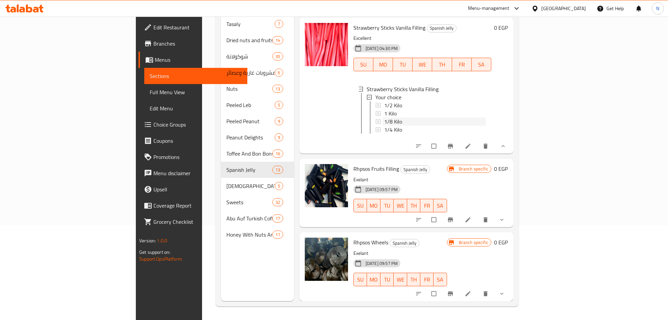
click at [384, 118] on span "1/8 Kilo" at bounding box center [393, 122] width 18 height 8
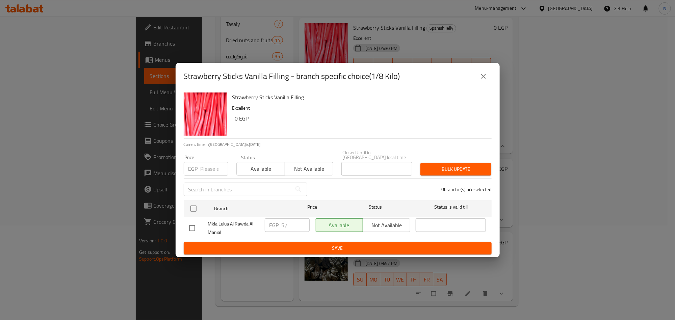
click at [480, 75] on icon "close" at bounding box center [484, 76] width 8 height 8
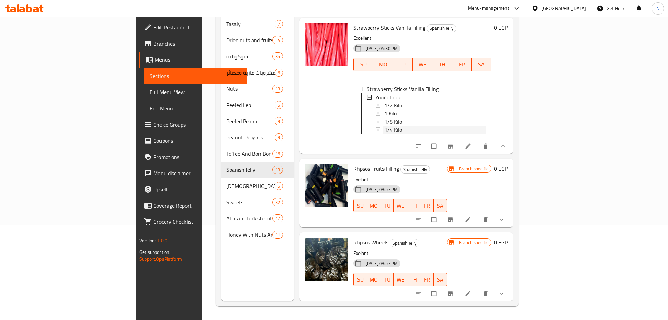
click at [384, 126] on div "1/4 Kilo" at bounding box center [435, 130] width 102 height 8
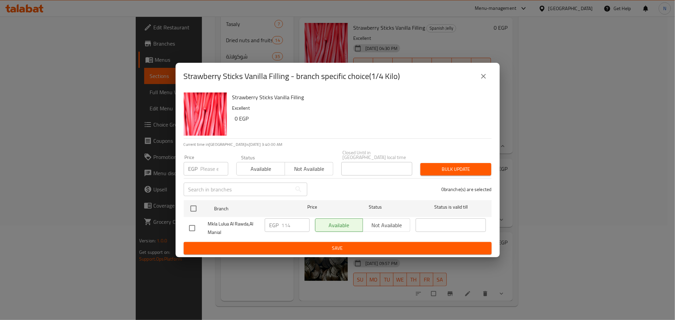
click at [477, 72] on div "Strawberry Sticks Vanilla Filling - branch specific choice(1/4 Kilo)" at bounding box center [338, 76] width 308 height 16
click at [480, 78] on icon "close" at bounding box center [484, 76] width 8 height 8
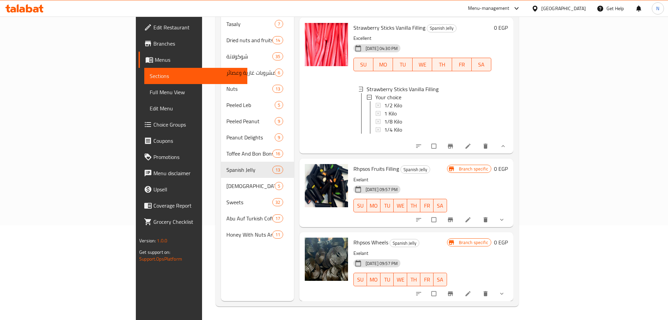
click at [511, 217] on button "show more" at bounding box center [502, 220] width 16 height 15
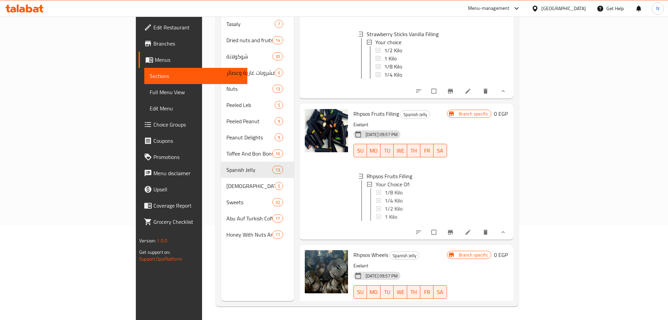
scroll to position [1, 0]
click at [384, 196] on span "1/8 Kilo" at bounding box center [393, 192] width 18 height 8
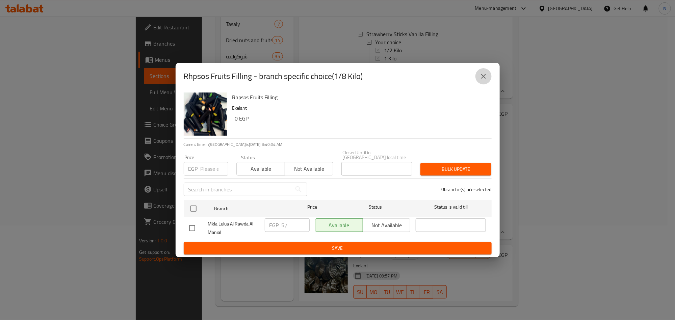
click at [486, 76] on icon "close" at bounding box center [484, 76] width 8 height 8
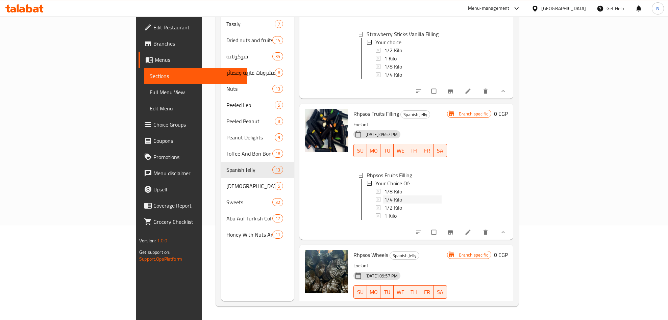
click at [384, 204] on span "1/4 Kilo" at bounding box center [393, 200] width 18 height 8
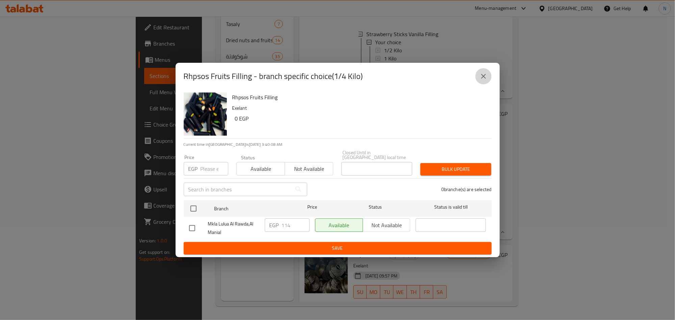
click at [484, 75] on icon "close" at bounding box center [484, 76] width 8 height 8
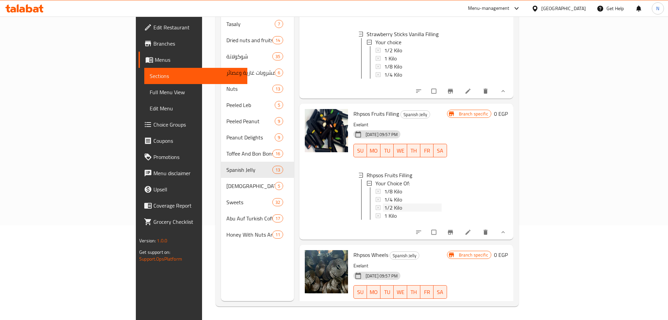
click at [384, 212] on div "1/2 Kilo" at bounding box center [412, 208] width 57 height 8
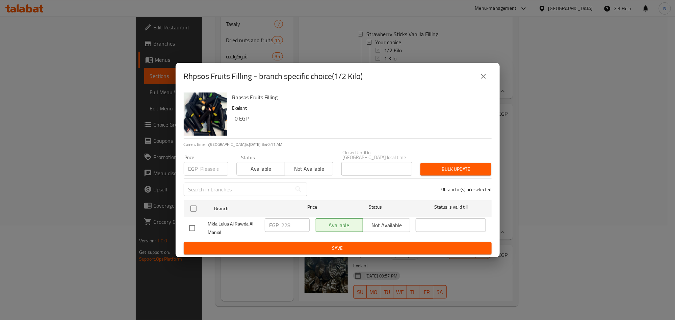
click at [483, 78] on icon "close" at bounding box center [483, 76] width 5 height 5
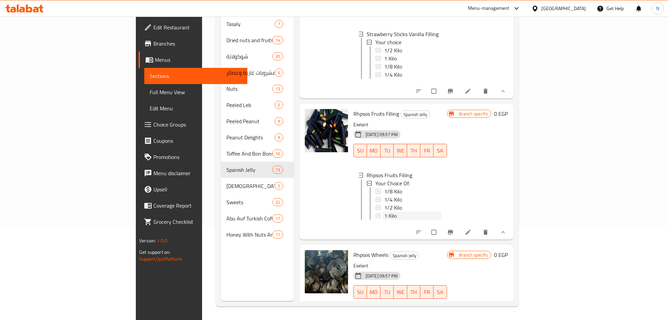
click at [384, 220] on span "1 Kilo" at bounding box center [390, 216] width 13 height 8
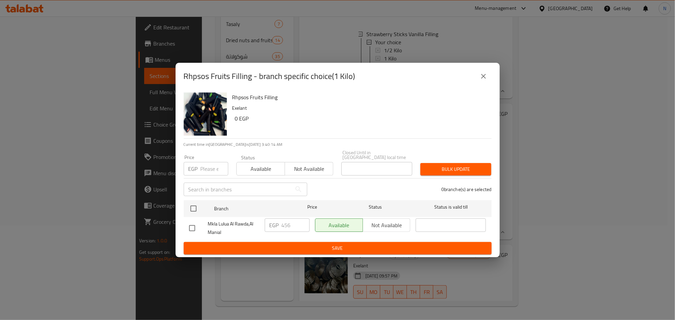
drag, startPoint x: 482, startPoint y: 80, endPoint x: 442, endPoint y: 109, distance: 49.5
click at [481, 80] on icon "close" at bounding box center [484, 76] width 8 height 8
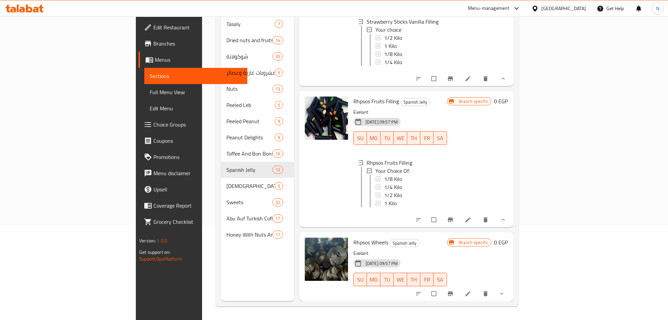
scroll to position [1557, 0]
click at [511, 299] on button "show more" at bounding box center [502, 294] width 16 height 15
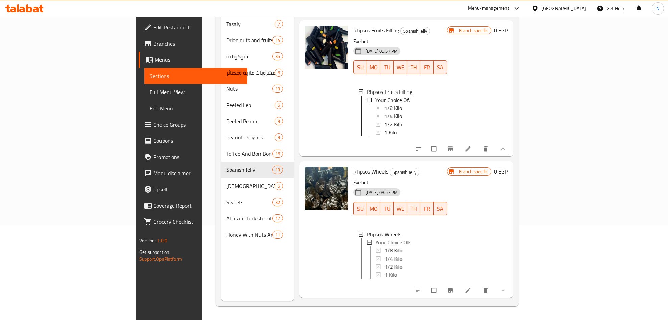
scroll to position [1633, 0]
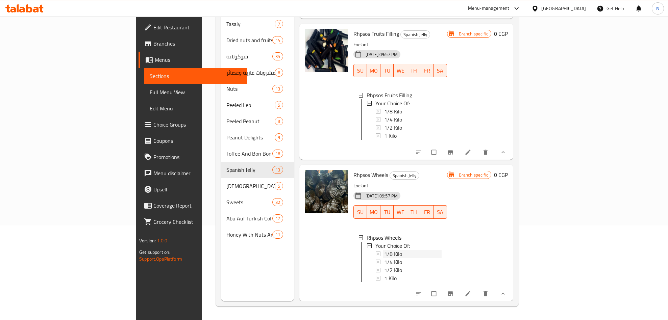
click at [384, 250] on div "1/8 Kilo" at bounding box center [412, 254] width 57 height 8
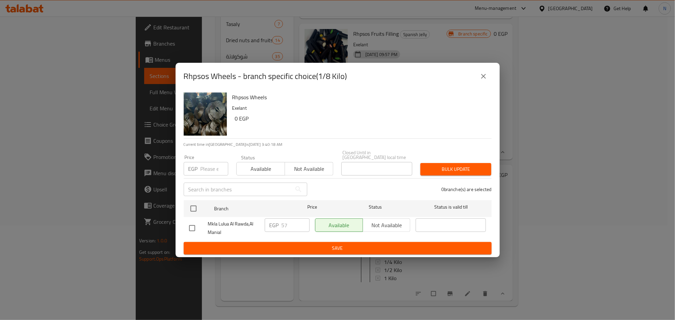
drag, startPoint x: 490, startPoint y: 81, endPoint x: 475, endPoint y: 97, distance: 21.3
click at [490, 82] on button "close" at bounding box center [484, 76] width 16 height 16
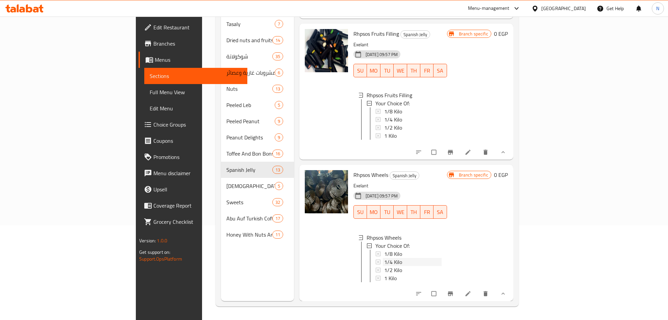
click at [384, 258] on span "1/4 Kilo" at bounding box center [393, 262] width 18 height 8
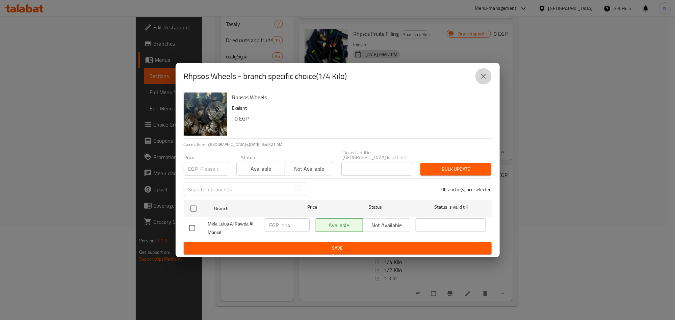
click at [490, 81] on button "close" at bounding box center [484, 76] width 16 height 16
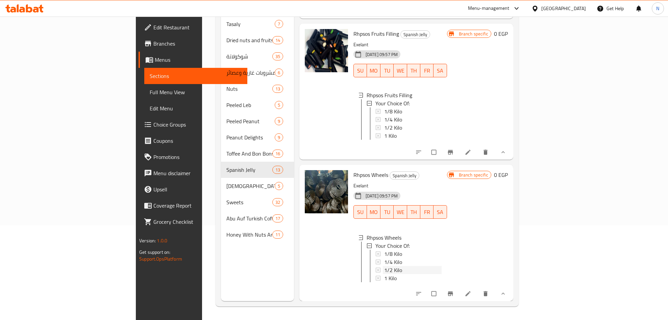
click at [384, 266] on span "1/2 Kilo" at bounding box center [393, 270] width 18 height 8
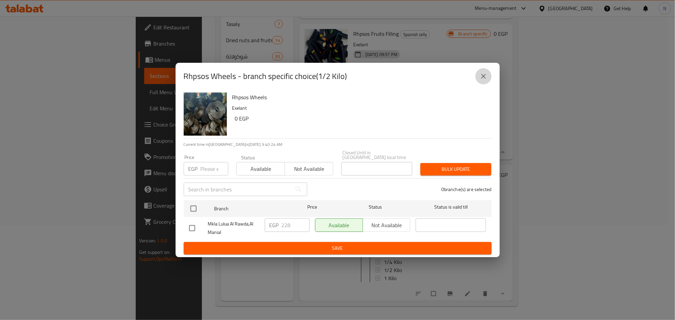
click at [487, 80] on icon "close" at bounding box center [484, 76] width 8 height 8
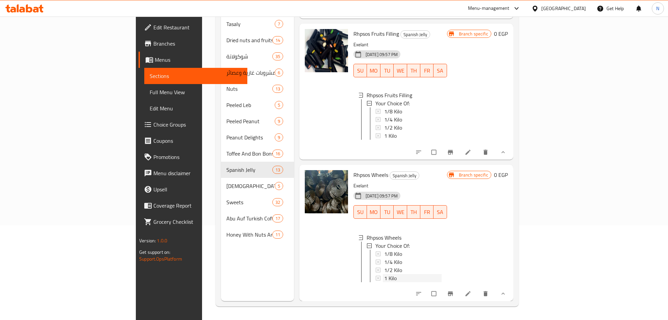
click at [384, 274] on div "1 Kilo" at bounding box center [412, 278] width 57 height 8
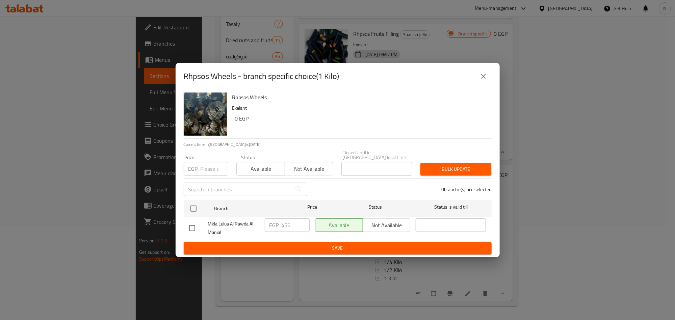
click at [489, 74] on button "close" at bounding box center [484, 76] width 16 height 16
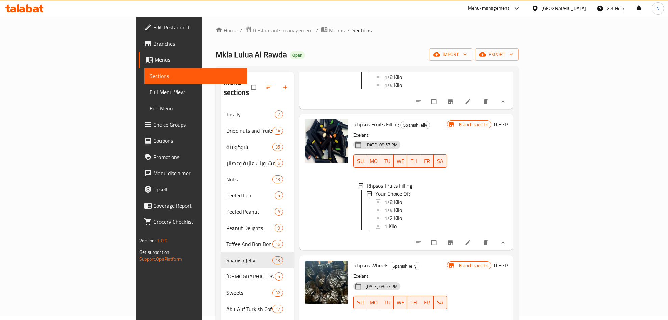
scroll to position [0, 0]
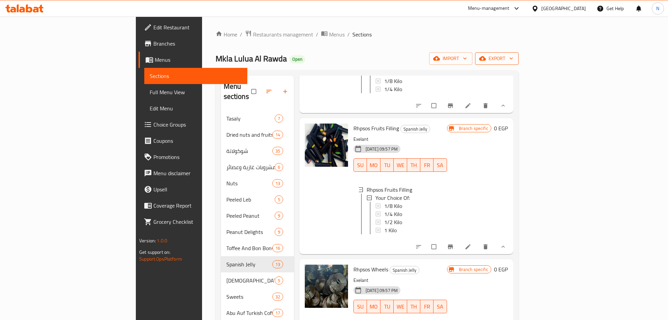
click at [519, 65] on button "export" at bounding box center [497, 58] width 44 height 13
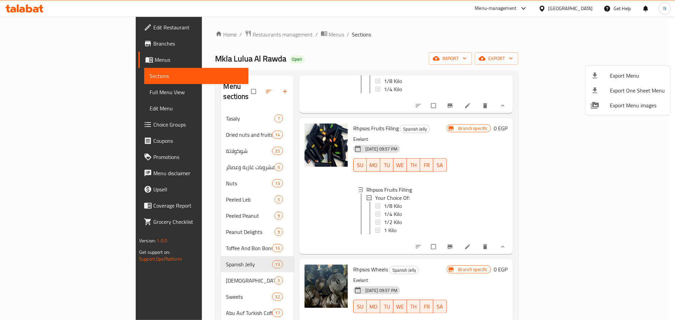
click at [606, 70] on li "Export Menu" at bounding box center [628, 75] width 85 height 15
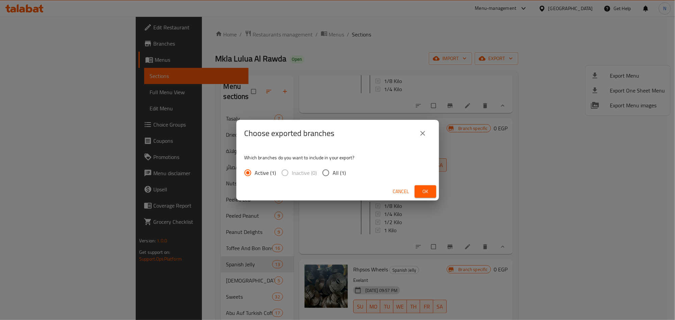
click at [327, 172] on input "All (1)" at bounding box center [326, 173] width 14 height 14
radio input "true"
click at [415, 195] on button "Ok" at bounding box center [426, 191] width 22 height 13
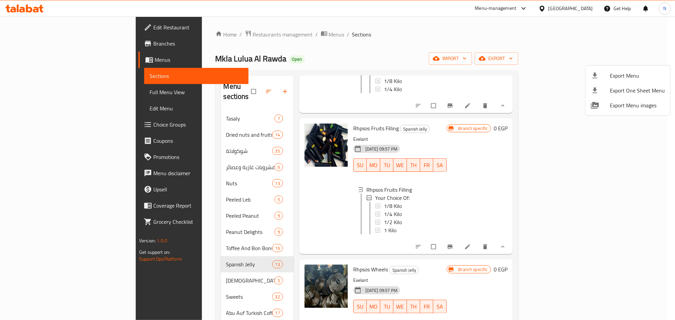
click at [339, 52] on div at bounding box center [337, 160] width 675 height 320
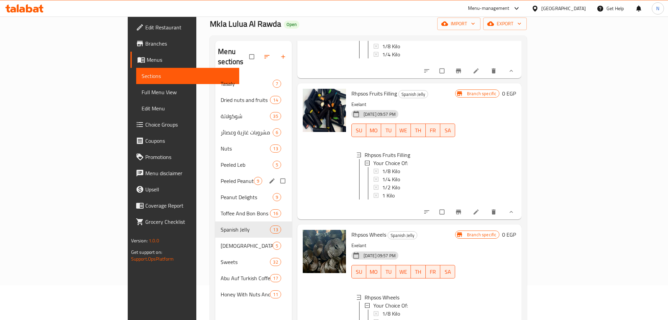
scroll to position [95, 0]
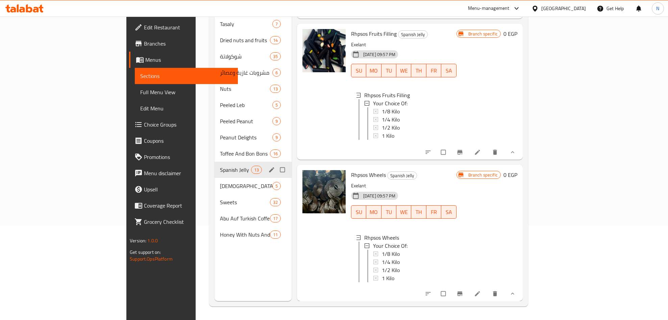
click at [215, 162] on div "Spanish Jelly 13" at bounding box center [253, 170] width 77 height 16
